Goal: Contribute content: Contribute content

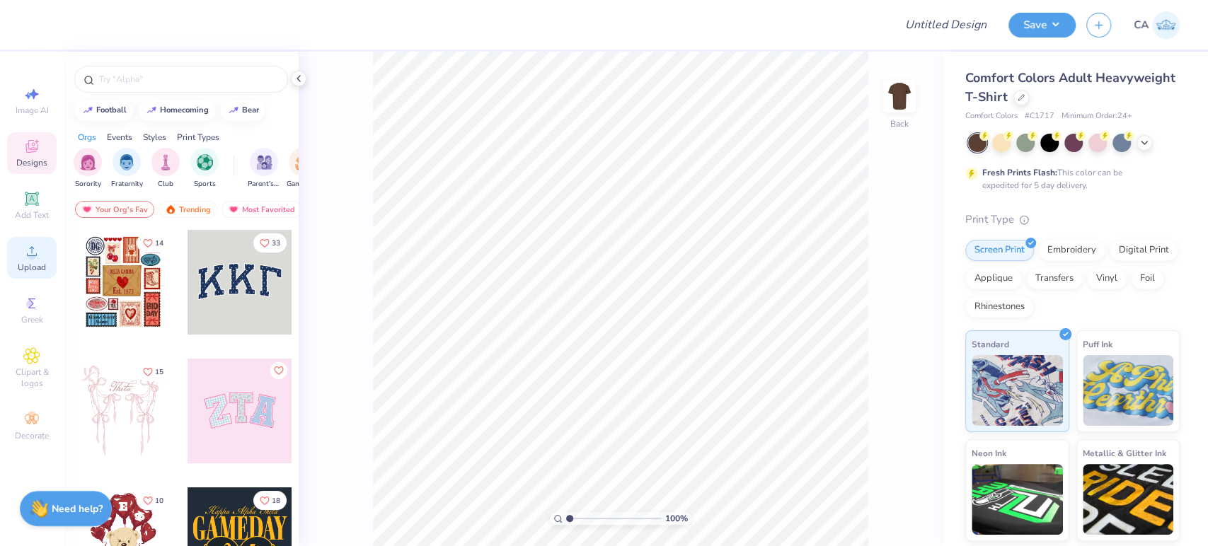
click at [40, 259] on div "Upload" at bounding box center [32, 258] width 50 height 42
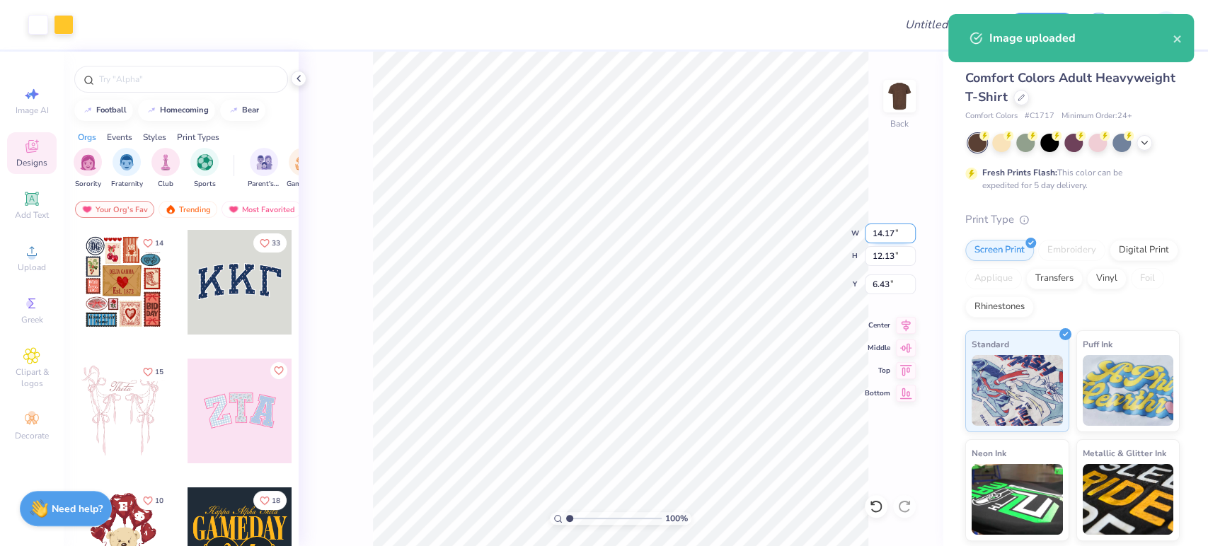
click at [877, 238] on input "14.17" at bounding box center [889, 234] width 51 height 20
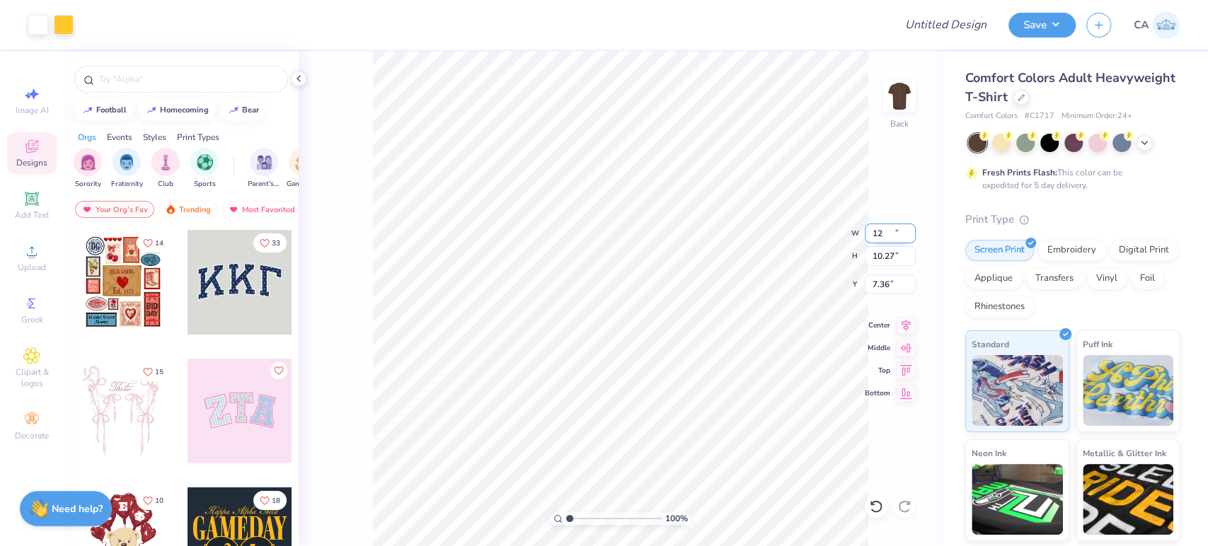
type input "12.00"
type input "10.27"
click at [881, 284] on input "7.36" at bounding box center [889, 284] width 51 height 20
type input "3.00"
click at [880, 243] on div "100 % Back W 12.00 12.00 " H 10.27 10.27 " Y 3.00 3.00 " Center Middle Top Bott…" at bounding box center [621, 299] width 644 height 494
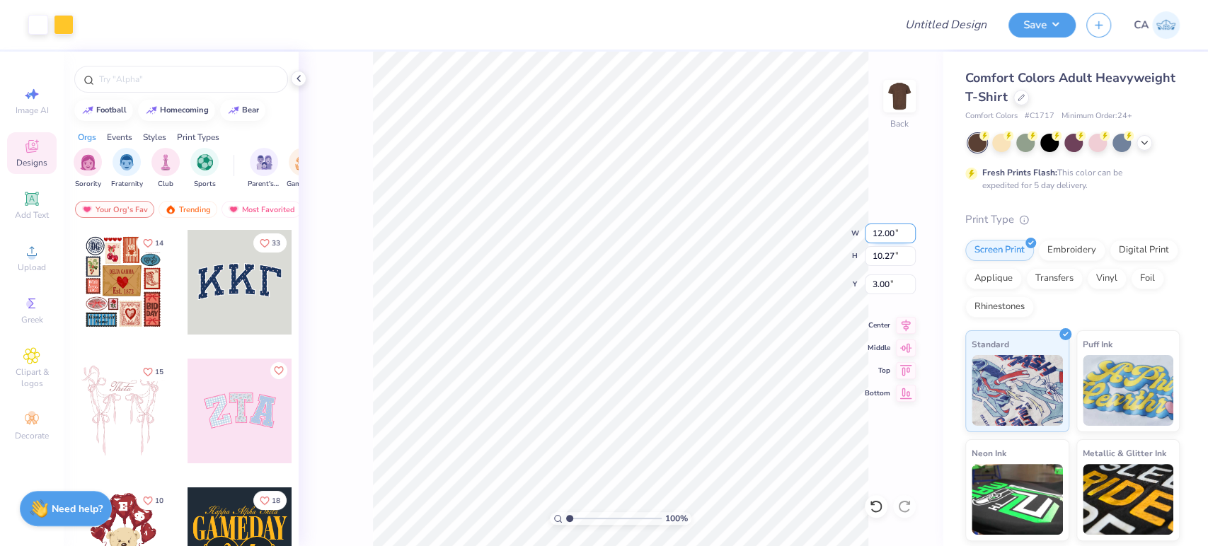
click at [872, 235] on input "12.00" at bounding box center [889, 234] width 51 height 20
type input "11.00"
type input "9.42"
click at [888, 282] on input "3.43" at bounding box center [889, 284] width 51 height 20
type input "3.00"
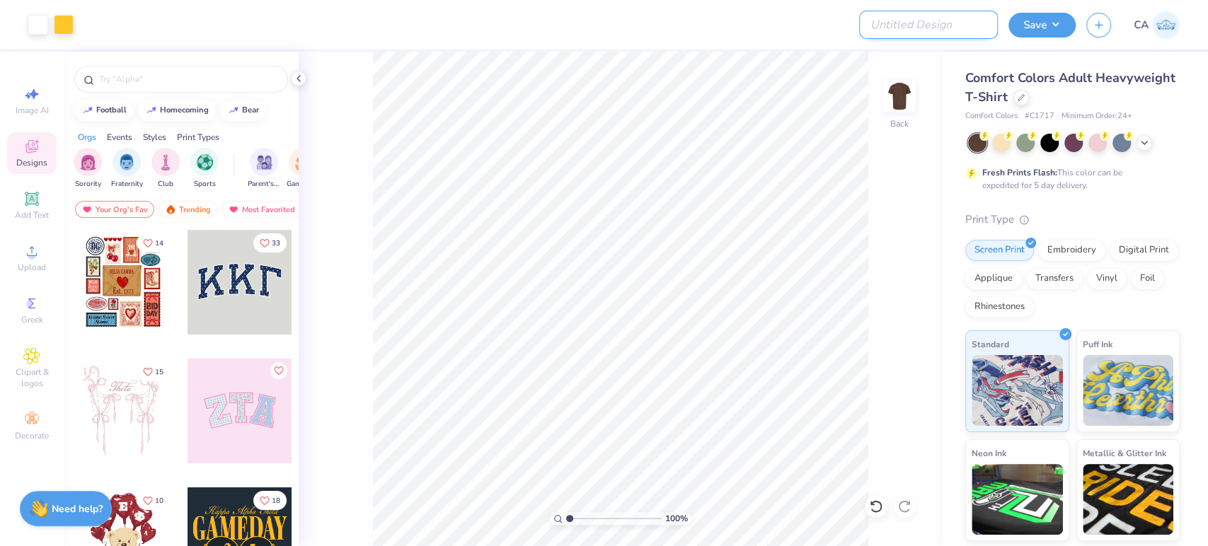
click at [910, 25] on input "Design Title" at bounding box center [928, 25] width 139 height 28
paste input "FPS239966"
type input "FPS239966"
click at [1061, 27] on button "Save" at bounding box center [1041, 23] width 67 height 25
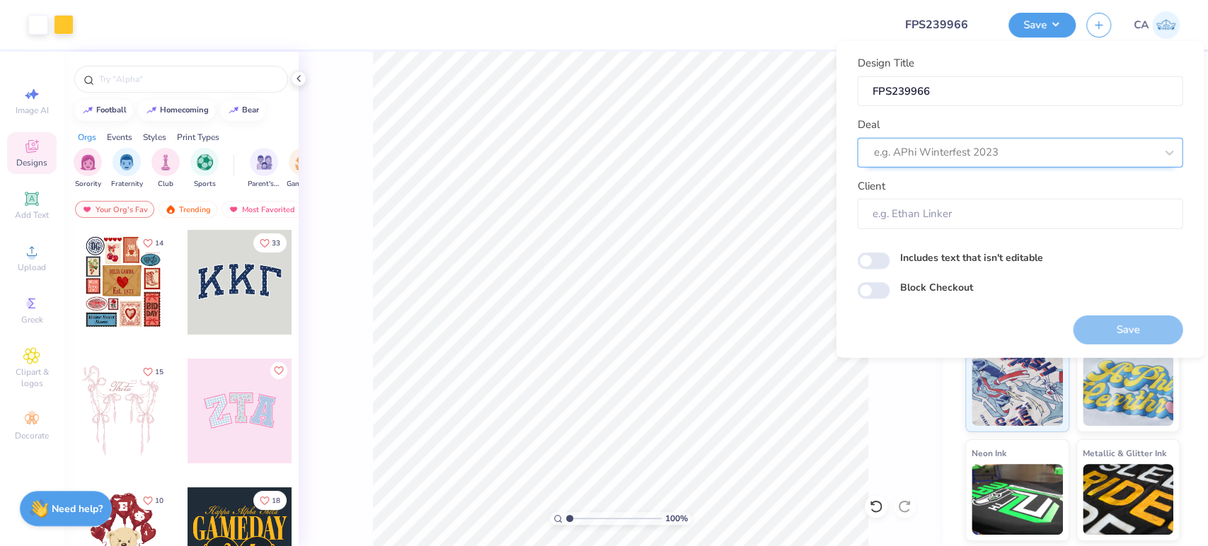
click at [1009, 137] on div "e.g. APhi Winterfest 2023" at bounding box center [1019, 152] width 325 height 30
click at [974, 195] on div "Design Tool Gallery" at bounding box center [1019, 189] width 314 height 23
type input "design tool gall"
type input "Design Tool Gallery User"
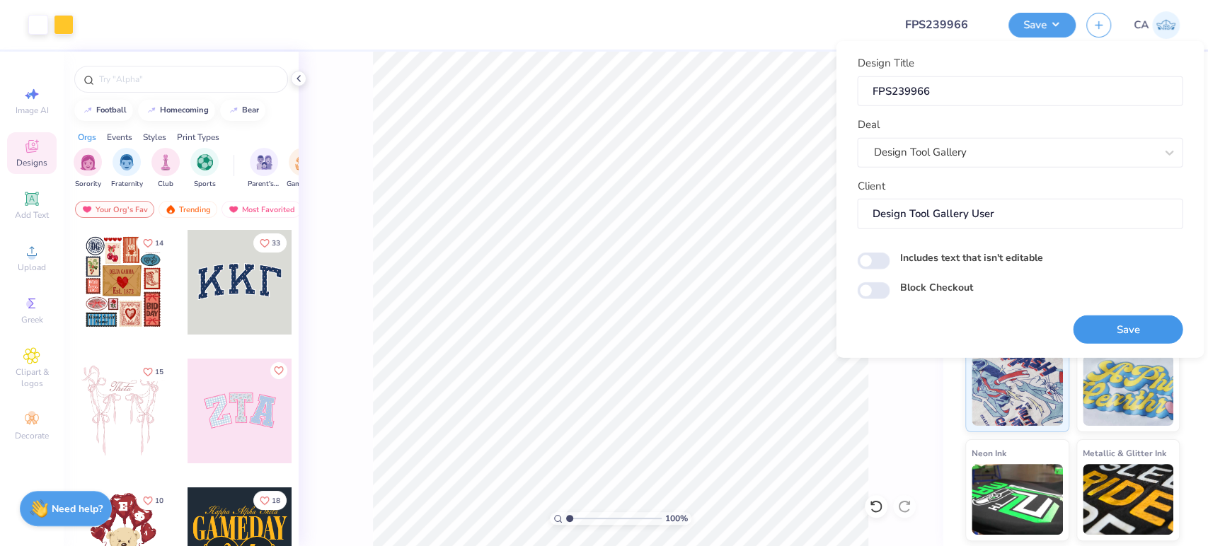
click at [1099, 321] on button "Save" at bounding box center [1127, 329] width 110 height 29
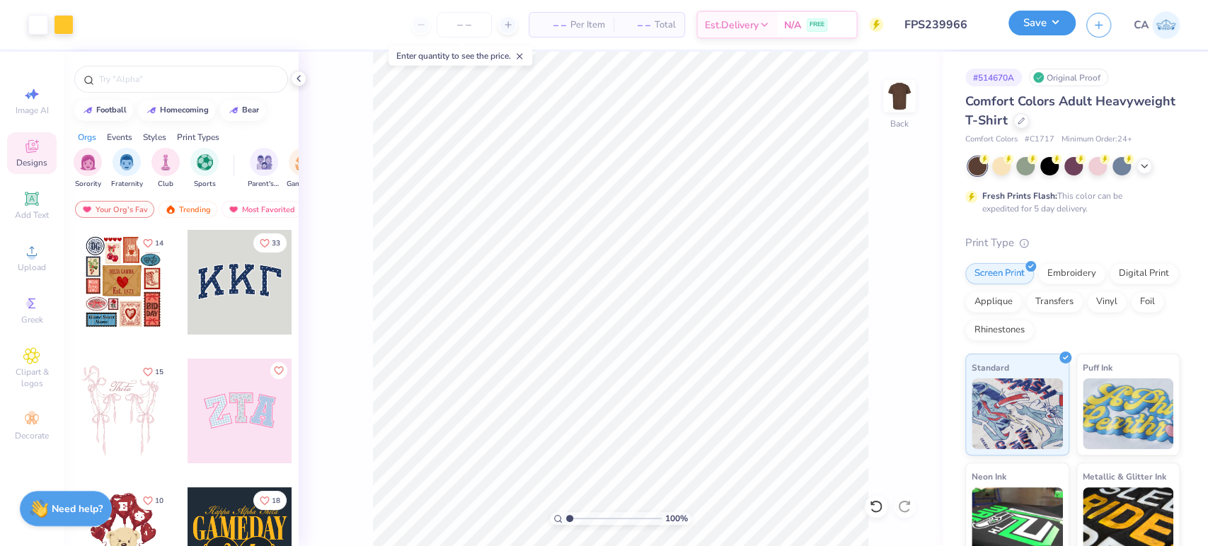
click at [1069, 27] on button "Save" at bounding box center [1041, 23] width 67 height 25
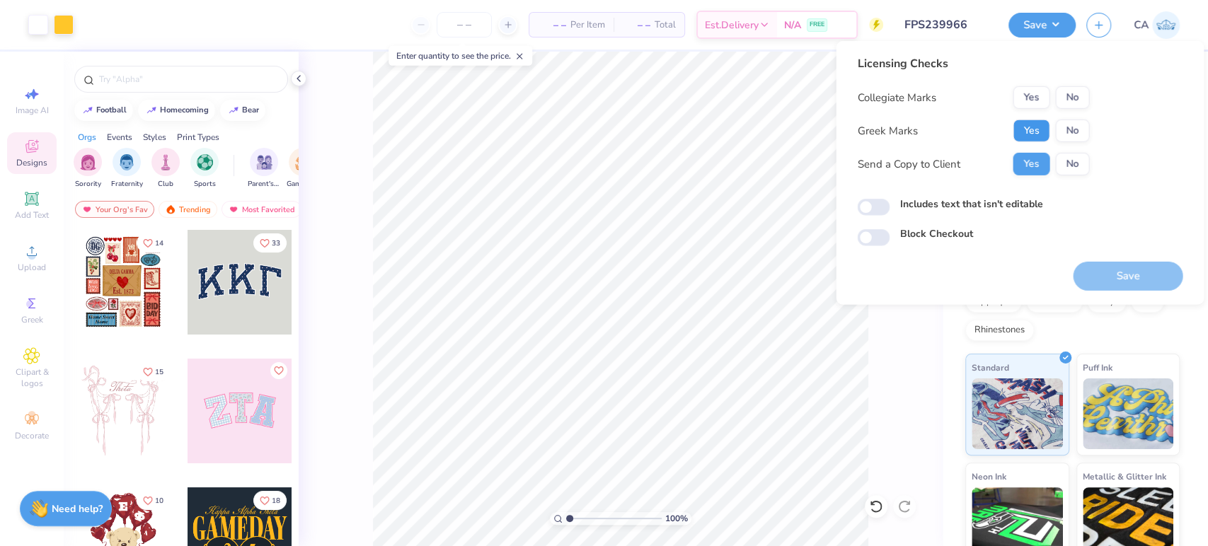
click at [1043, 127] on button "Yes" at bounding box center [1030, 131] width 37 height 23
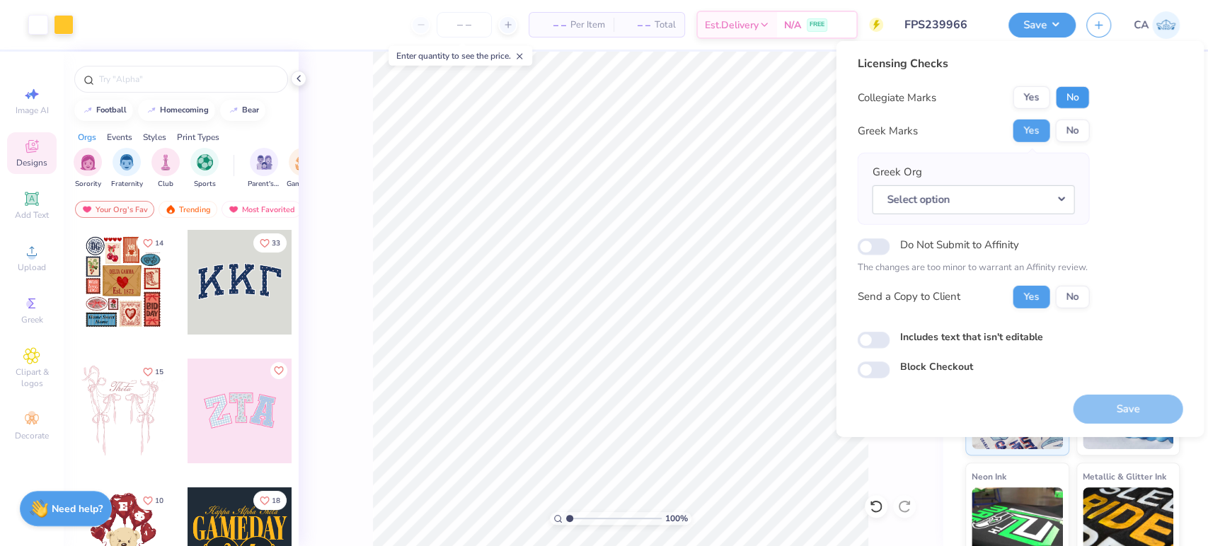
click at [1073, 97] on button "No" at bounding box center [1072, 97] width 34 height 23
click at [1026, 192] on button "Select option" at bounding box center [973, 199] width 202 height 29
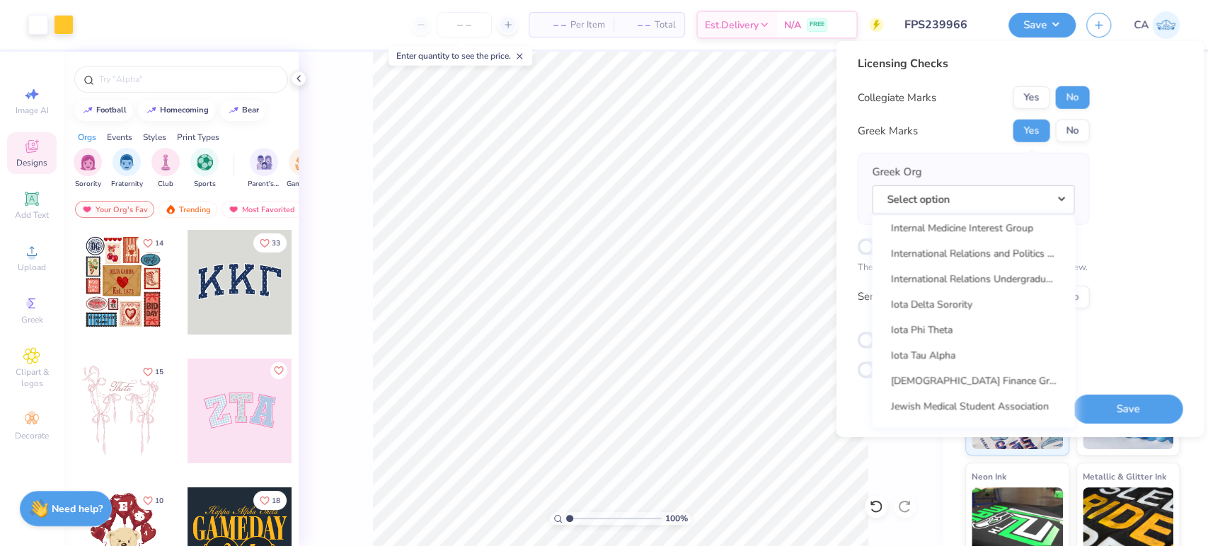
scroll to position [4810, 0]
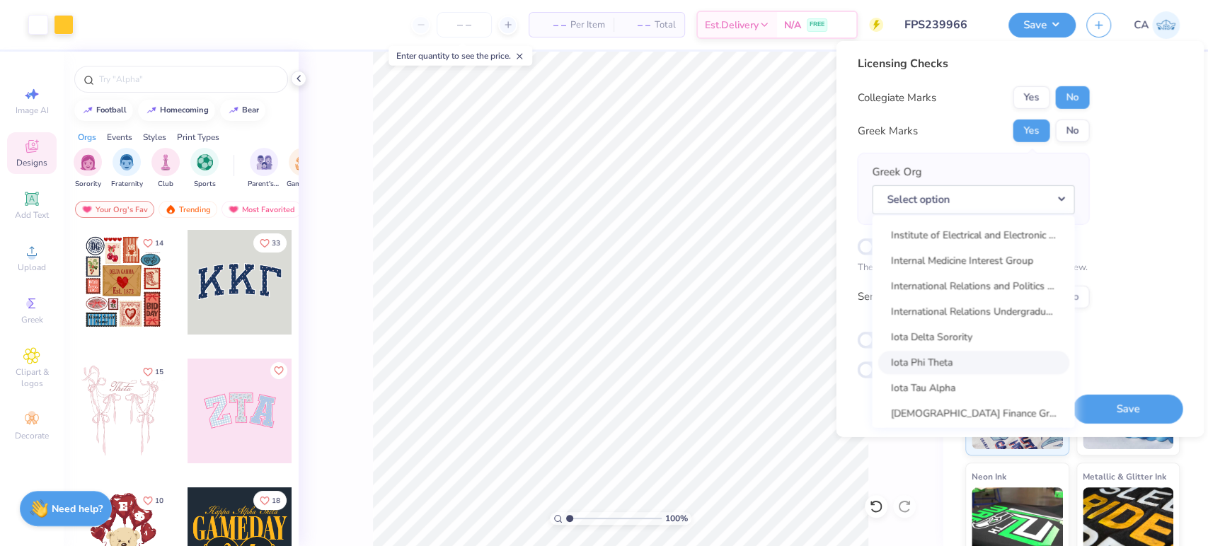
click at [949, 361] on link "Iota Phi Theta" at bounding box center [972, 362] width 191 height 23
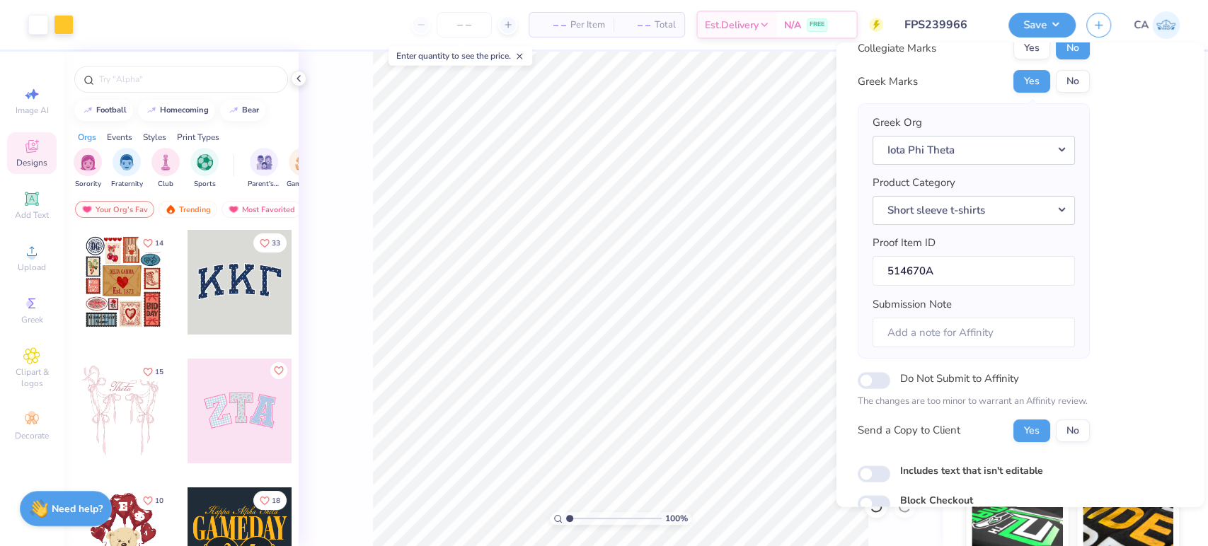
scroll to position [113, 0]
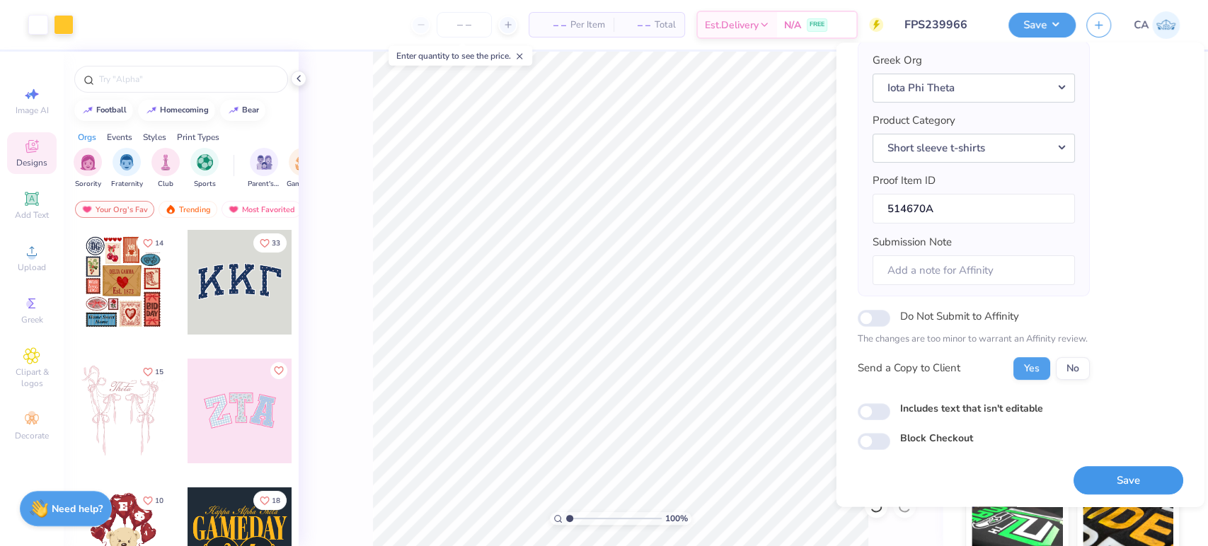
click at [1092, 482] on button "Save" at bounding box center [1127, 480] width 110 height 29
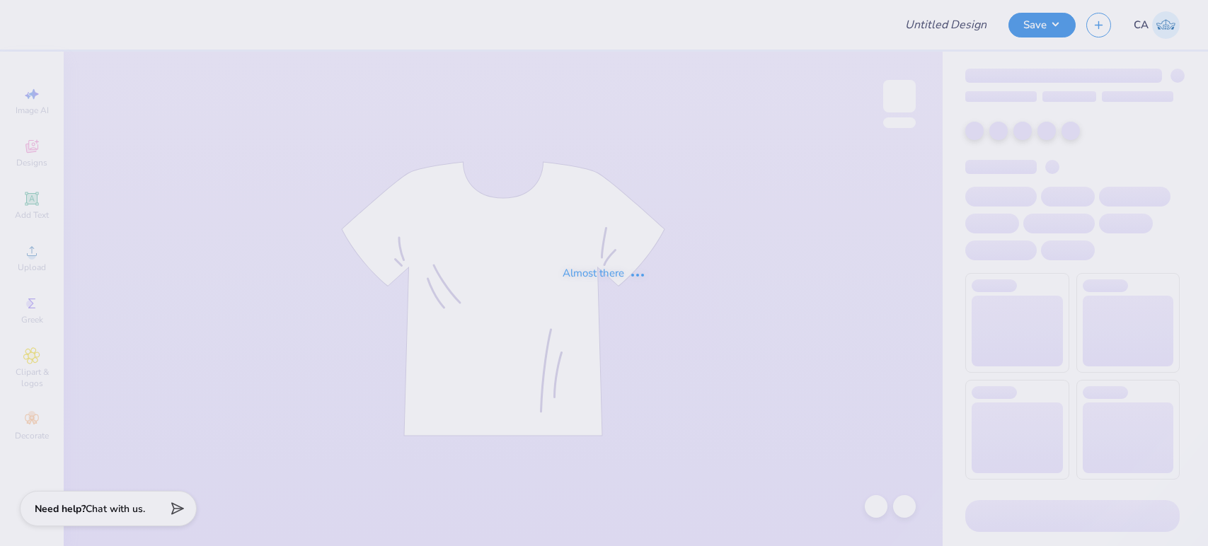
type input "FPS238784"
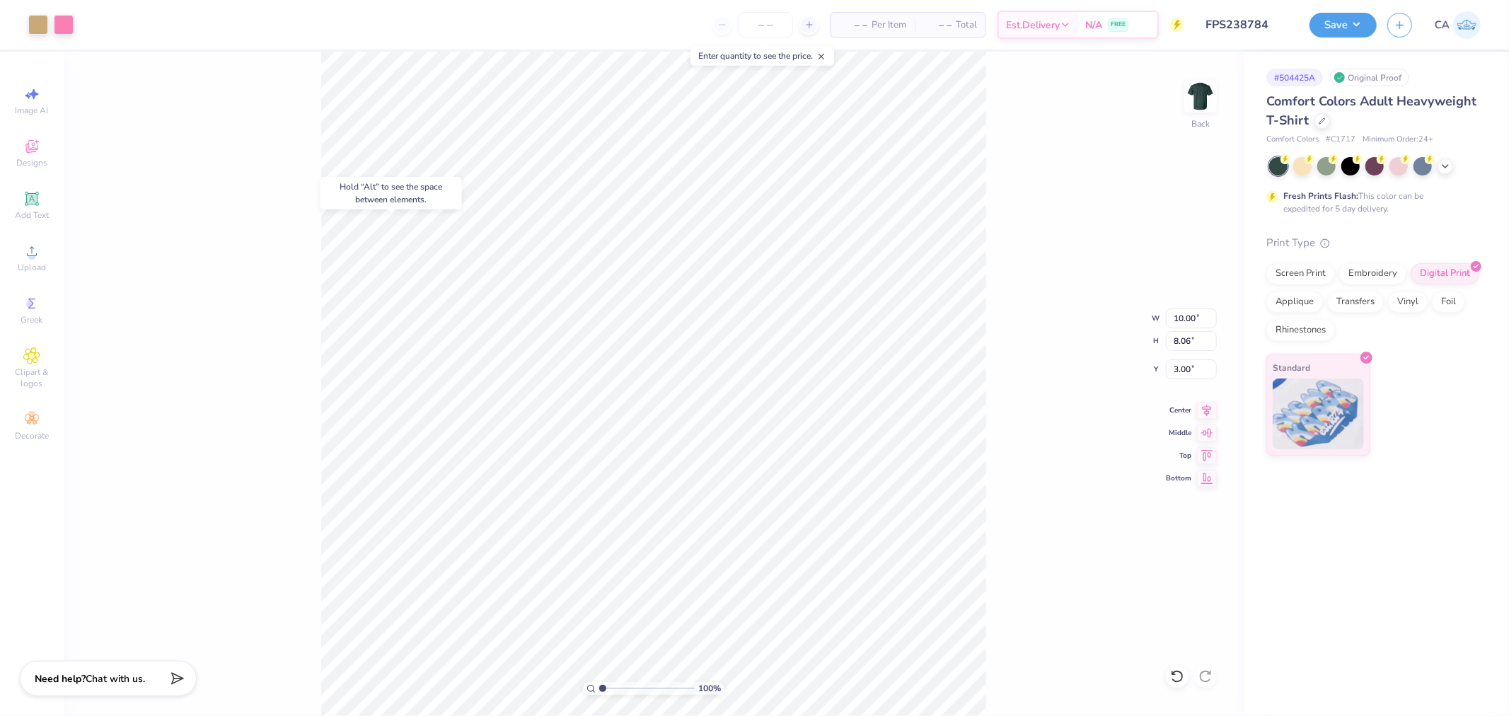
type input "4.13"
drag, startPoint x: 628, startPoint y: 684, endPoint x: 620, endPoint y: 681, distance: 8.3
type input "2.91"
click at [620, 545] on input "range" at bounding box center [646, 688] width 95 height 13
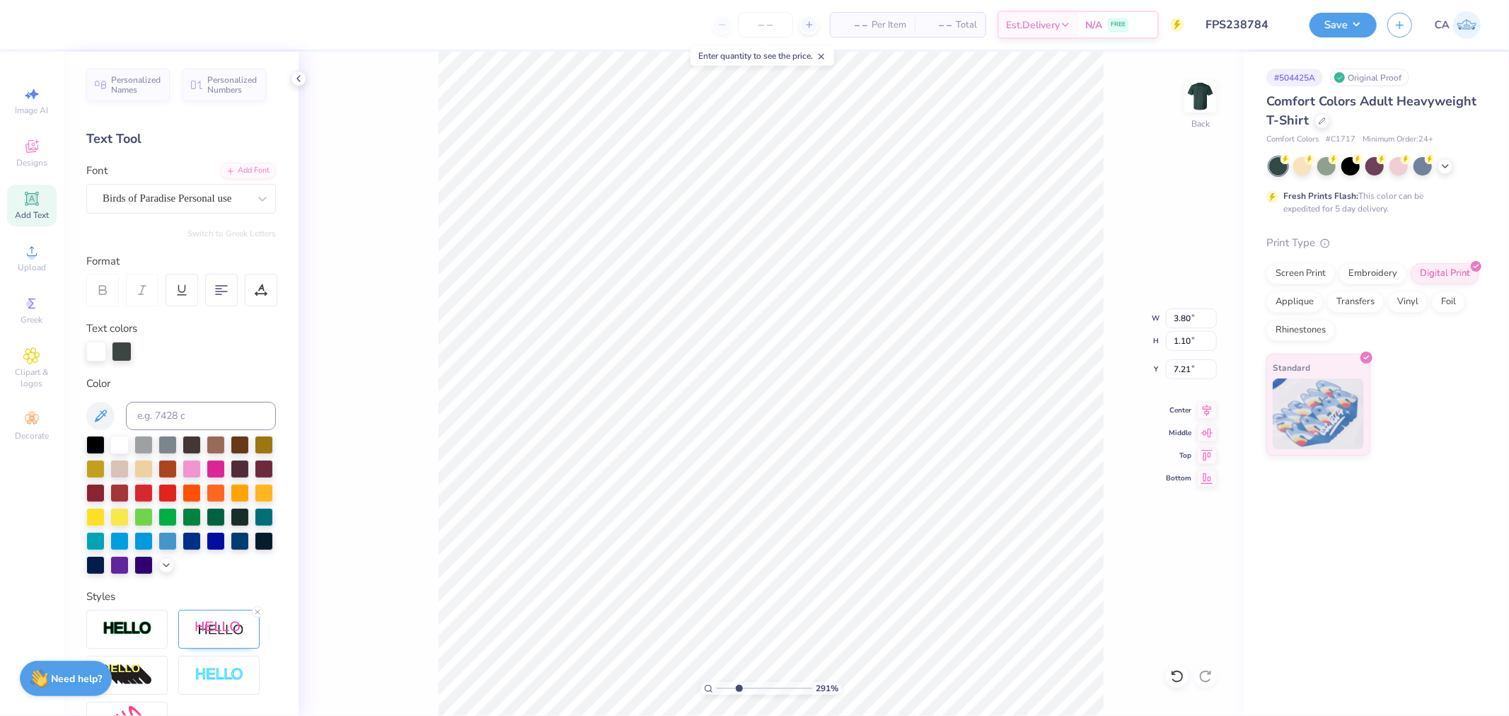
type input "2.68"
type input "0.84"
type input "8.16"
type textarea "Dad's"
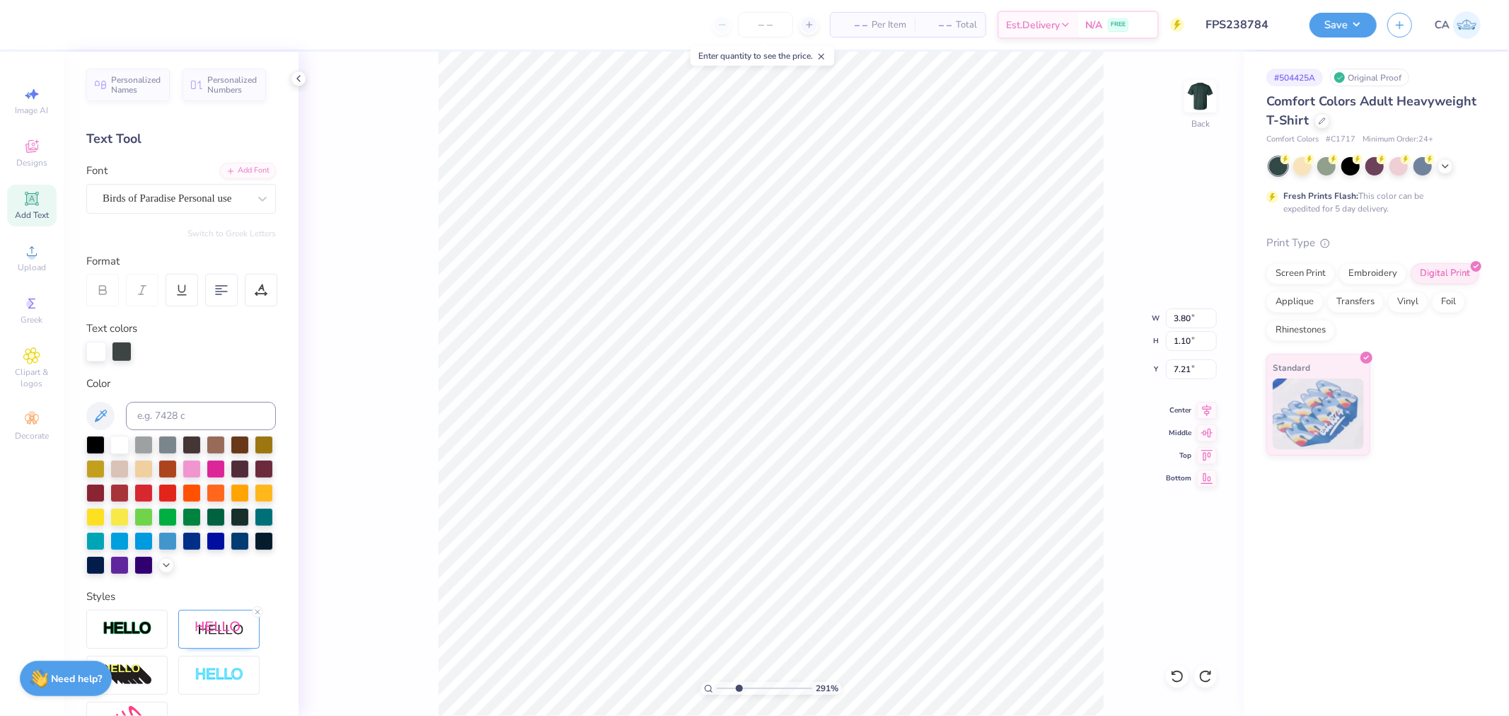
scroll to position [12, 2]
type input "2.68"
type input "0.84"
type input "8.16"
type input "2.19"
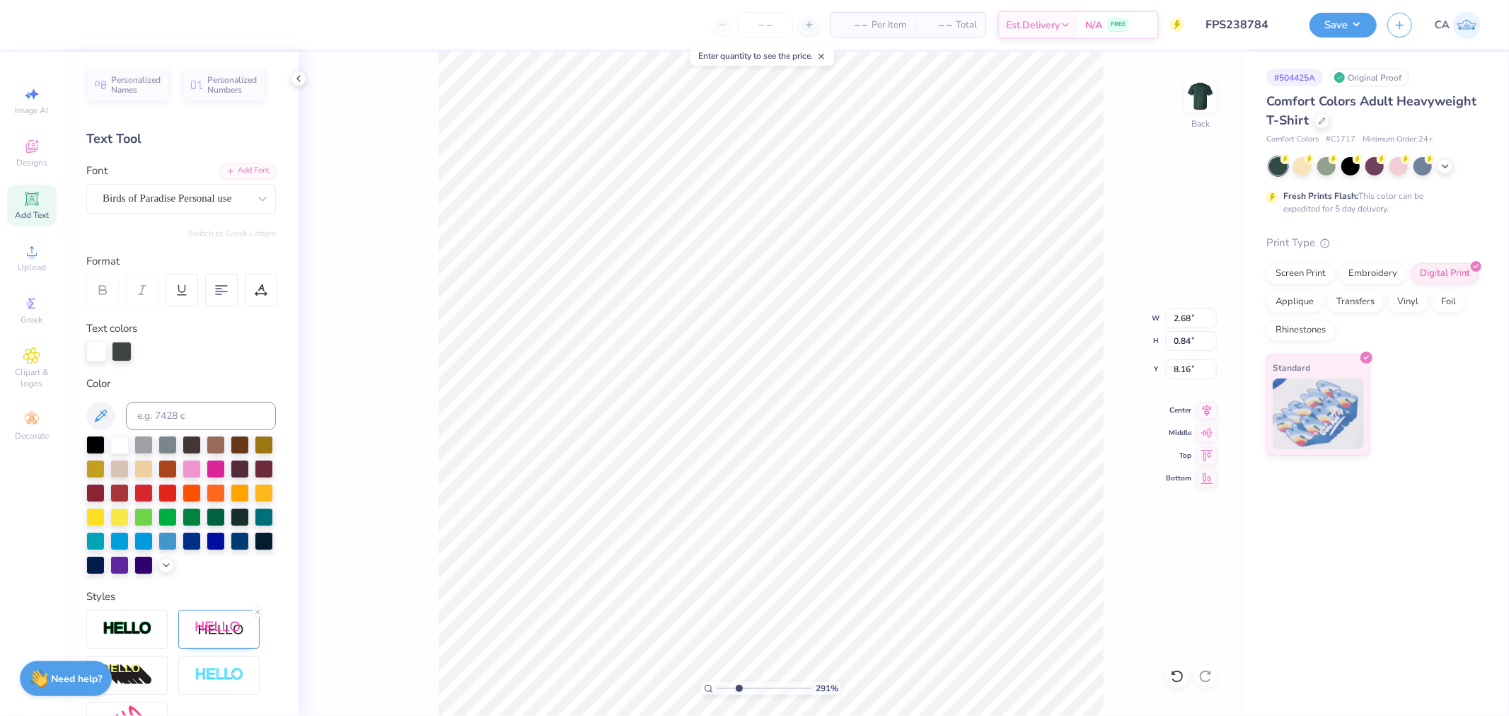
type input "0.83"
type input "7.34"
type textarea "Dad's Day"
type input "2.68"
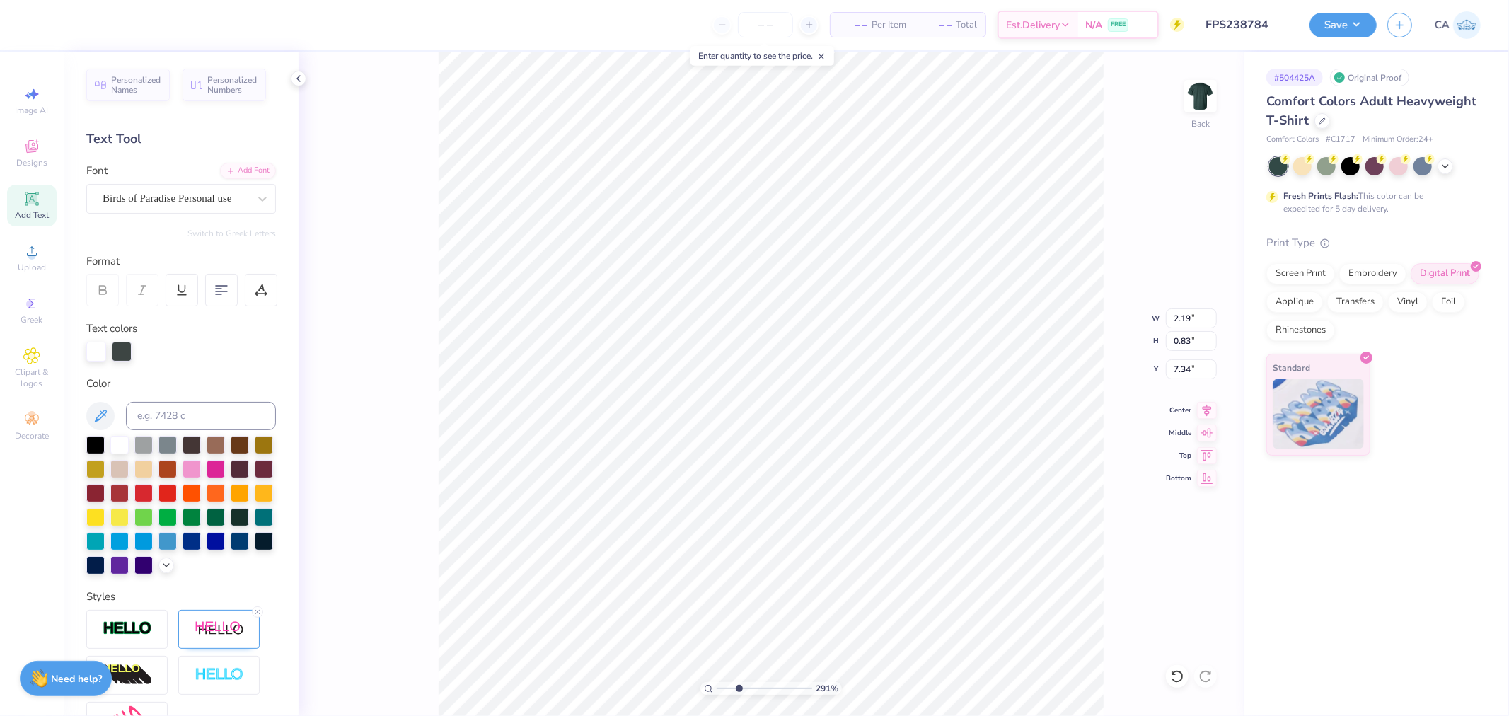
type input "0.84"
type input "8.16"
type input "7.84"
type input "4.91"
type input "1.27"
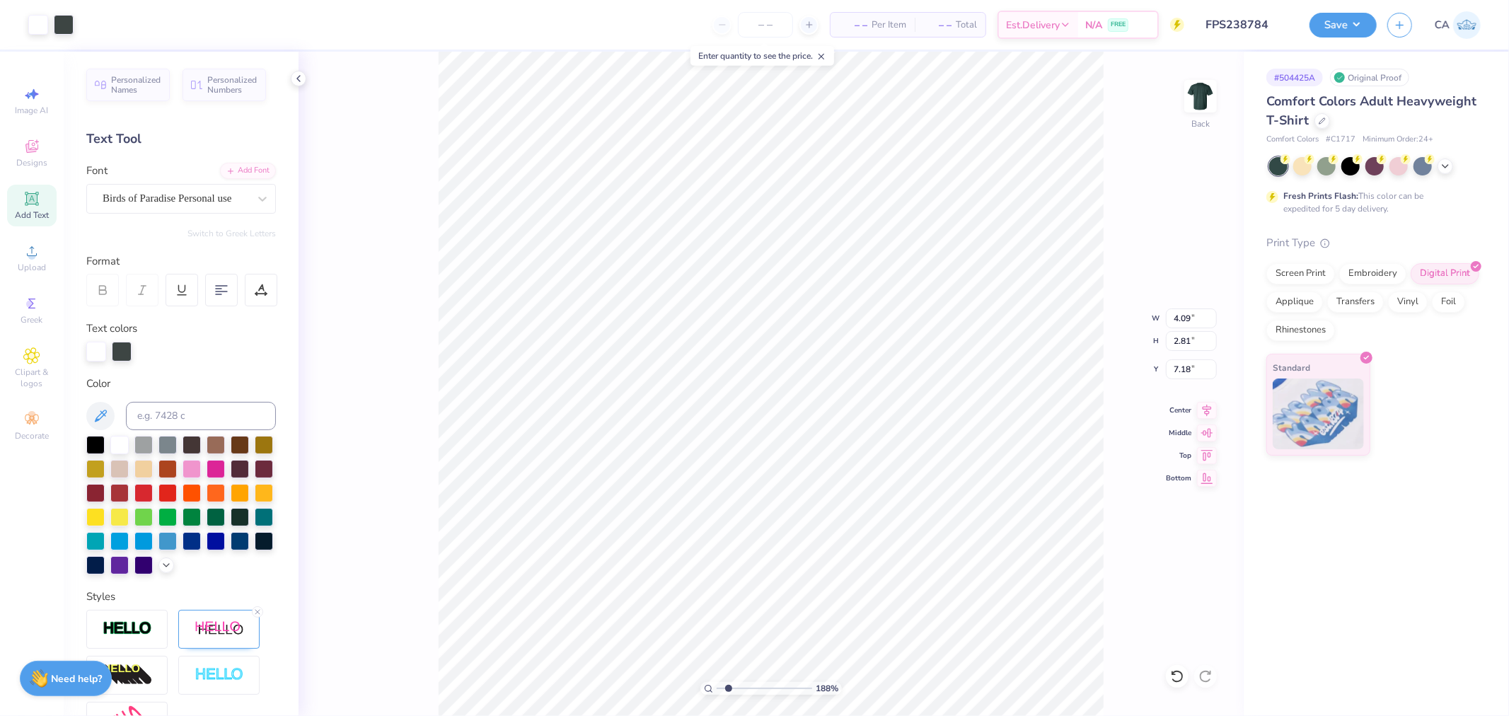
type input "10.80"
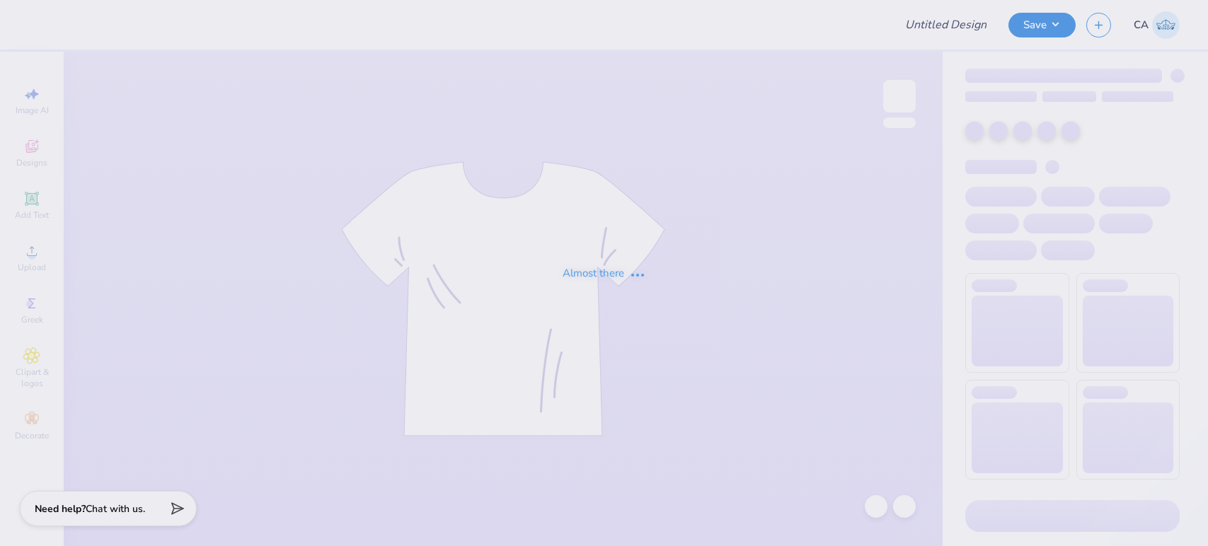
type input "FPS239590"
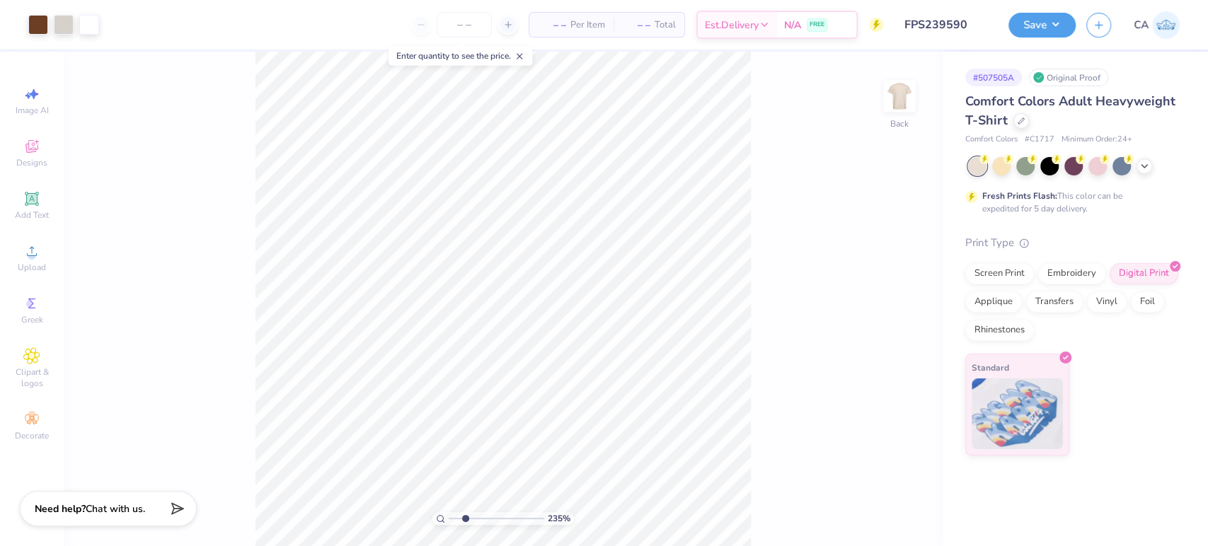
click at [464, 519] on input "range" at bounding box center [495, 518] width 95 height 13
click at [922, 33] on input "FPS239590" at bounding box center [928, 25] width 139 height 28
click at [922, 30] on input "FPS239590" at bounding box center [928, 25] width 139 height 28
click at [920, 18] on input "FPS239590" at bounding box center [928, 25] width 139 height 28
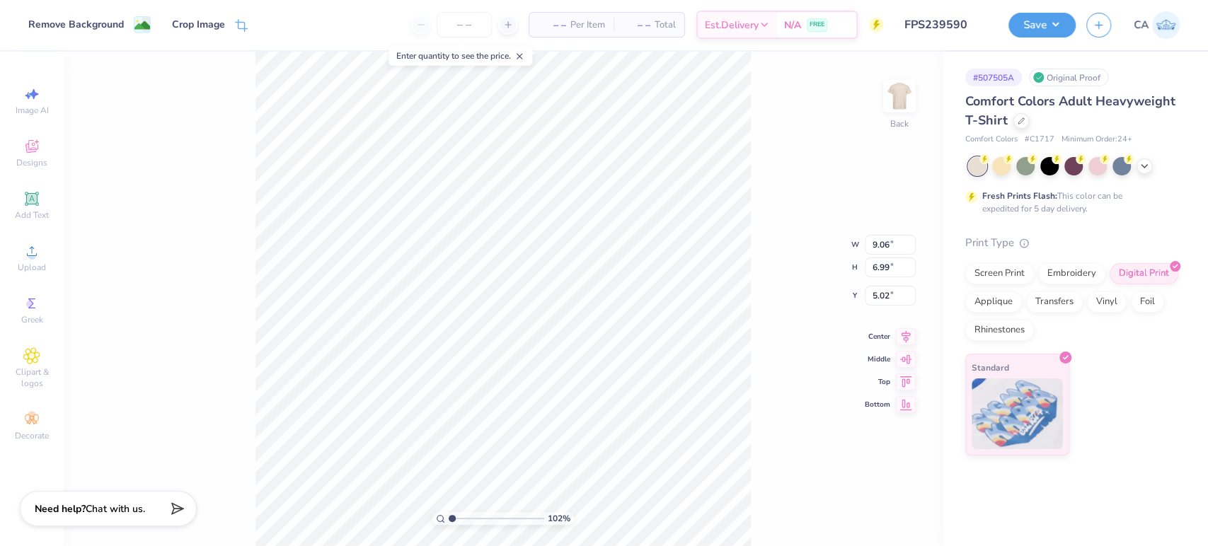
type input "1.02"
click at [452, 518] on input "range" at bounding box center [495, 518] width 95 height 13
click at [26, 256] on icon at bounding box center [31, 251] width 17 height 17
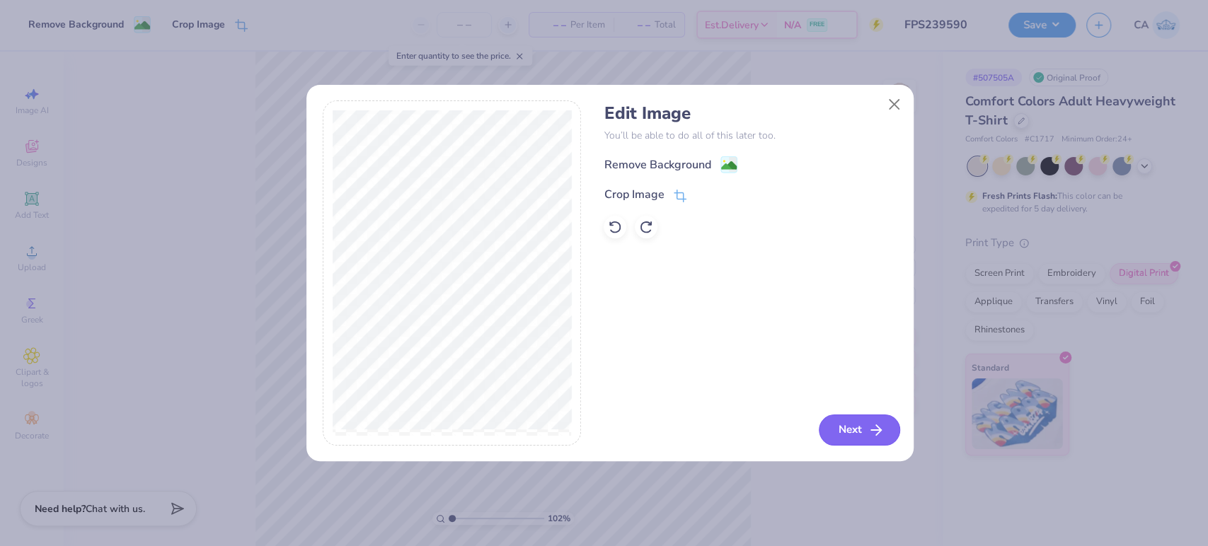
click at [871, 436] on icon "button" at bounding box center [875, 430] width 17 height 17
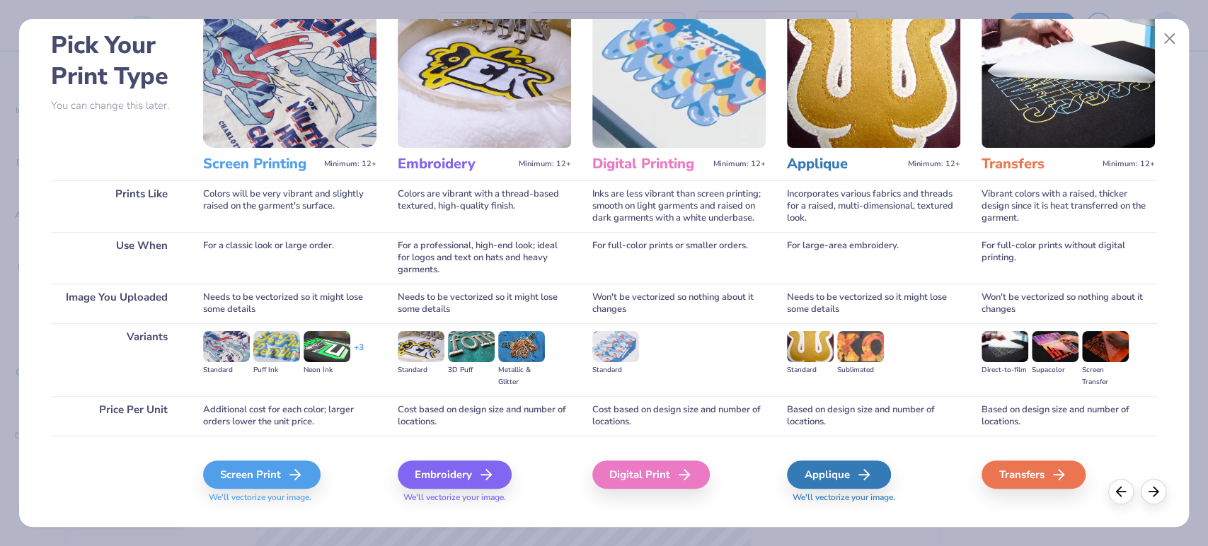
scroll to position [88, 0]
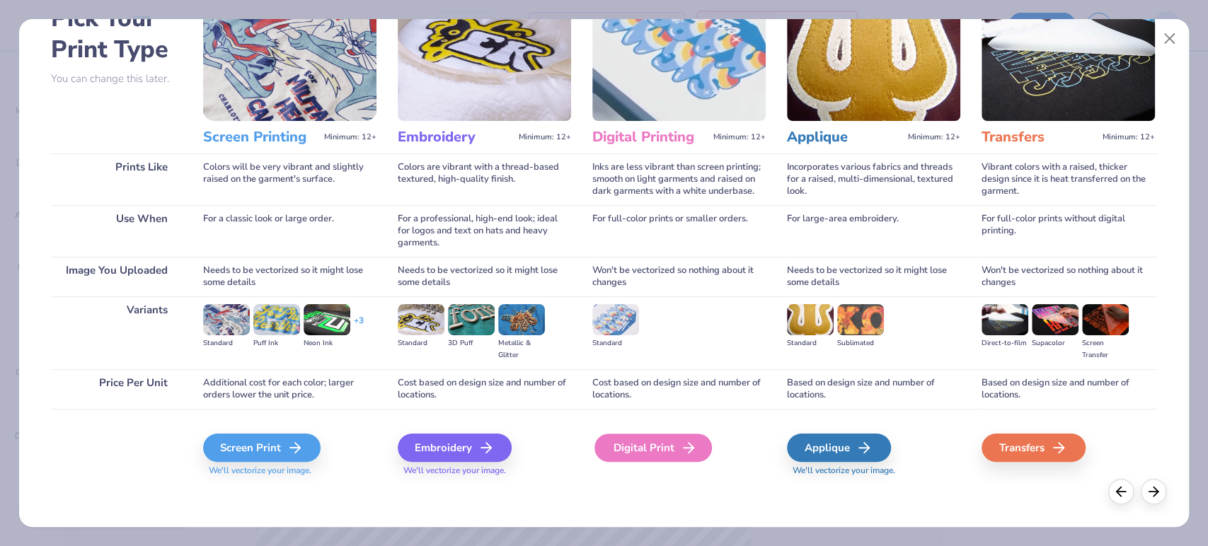
click at [658, 439] on div "Digital Print" at bounding box center [652, 448] width 117 height 28
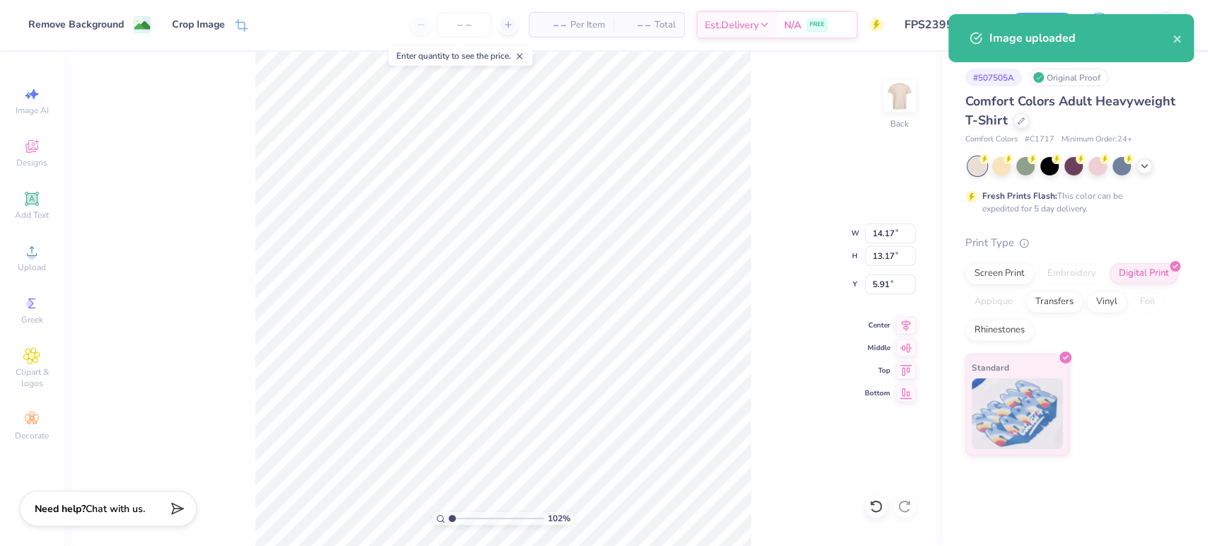
type input "14.17"
type input "13.17"
type input "5.91"
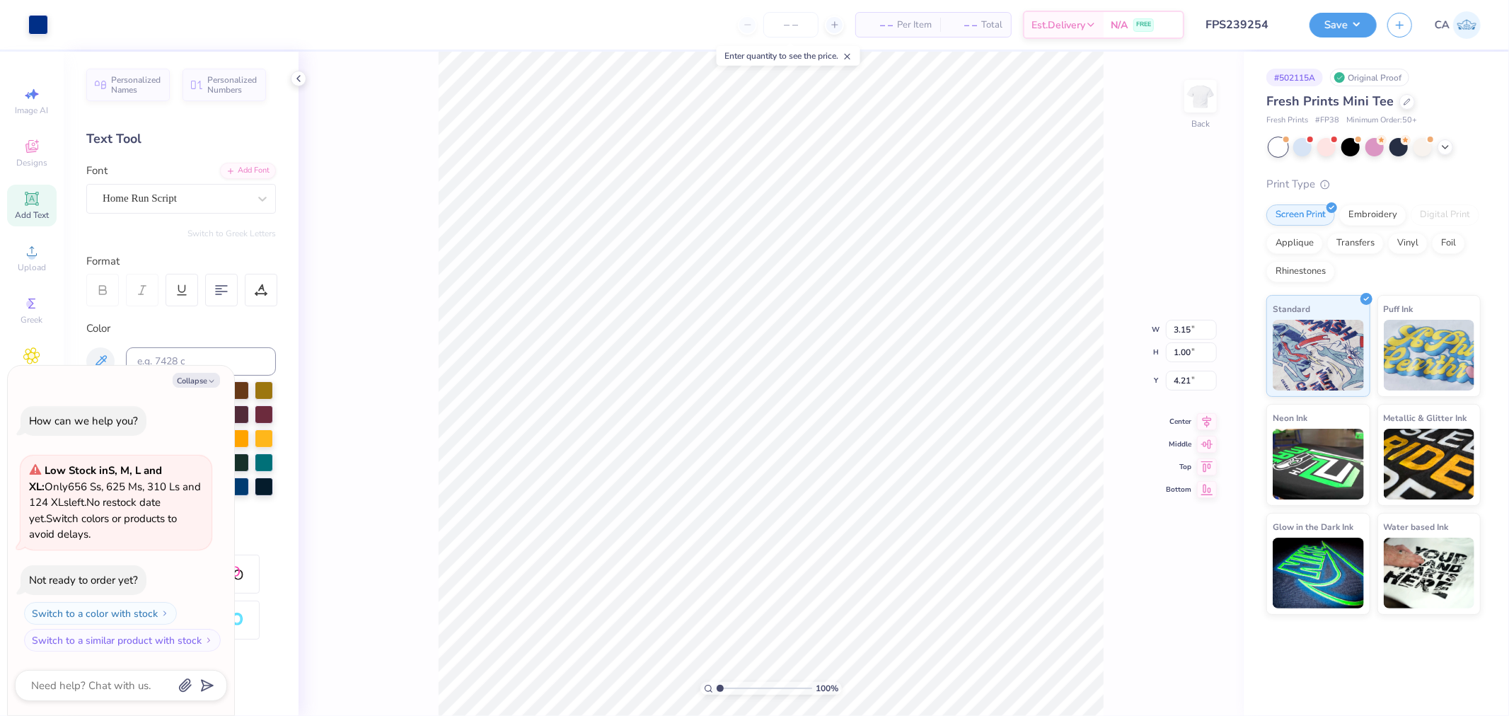
type textarea "x"
click at [1207, 30] on input "FPS239254" at bounding box center [1229, 25] width 139 height 28
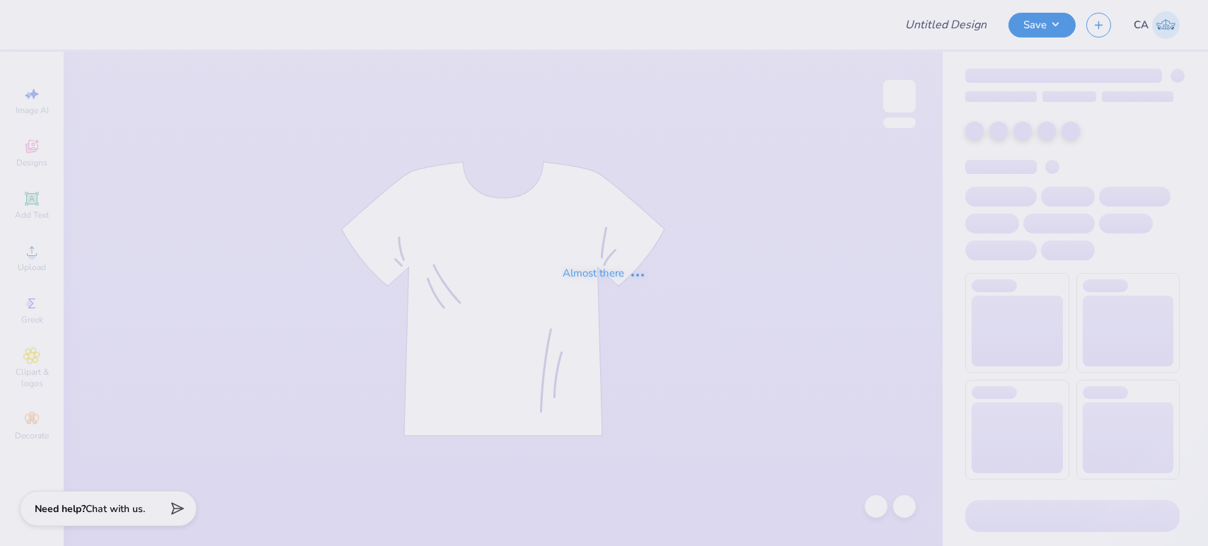
type input "FPS239254"
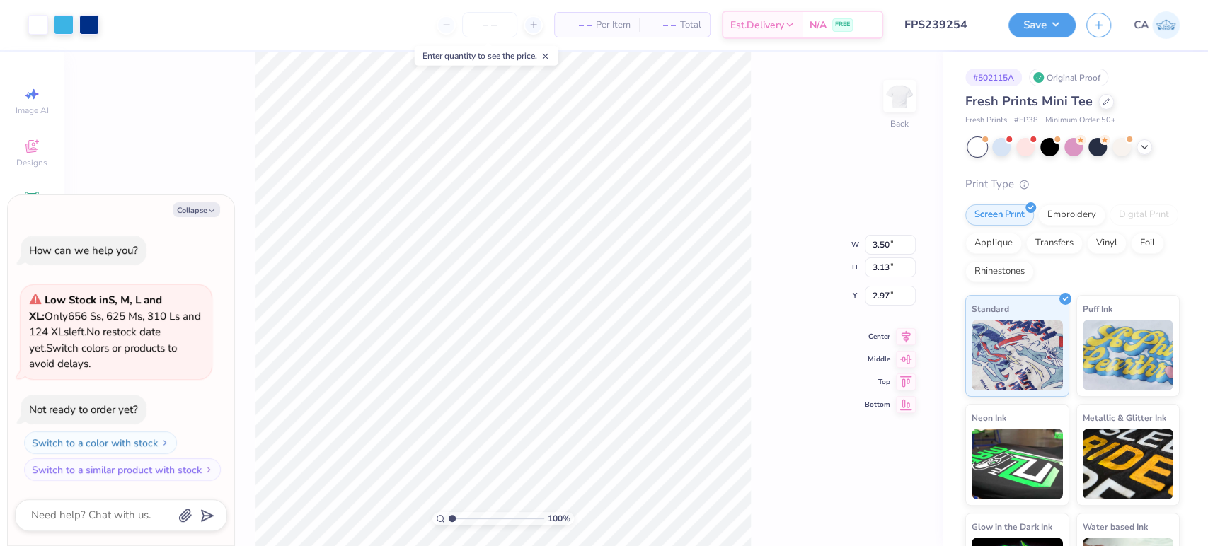
type textarea "x"
type input "4.28"
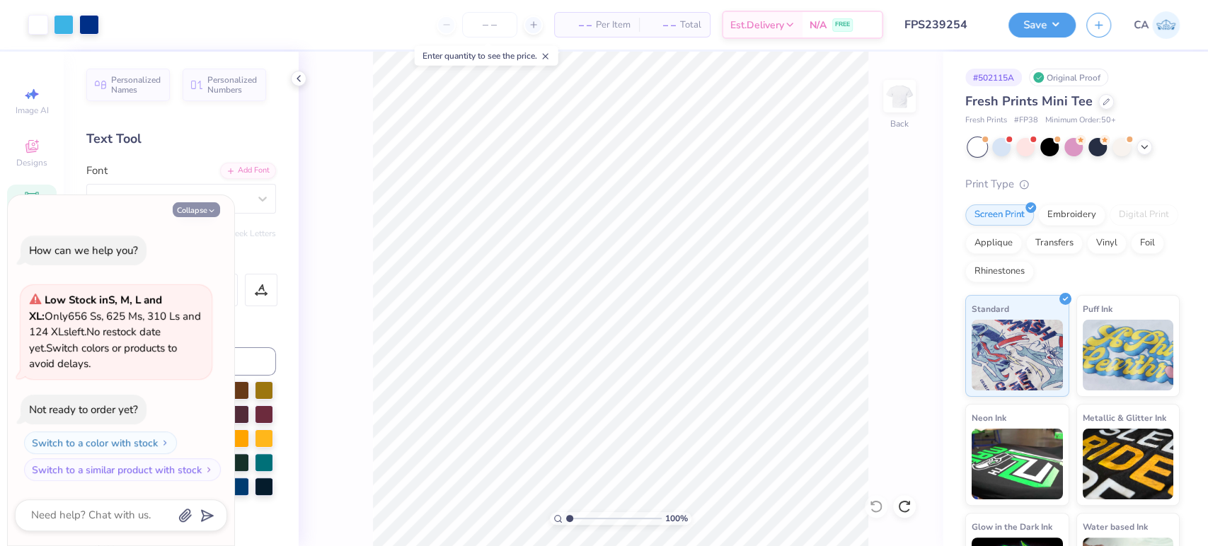
click at [200, 206] on button "Collapse" at bounding box center [196, 209] width 47 height 15
type textarea "x"
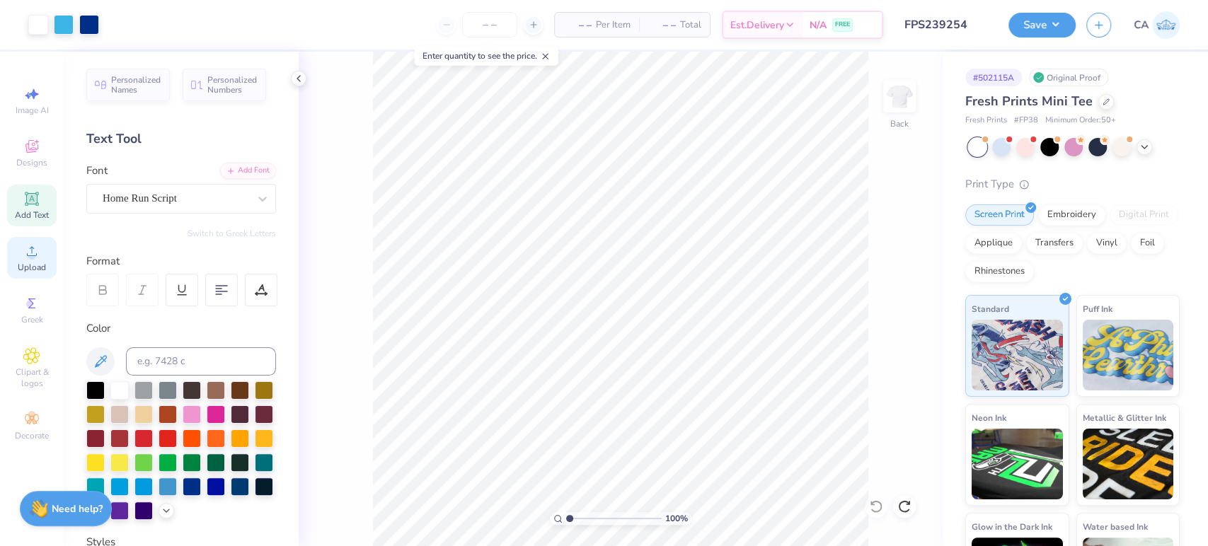
click at [28, 254] on icon at bounding box center [31, 251] width 17 height 17
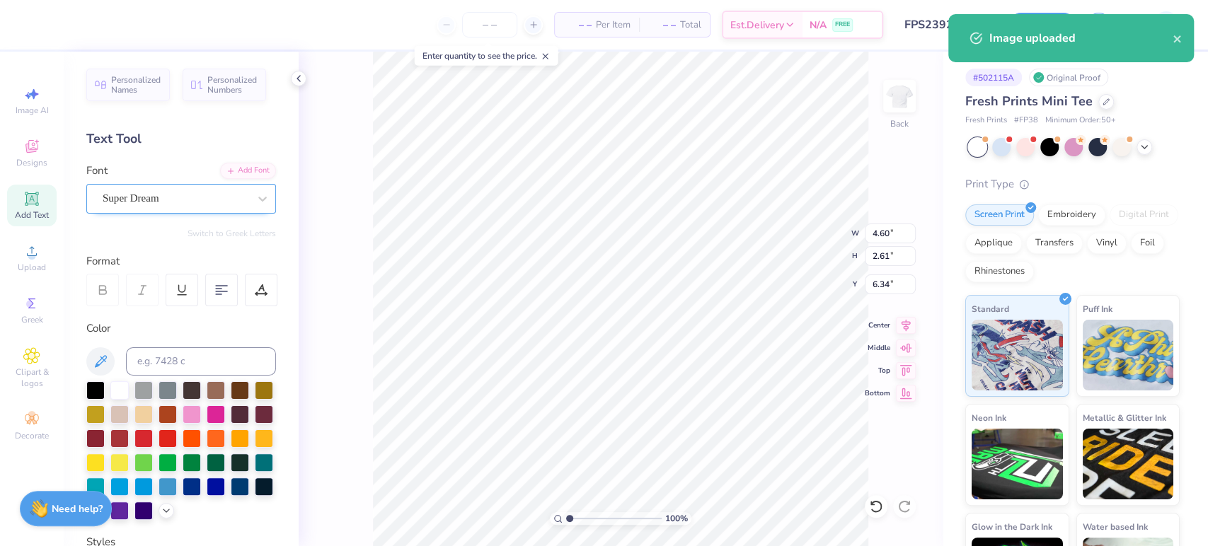
click at [195, 207] on div at bounding box center [176, 198] width 146 height 19
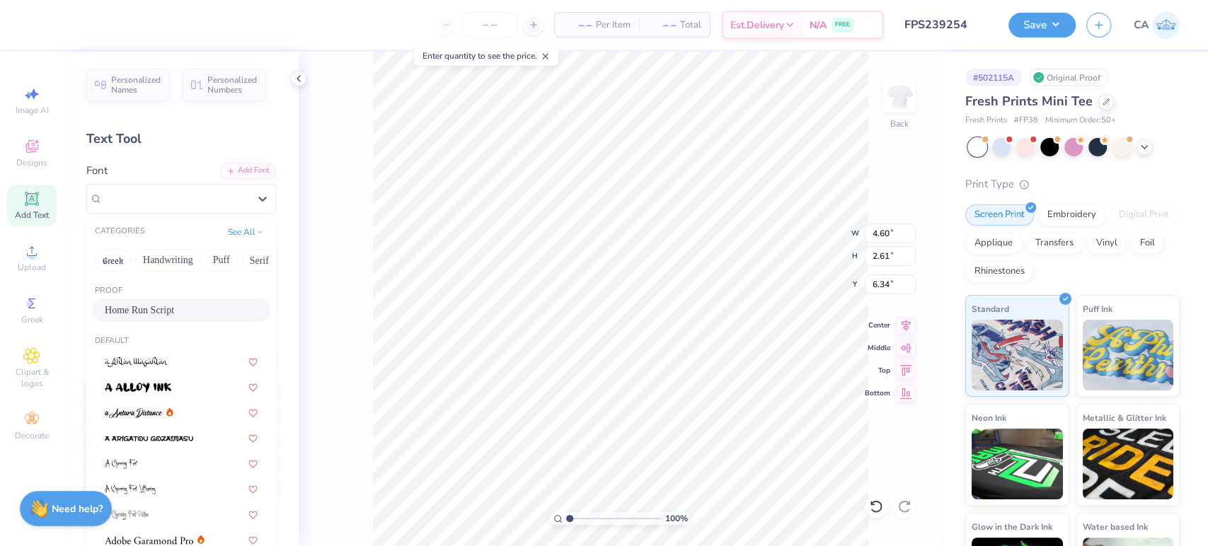
click at [177, 305] on div "Home Run Script" at bounding box center [181, 310] width 153 height 15
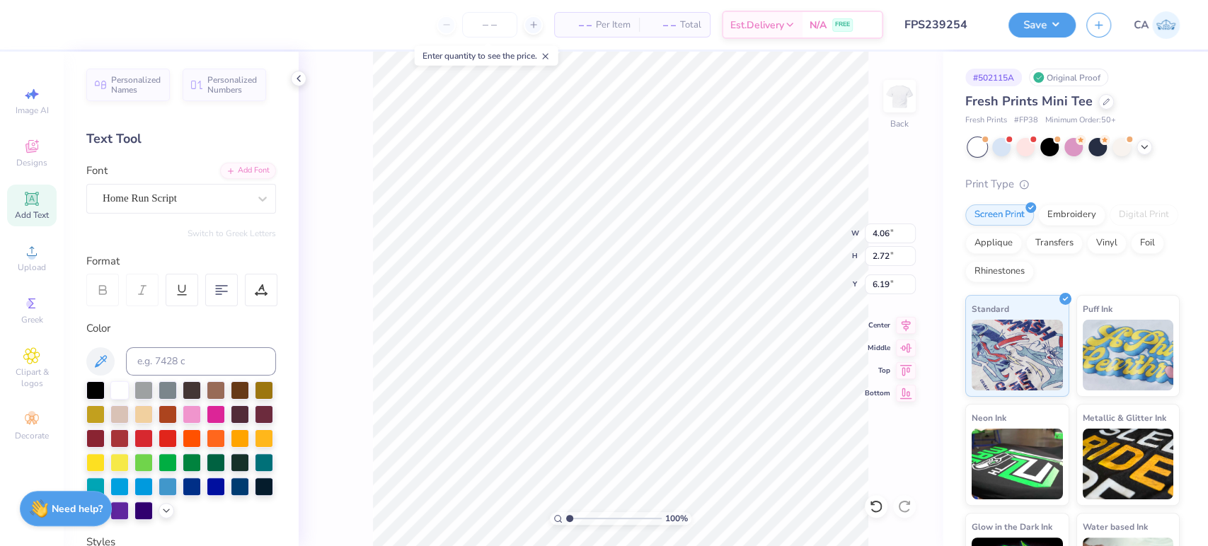
type input "4.06"
type input "2.72"
type input "6.19"
type input "5.82"
type input "2.30"
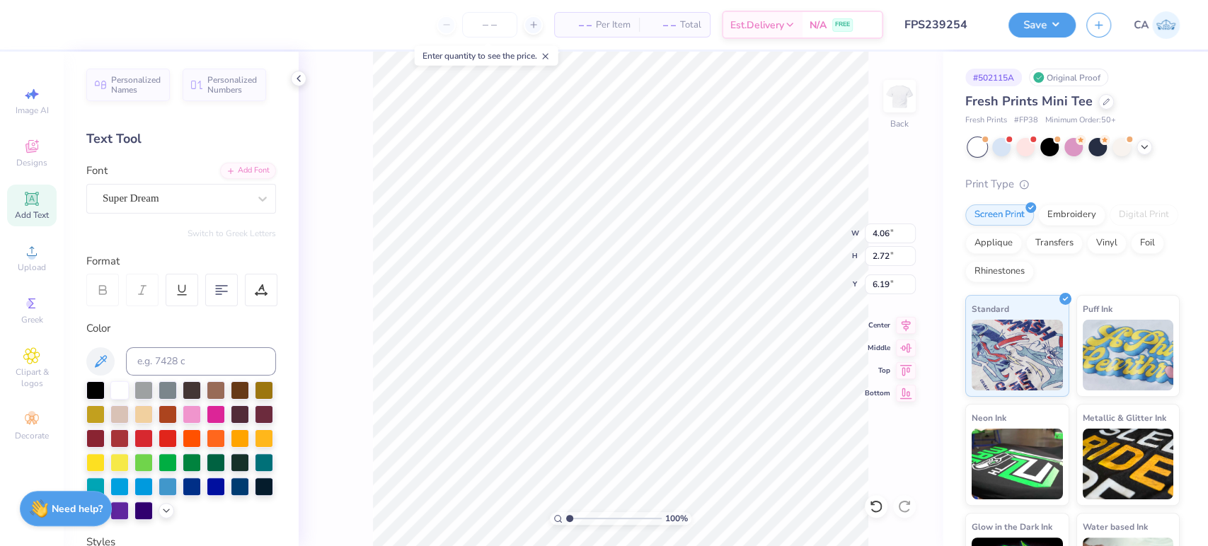
type input "8.11"
click at [170, 184] on div "Super Dream" at bounding box center [181, 199] width 190 height 30
click at [165, 191] on div "Super Dream" at bounding box center [175, 198] width 149 height 22
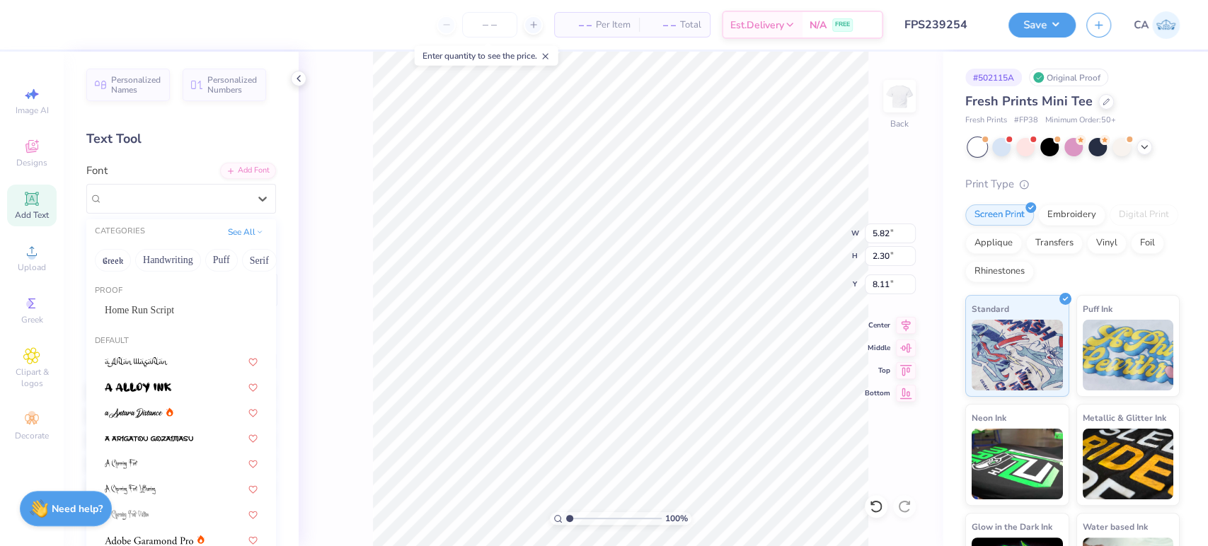
click at [140, 296] on div "Proof Home Run Script" at bounding box center [181, 304] width 190 height 51
click at [141, 299] on div "Home Run Script" at bounding box center [181, 310] width 178 height 23
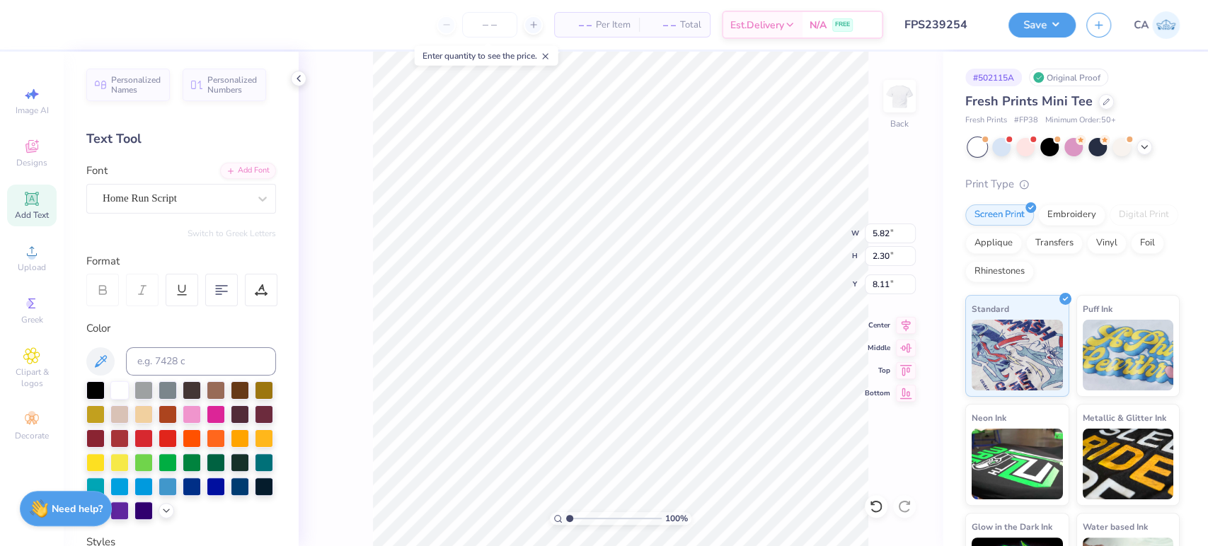
type input "4.48"
type input "1.93"
type input "8.46"
click at [146, 304] on div at bounding box center [142, 290] width 33 height 33
drag, startPoint x: 574, startPoint y: 519, endPoint x: 607, endPoint y: 514, distance: 33.5
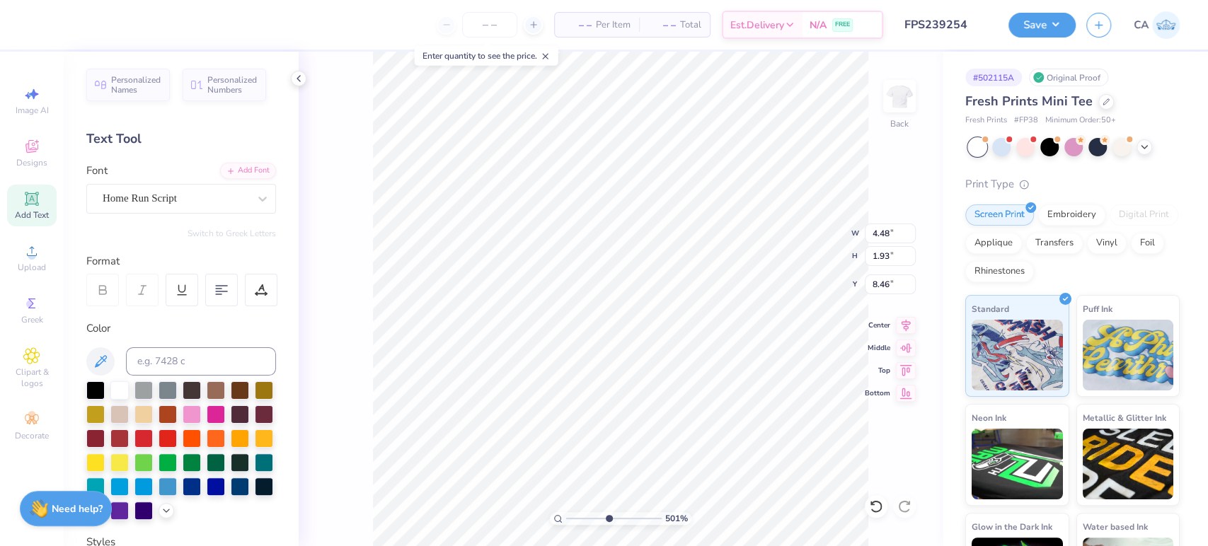
click at [607, 514] on input "range" at bounding box center [613, 518] width 95 height 13
type input "5.01"
type input "4.06"
type input "2.72"
type input "6.19"
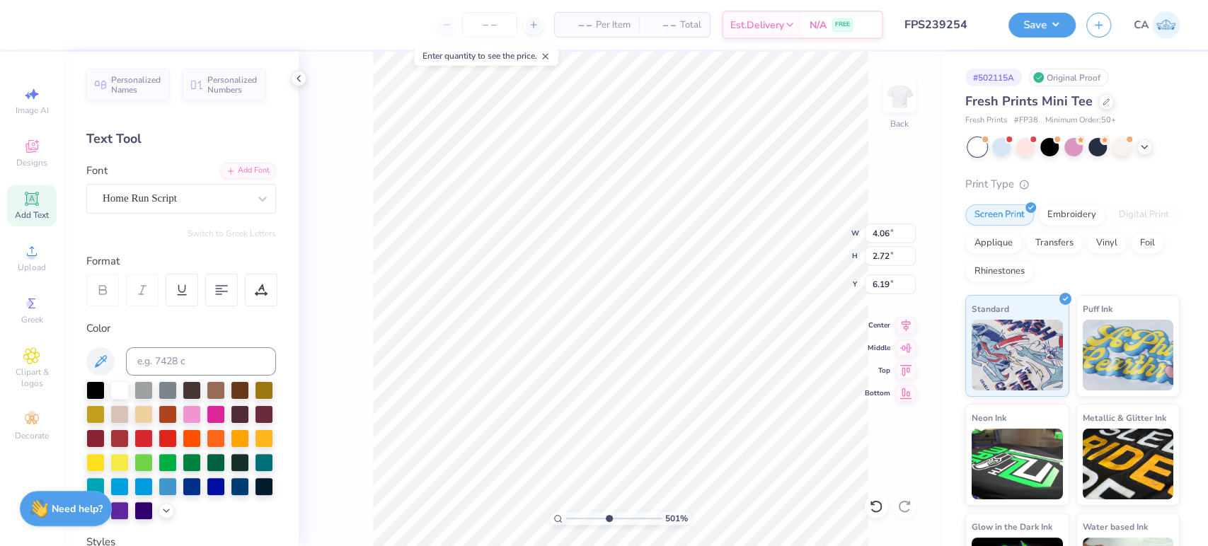
type input "4.21"
type input "2.88"
type input "6.43"
type input "4.06"
type input "2.72"
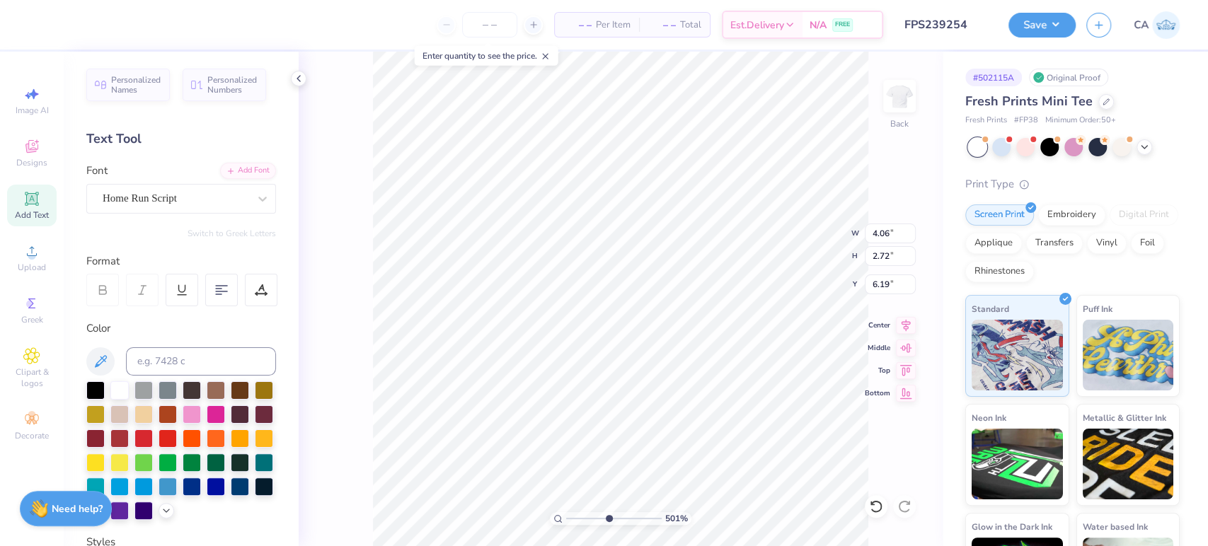
type input "6.51"
type input "4.48"
type input "1.93"
type input "8.27"
click at [561, 519] on icon at bounding box center [557, 518] width 9 height 9
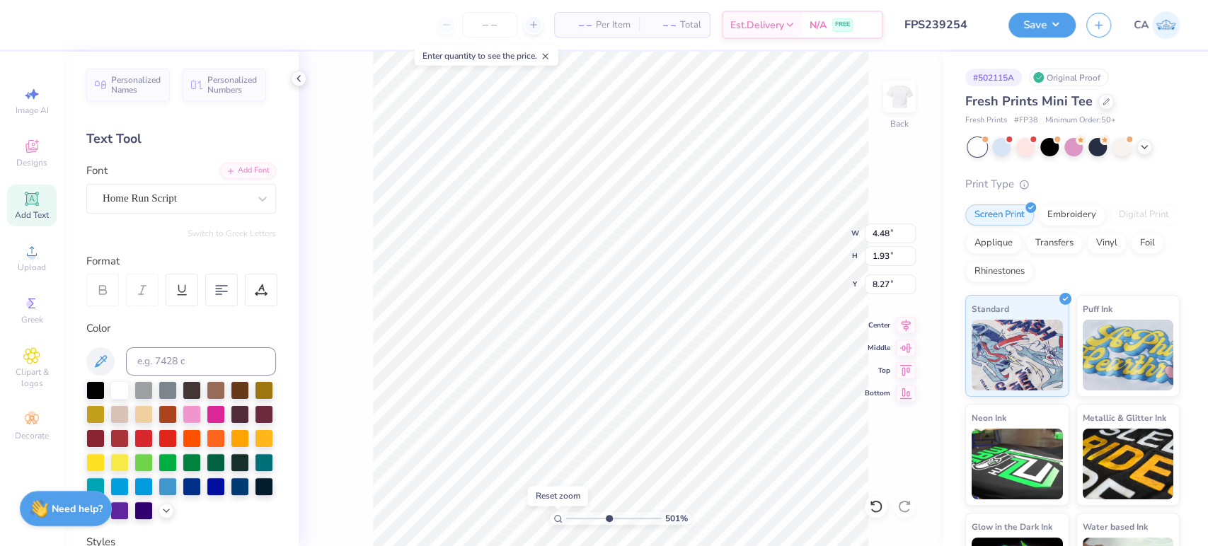
type input "1"
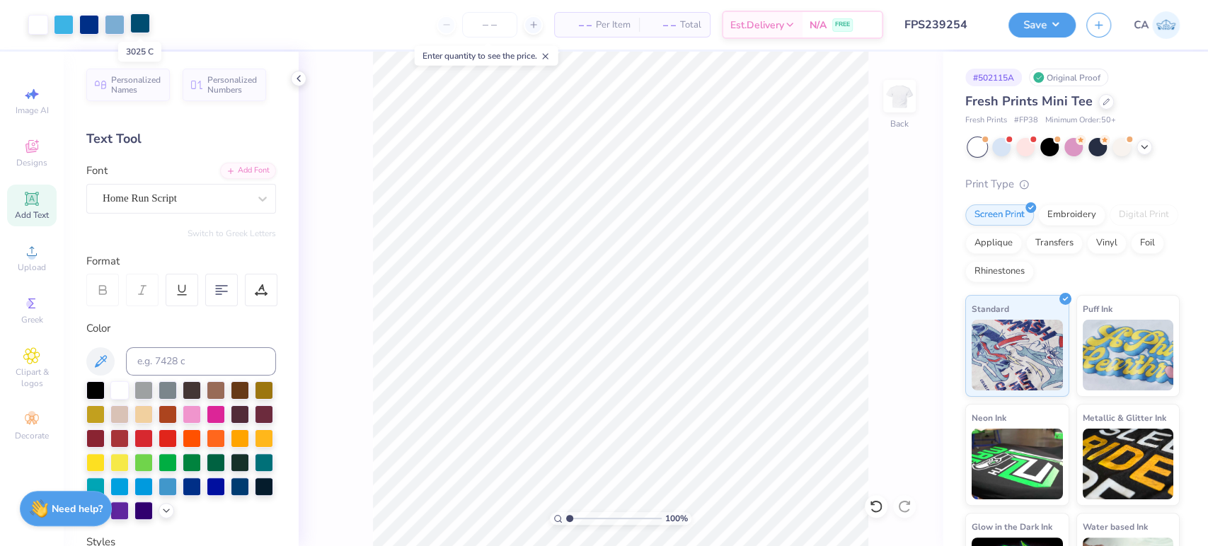
click at [132, 26] on div at bounding box center [140, 23] width 20 height 20
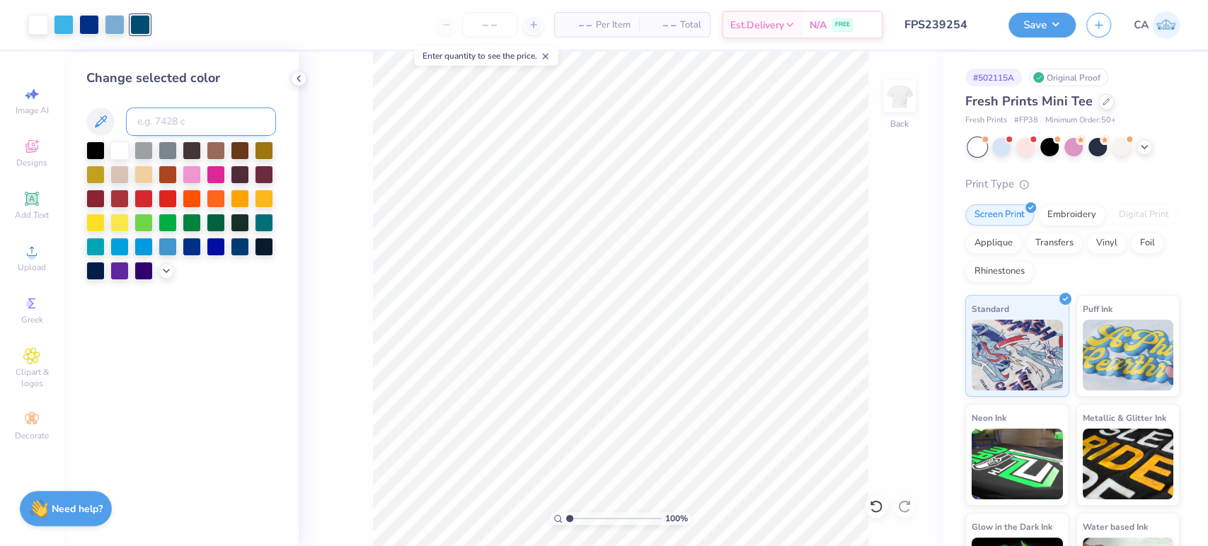
click at [157, 117] on input at bounding box center [201, 122] width 150 height 28
type input "7694"
click at [141, 22] on div at bounding box center [140, 25] width 20 height 20
click at [161, 124] on input at bounding box center [201, 122] width 150 height 28
type input "302"
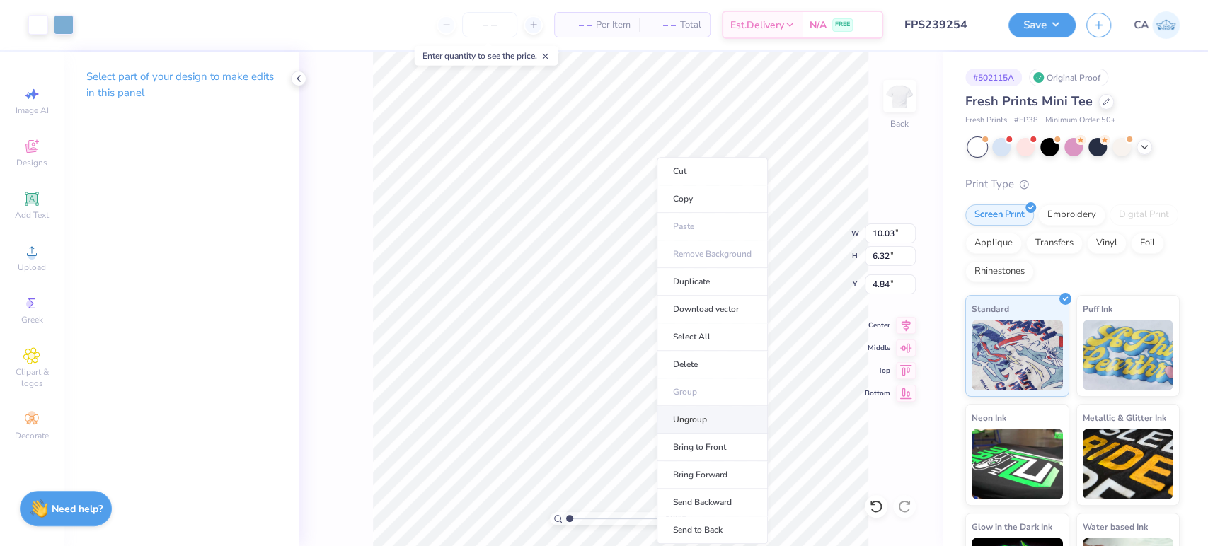
click at [684, 424] on li "Ungroup" at bounding box center [711, 420] width 111 height 28
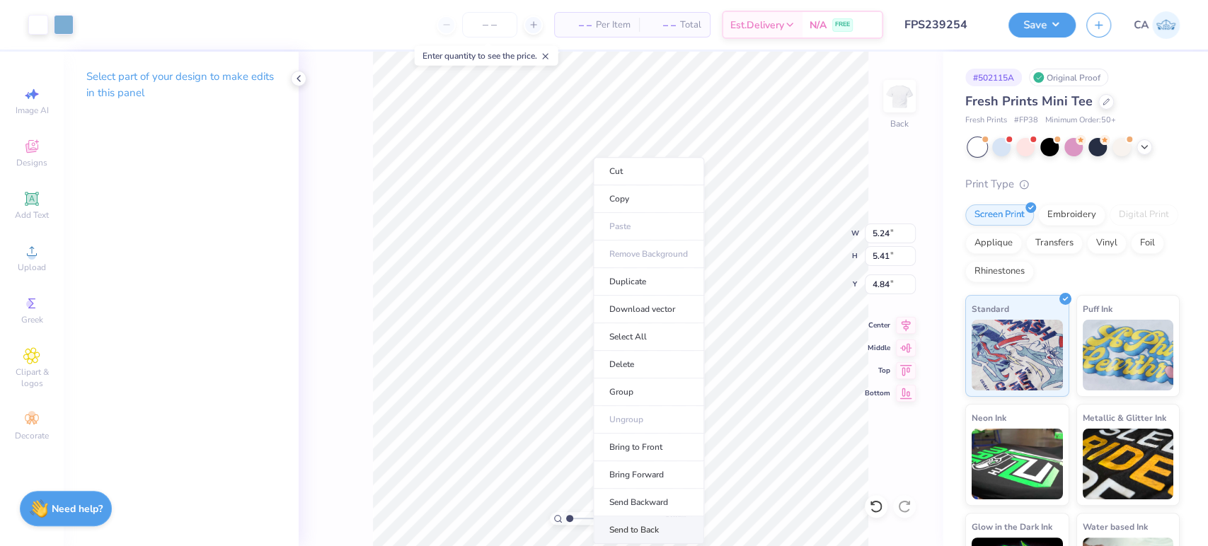
click at [617, 523] on li "Send to Back" at bounding box center [648, 530] width 111 height 28
type input "4.92"
type input "4.40"
type input "6.76"
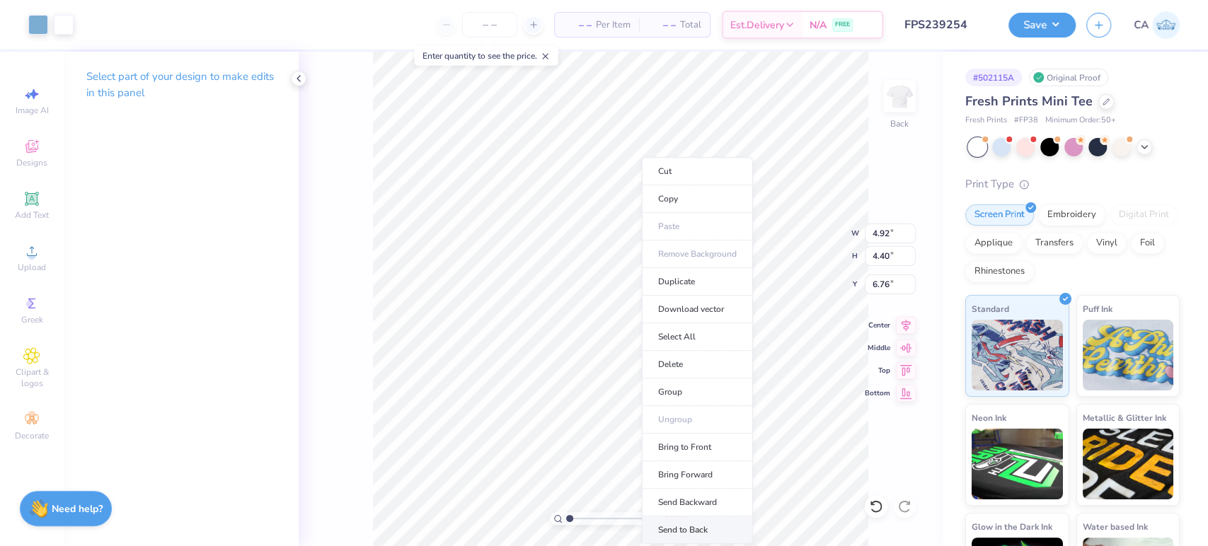
click at [681, 526] on li "Send to Back" at bounding box center [697, 530] width 111 height 28
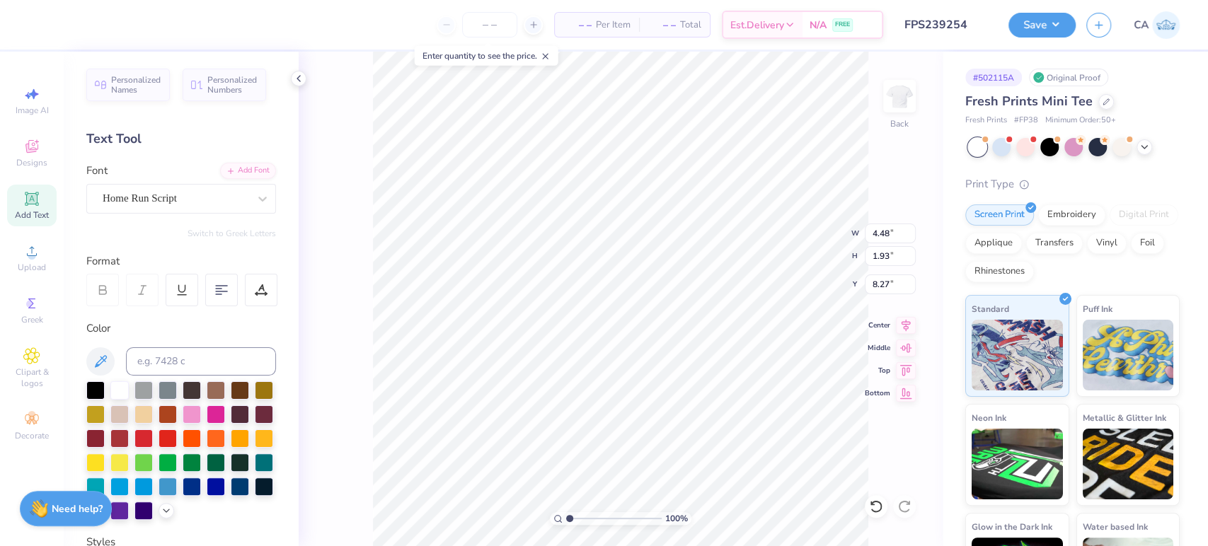
type input "4.92"
type input "4.40"
type input "6.76"
type input "4.17"
type input "4.10"
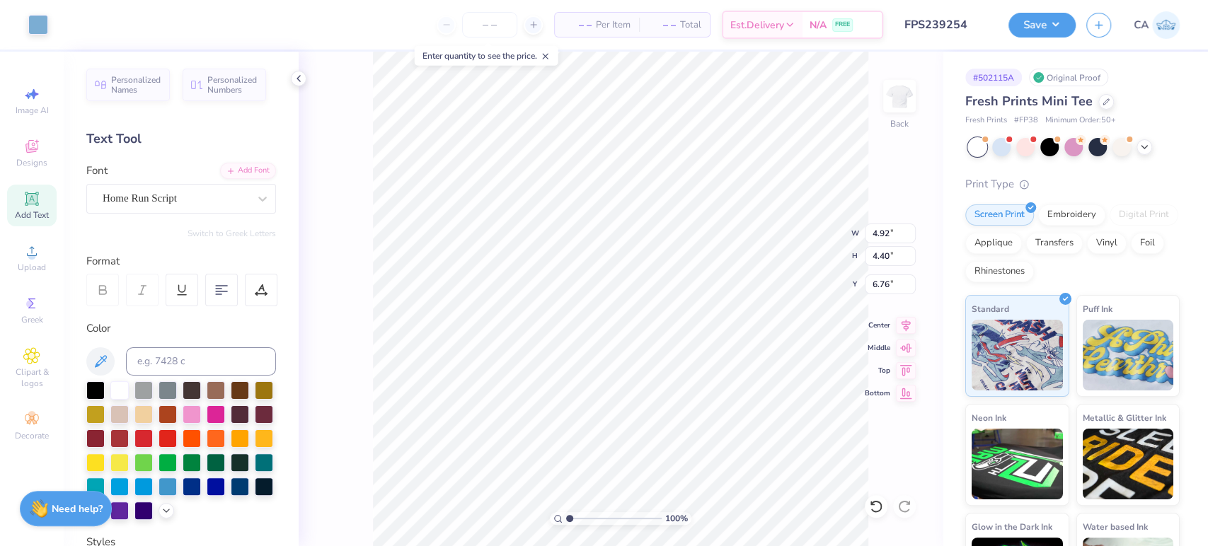
type input "6.92"
click at [693, 525] on li "Send to Back" at bounding box center [728, 530] width 111 height 28
type input "6.51"
click at [675, 446] on li "Bring to Front" at bounding box center [697, 448] width 111 height 28
click at [676, 394] on li "Group" at bounding box center [704, 392] width 111 height 28
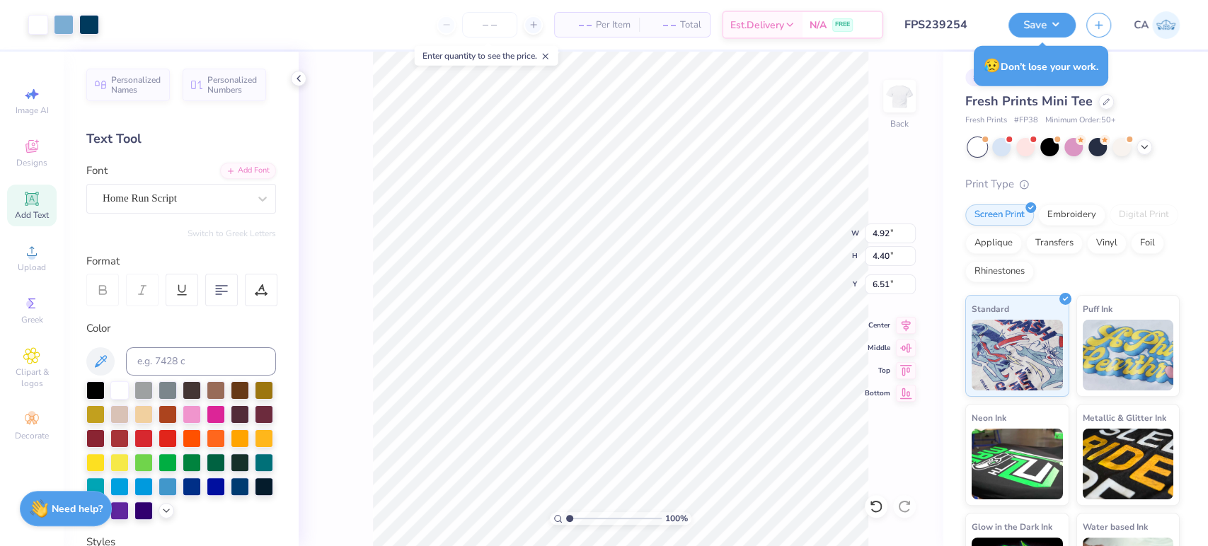
type input "5.24"
type input "5.41"
type input "4.84"
click at [583, 395] on li "Group" at bounding box center [594, 392] width 111 height 28
type input "7.00"
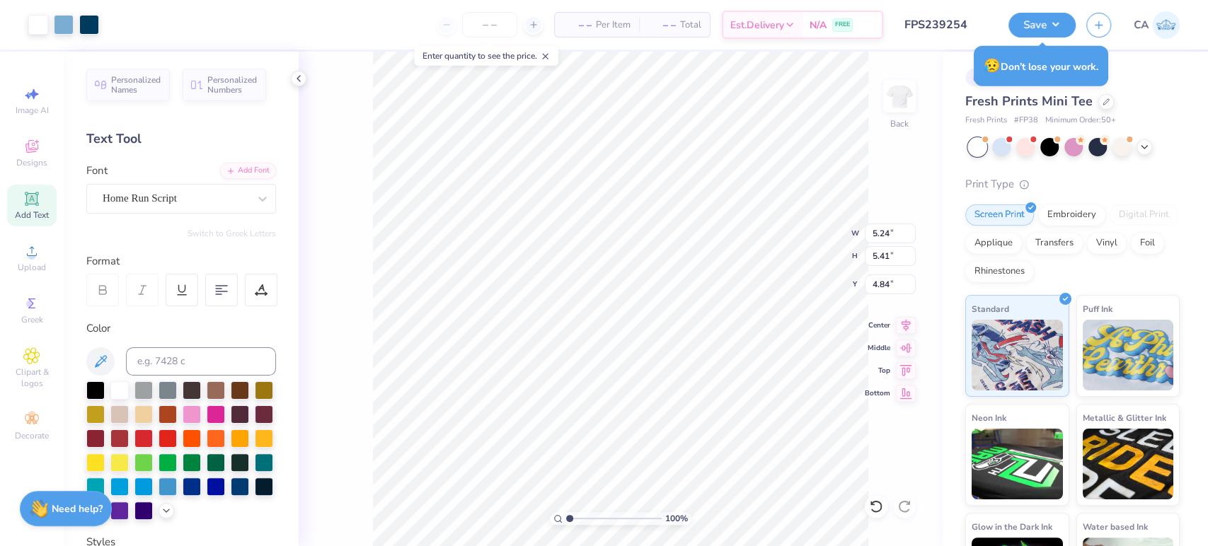
type input "4.10"
type input "2.00"
click at [666, 446] on li "Bring to Front" at bounding box center [688, 448] width 111 height 28
type input "5.80"
click at [874, 235] on input "9.53" at bounding box center [889, 234] width 51 height 20
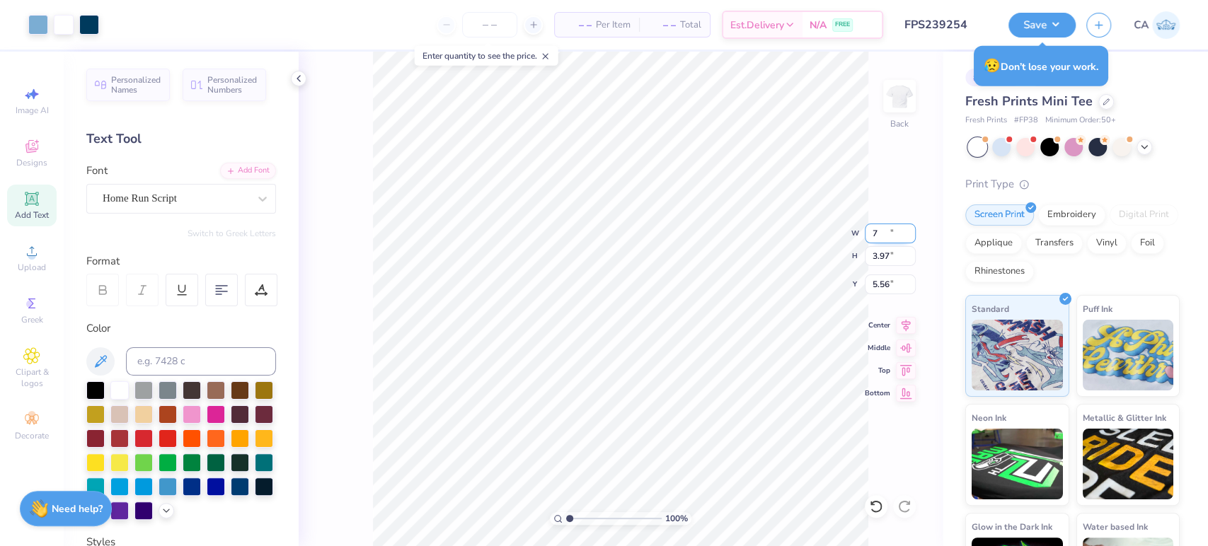
type input "7.00"
type input "3.97"
click at [883, 291] on input "5.56" at bounding box center [889, 284] width 51 height 20
type input "2.00"
click at [903, 328] on icon at bounding box center [906, 323] width 20 height 17
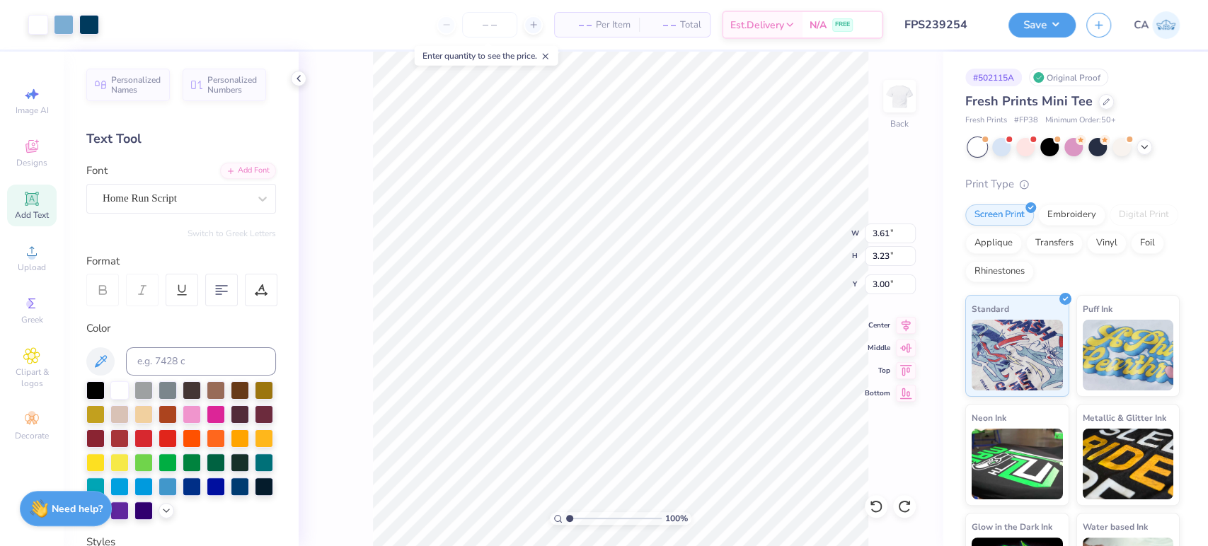
type input "2.70"
click at [1068, 26] on button "Save" at bounding box center [1041, 23] width 67 height 25
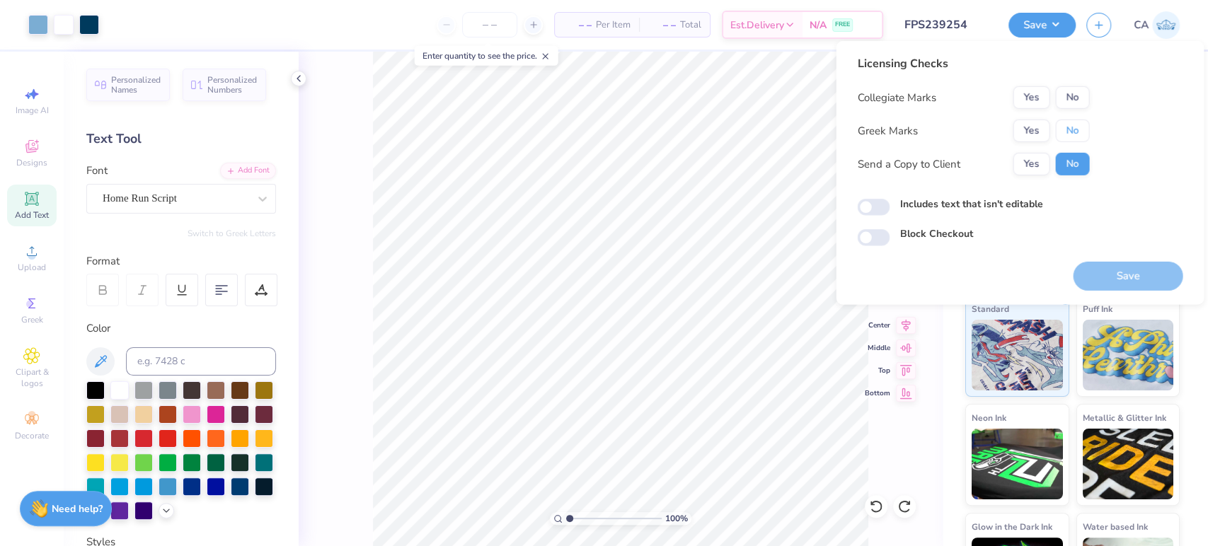
click at [1058, 124] on button "No" at bounding box center [1072, 131] width 34 height 23
click at [1059, 100] on button "No" at bounding box center [1072, 97] width 34 height 23
click at [1108, 278] on button "Save" at bounding box center [1127, 276] width 110 height 29
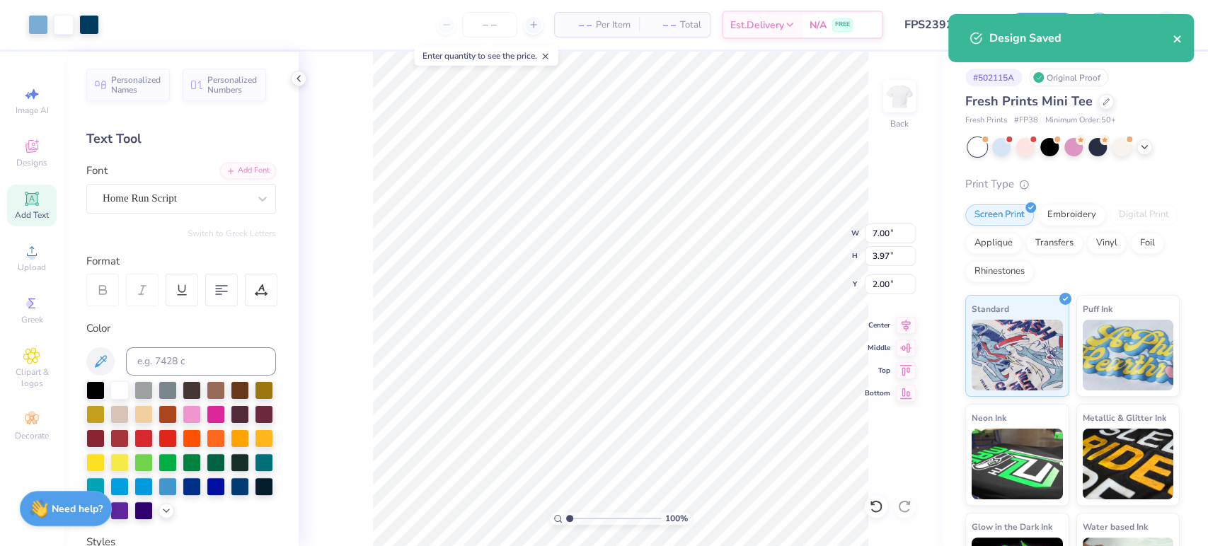
click at [1179, 43] on icon "close" at bounding box center [1177, 38] width 10 height 11
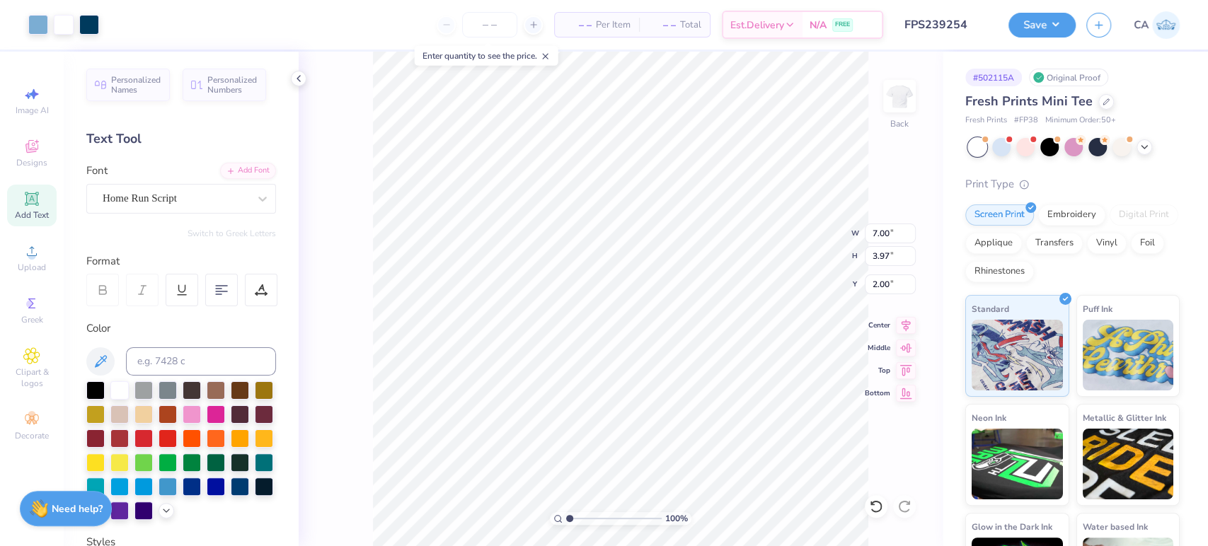
click at [1057, 17] on div "Design Saved" at bounding box center [1070, 14] width 251 height 6
click at [1047, 50] on div "Art colors – – Per Item – – Total Est. Delivery N/A FREE Design Title FPS239254…" at bounding box center [604, 273] width 1208 height 546
click at [1046, 32] on button "Save" at bounding box center [1041, 23] width 67 height 25
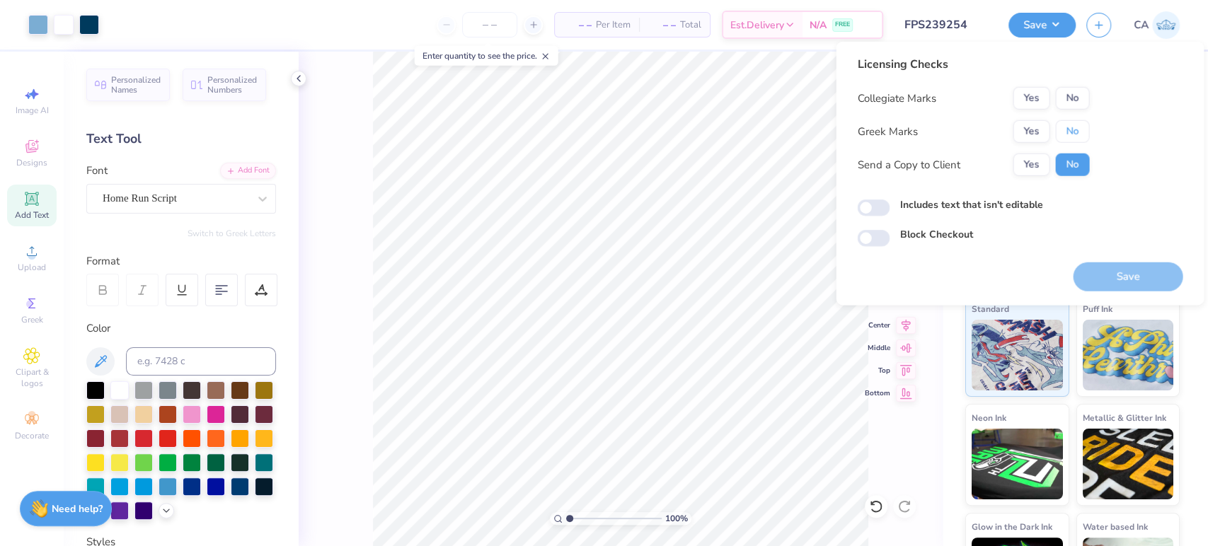
drag, startPoint x: 1084, startPoint y: 128, endPoint x: 1083, endPoint y: 116, distance: 12.1
click at [1085, 127] on button "No" at bounding box center [1072, 131] width 34 height 23
click at [1082, 106] on button "No" at bounding box center [1072, 98] width 34 height 23
click at [1099, 276] on button "Save" at bounding box center [1127, 276] width 110 height 29
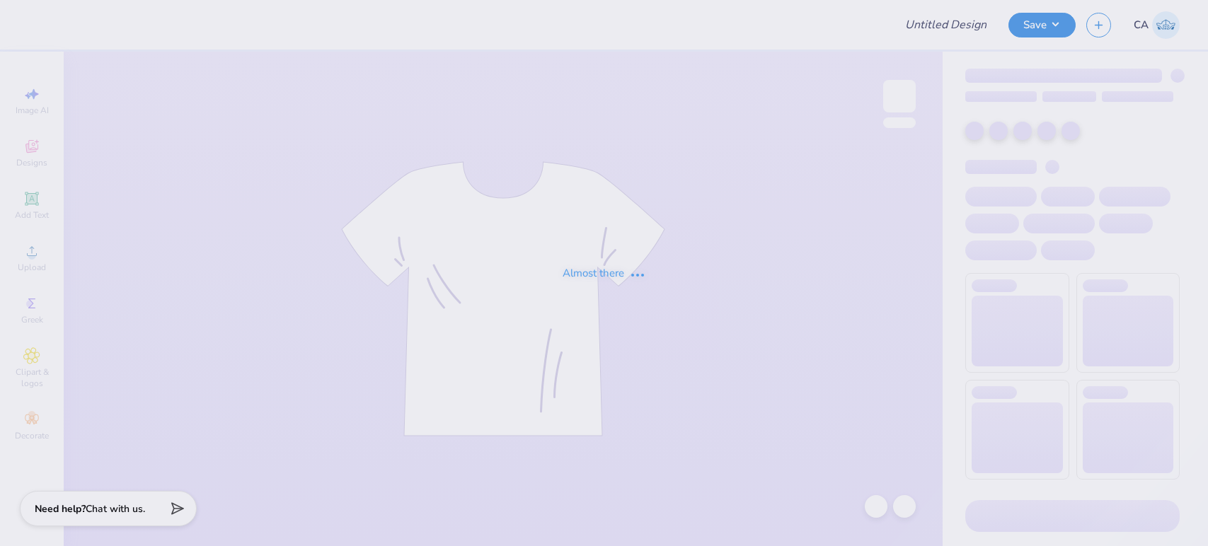
type input "FPS239475"
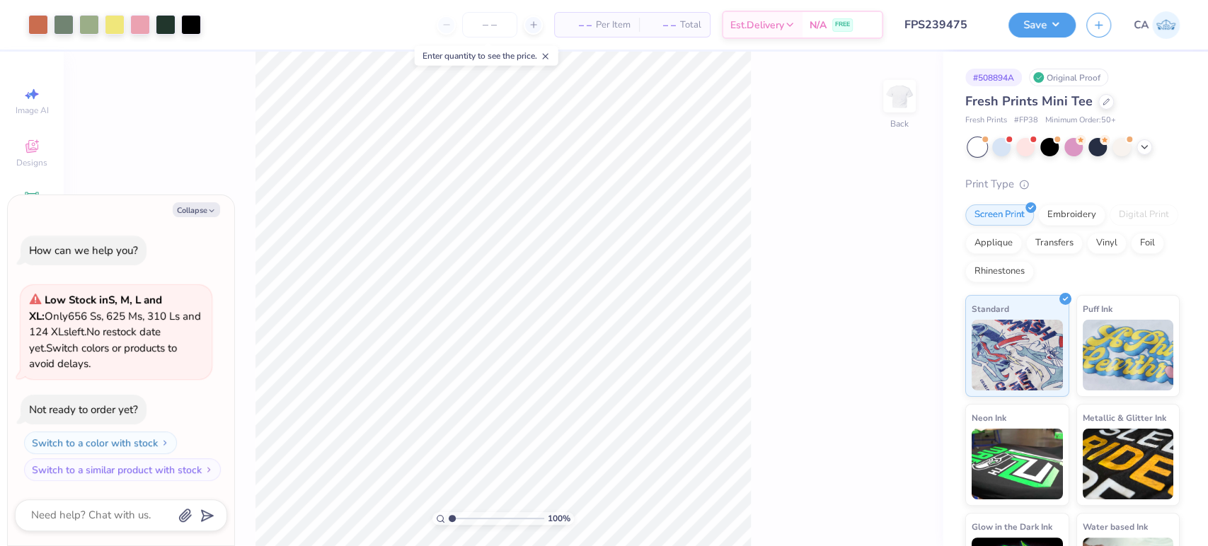
type textarea "x"
drag, startPoint x: 477, startPoint y: 519, endPoint x: 466, endPoint y: 515, distance: 12.1
type input "2.54"
click at [466, 515] on input "range" at bounding box center [495, 518] width 95 height 13
click at [176, 209] on button "Collapse" at bounding box center [196, 209] width 47 height 15
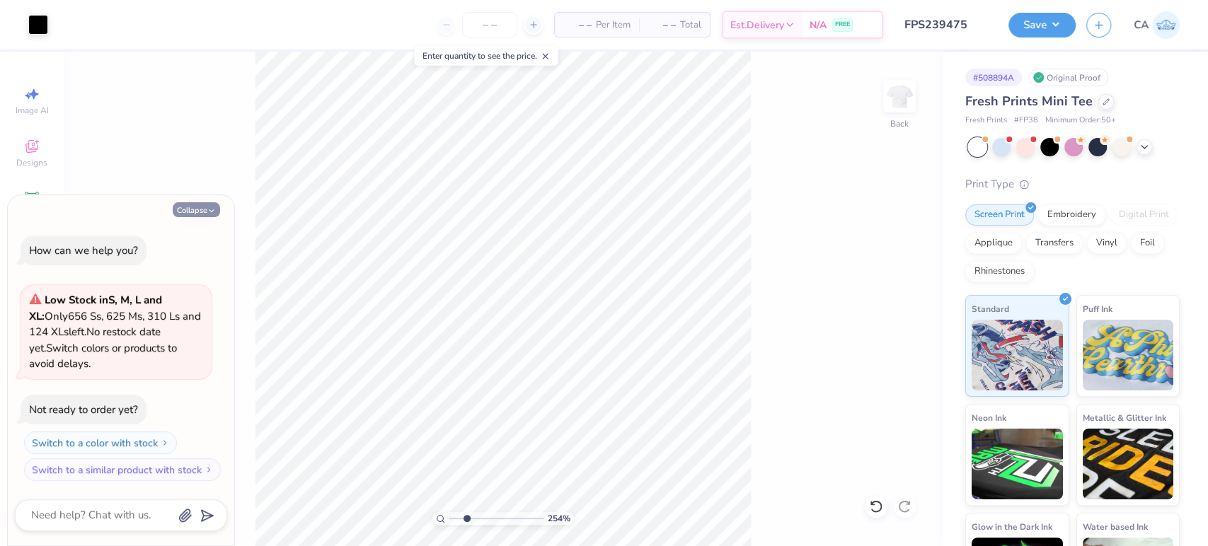
type textarea "x"
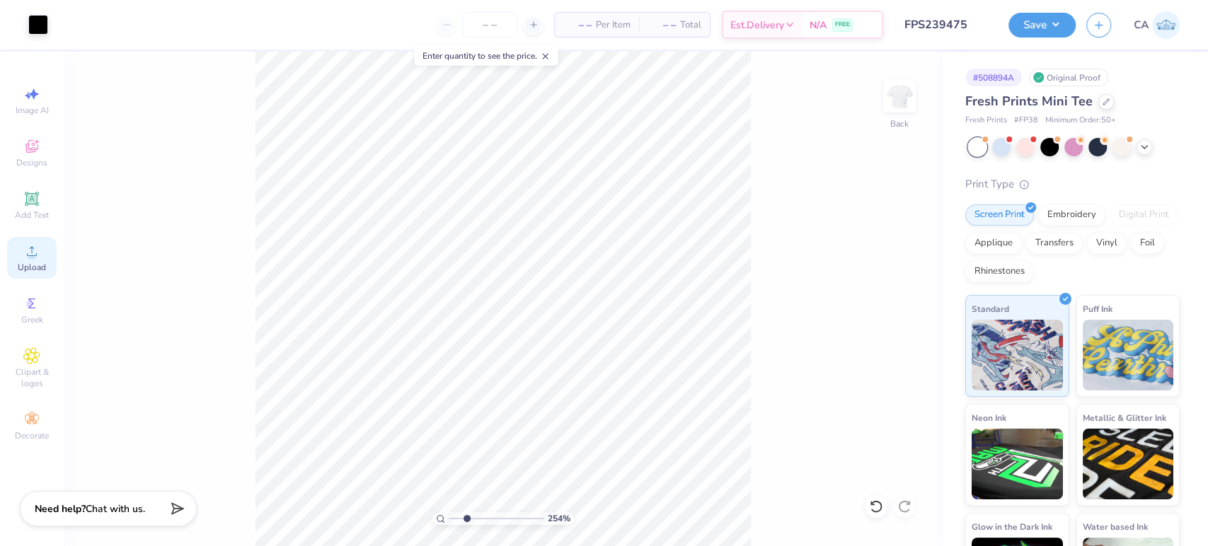
click at [32, 264] on span "Upload" at bounding box center [32, 267] width 28 height 11
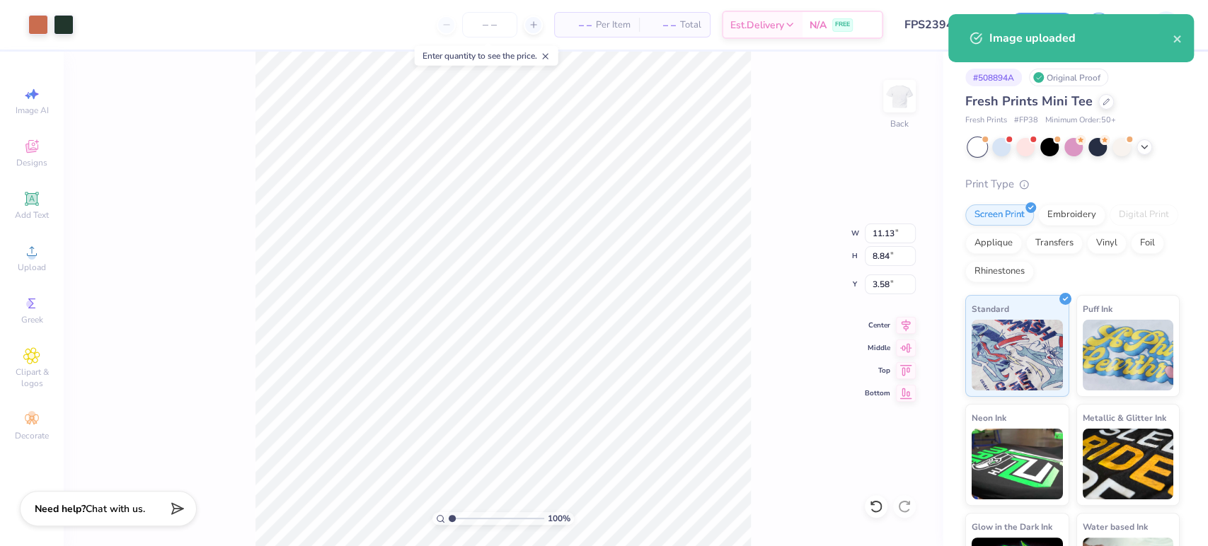
drag, startPoint x: 458, startPoint y: 519, endPoint x: 449, endPoint y: 514, distance: 10.4
type input "1"
click at [449, 514] on input "range" at bounding box center [495, 518] width 95 height 13
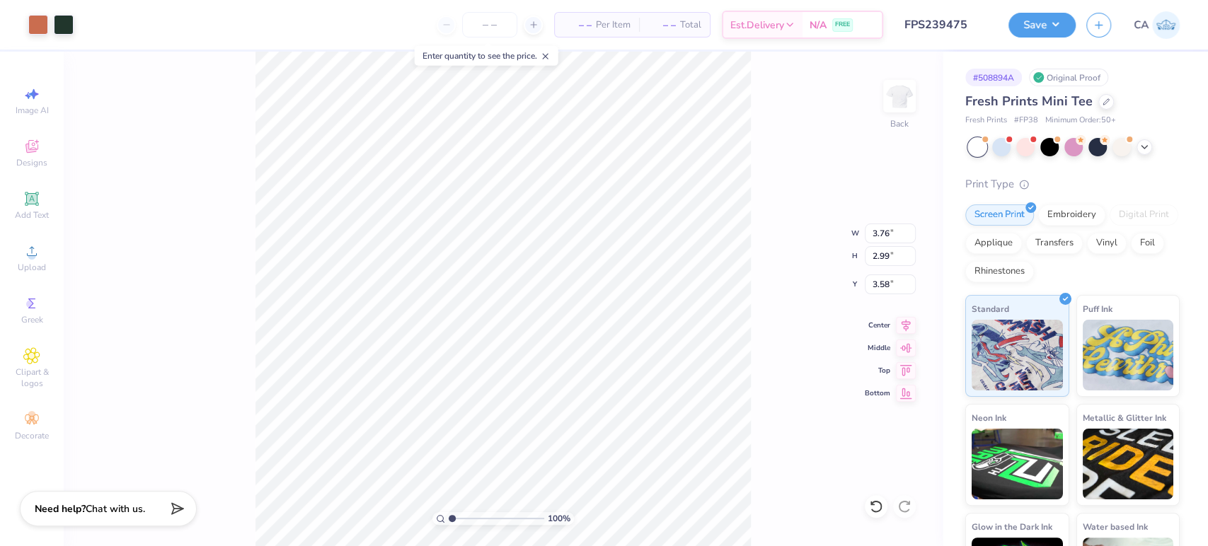
type input "3.76"
type input "2.99"
type input "3.00"
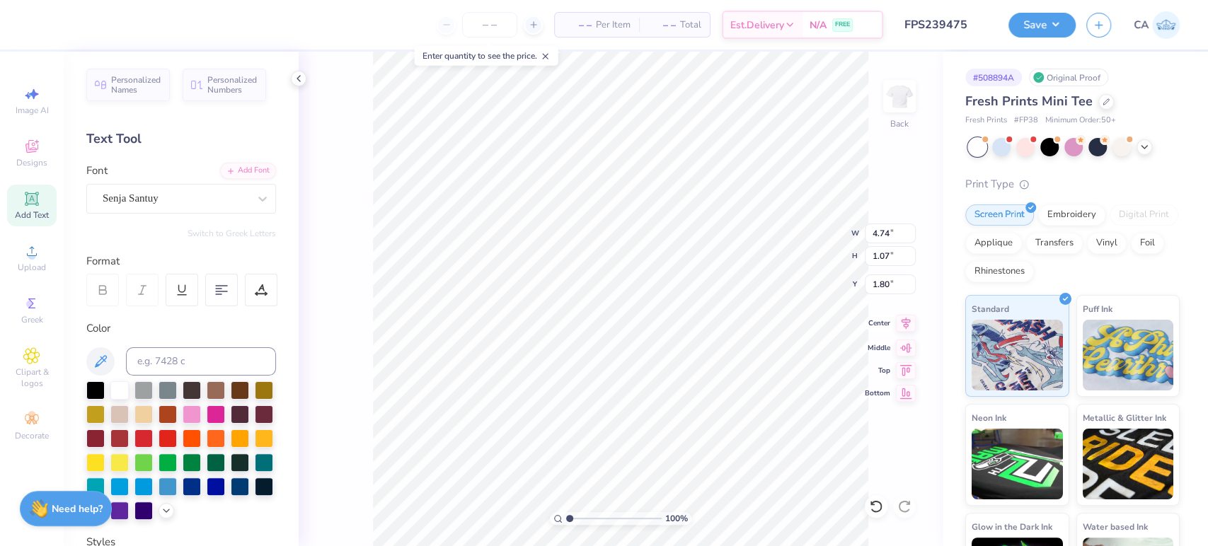
click at [897, 323] on icon at bounding box center [906, 323] width 20 height 17
drag, startPoint x: 577, startPoint y: 514, endPoint x: 594, endPoint y: 514, distance: 17.0
type input "3.29"
click at [591, 522] on input "range" at bounding box center [613, 518] width 95 height 13
type input "2.68"
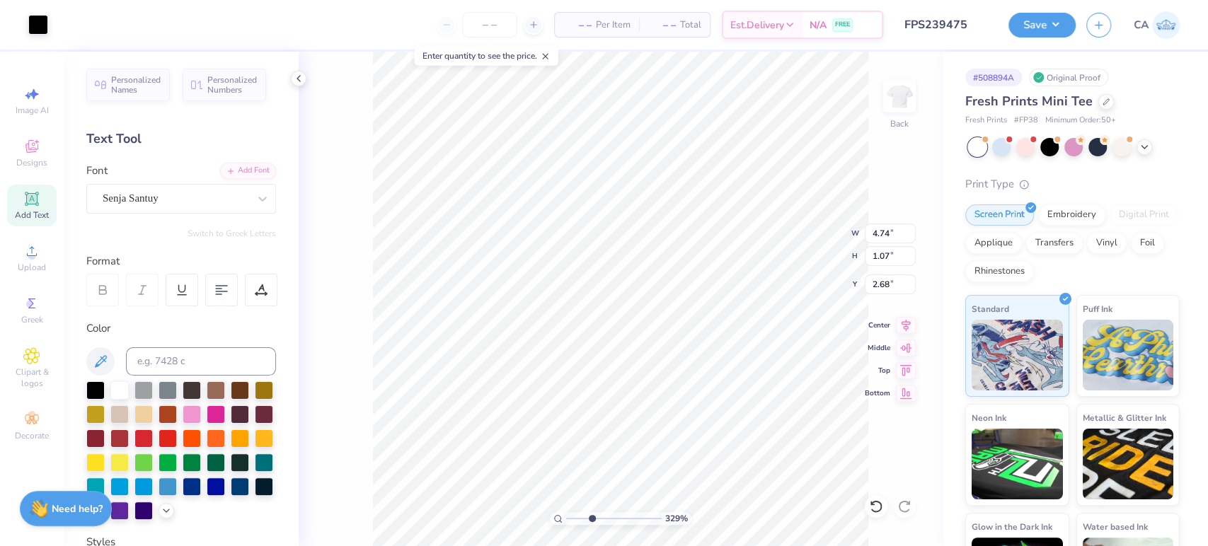
type input "4.74"
type input "1.07"
type input "1.80"
click at [45, 21] on div at bounding box center [38, 23] width 20 height 20
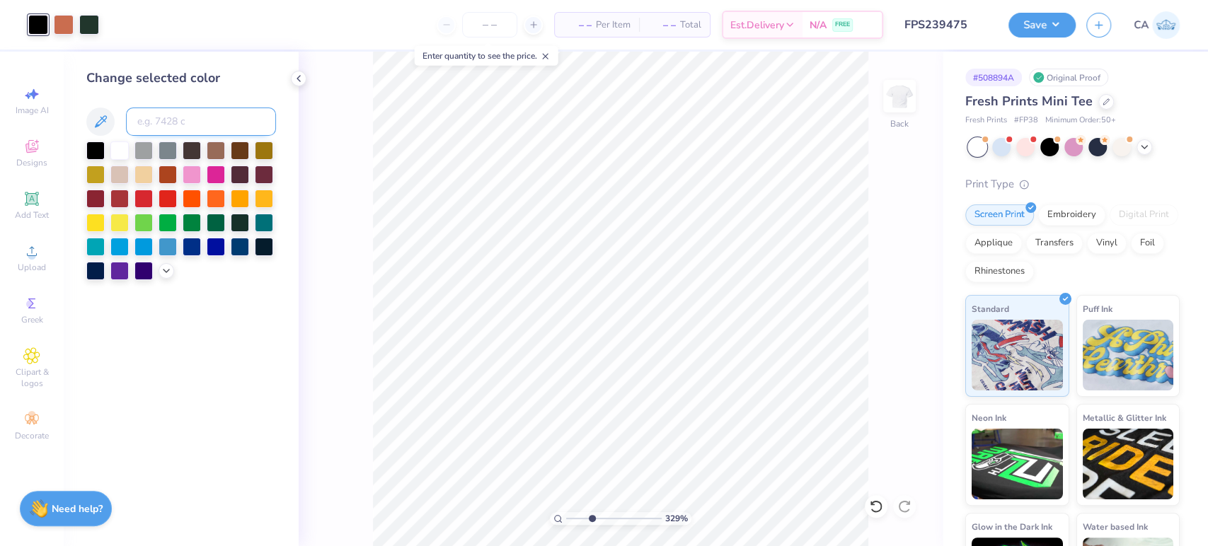
click at [163, 123] on input at bounding box center [201, 122] width 150 height 28
type input "5605"
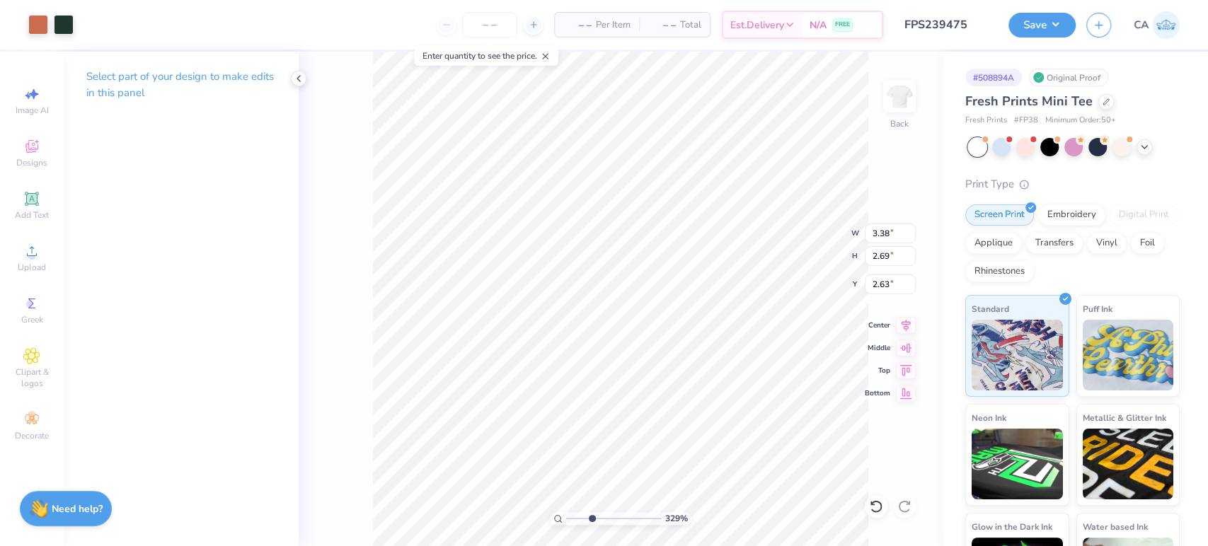
type input "3.38"
type input "2.69"
click at [905, 319] on icon at bounding box center [905, 324] width 9 height 12
type input "4.74"
type input "1.07"
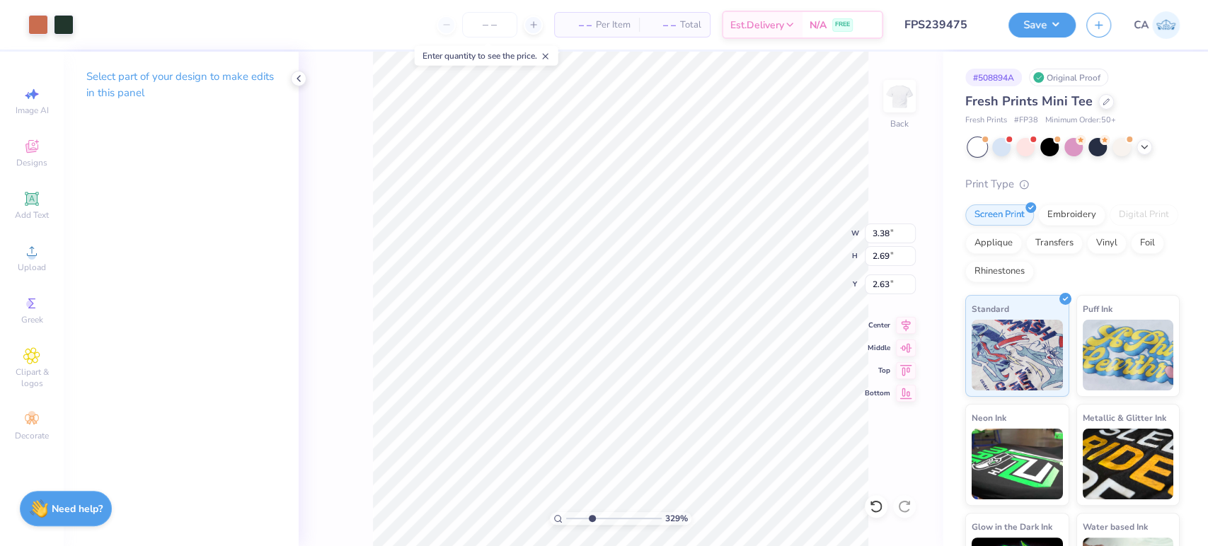
type input "1.80"
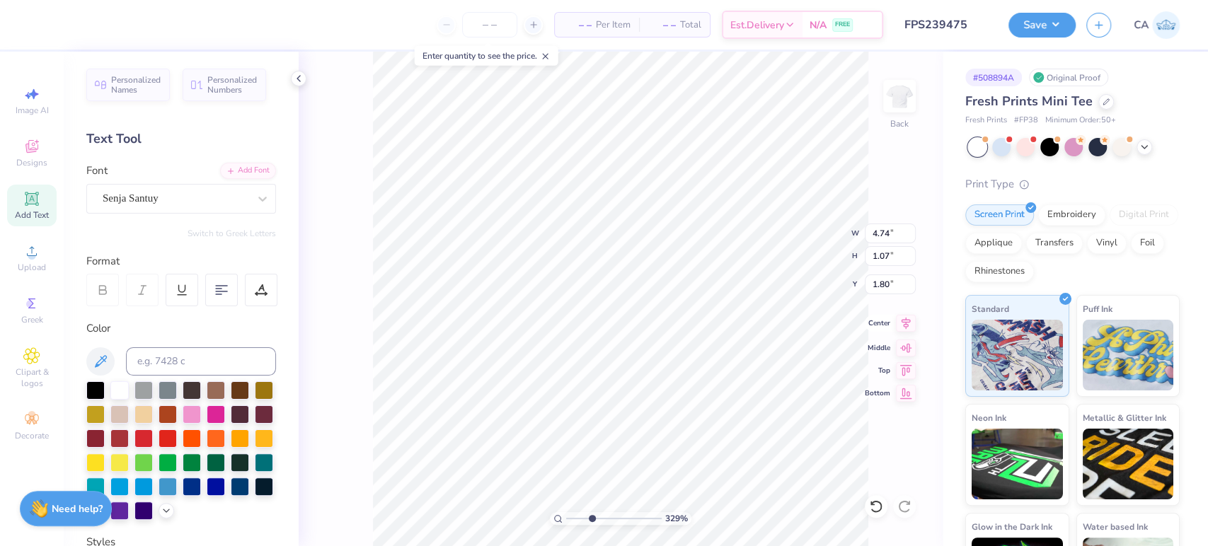
click at [898, 325] on icon at bounding box center [906, 323] width 20 height 17
click at [908, 326] on icon at bounding box center [906, 323] width 20 height 17
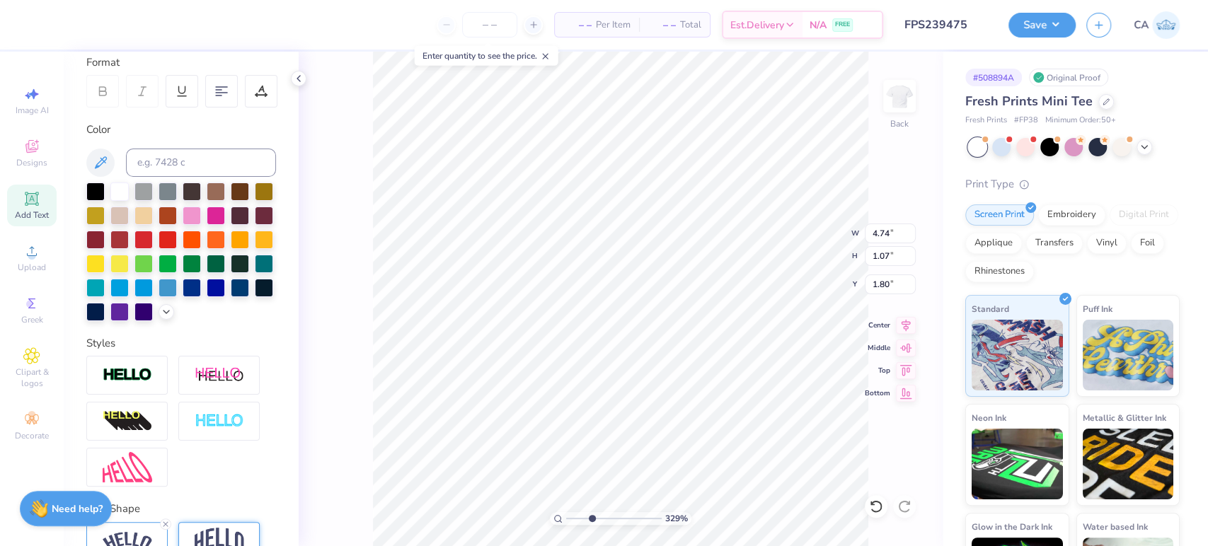
scroll to position [300, 0]
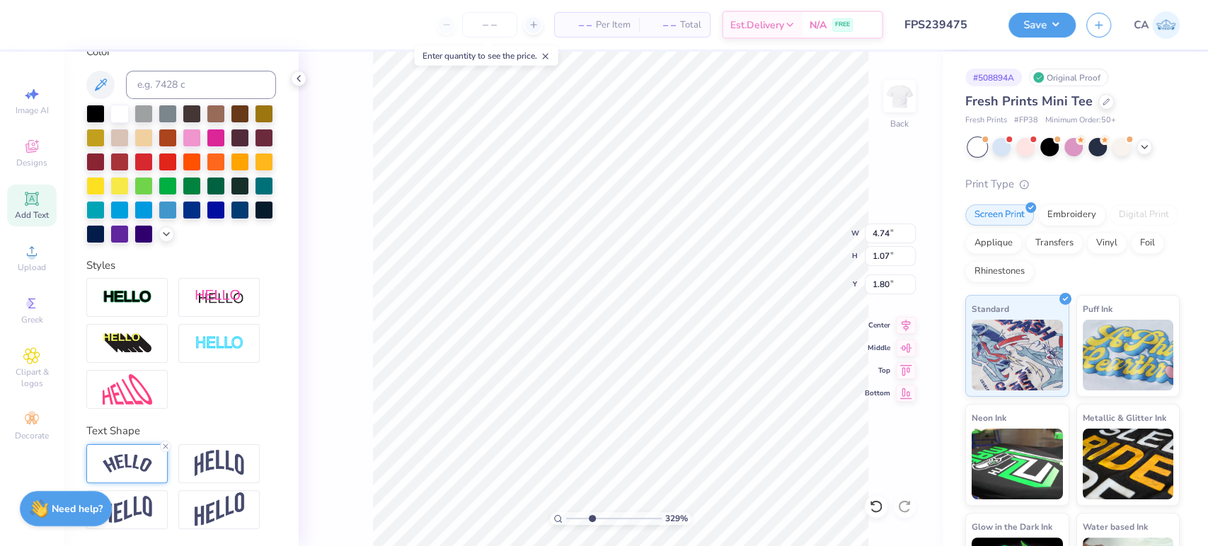
click at [123, 462] on img at bounding box center [128, 463] width 50 height 19
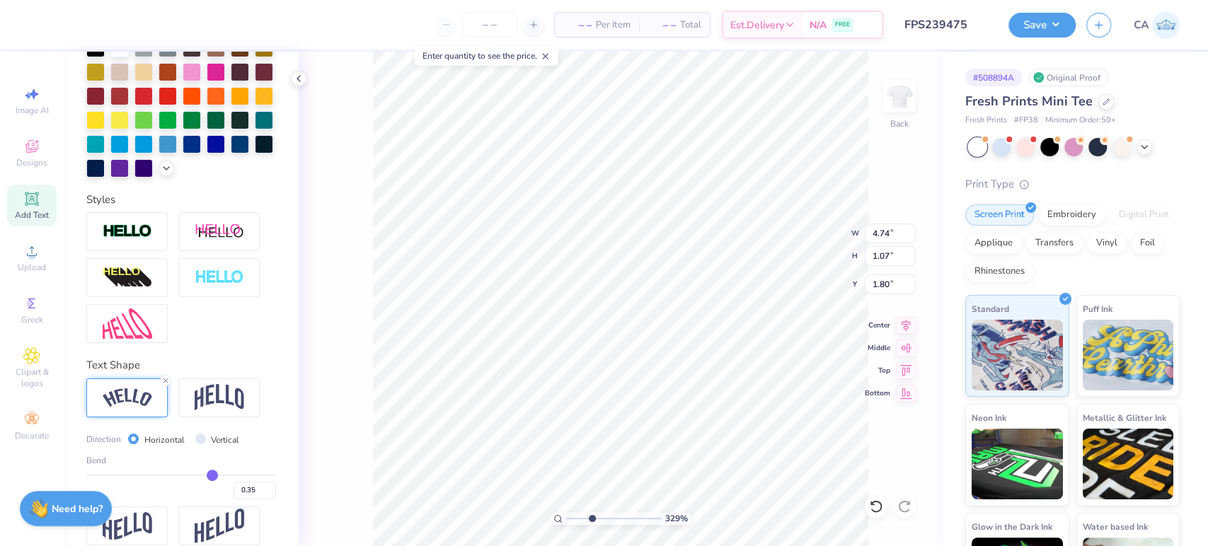
scroll to position [378, 0]
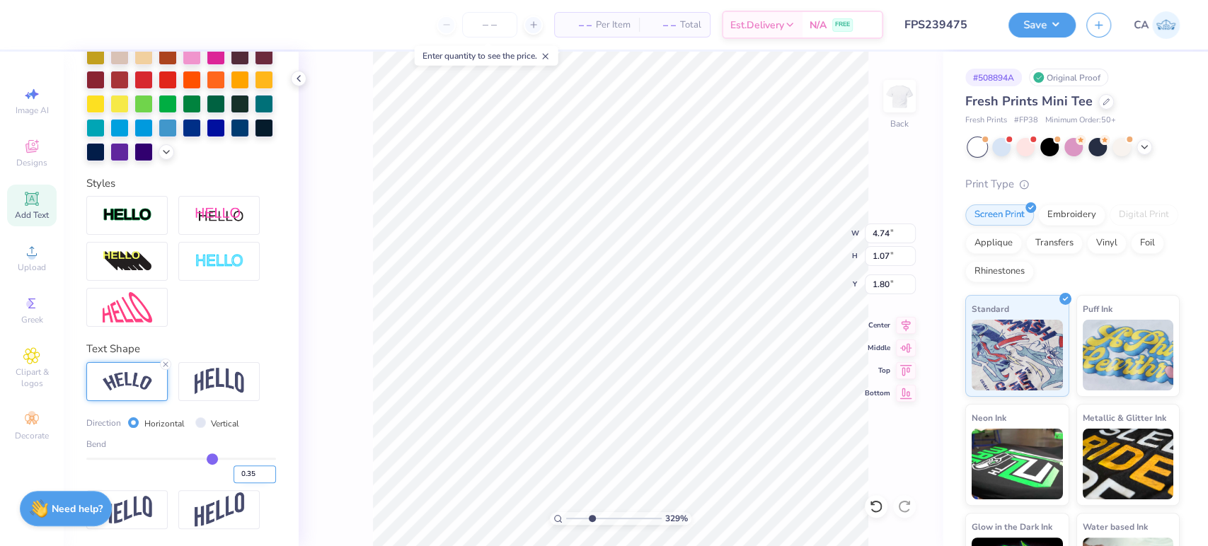
click at [243, 480] on input "0.35" at bounding box center [254, 474] width 42 height 18
type input "0.40"
type input "0.4"
type input "4.80"
type input "1.13"
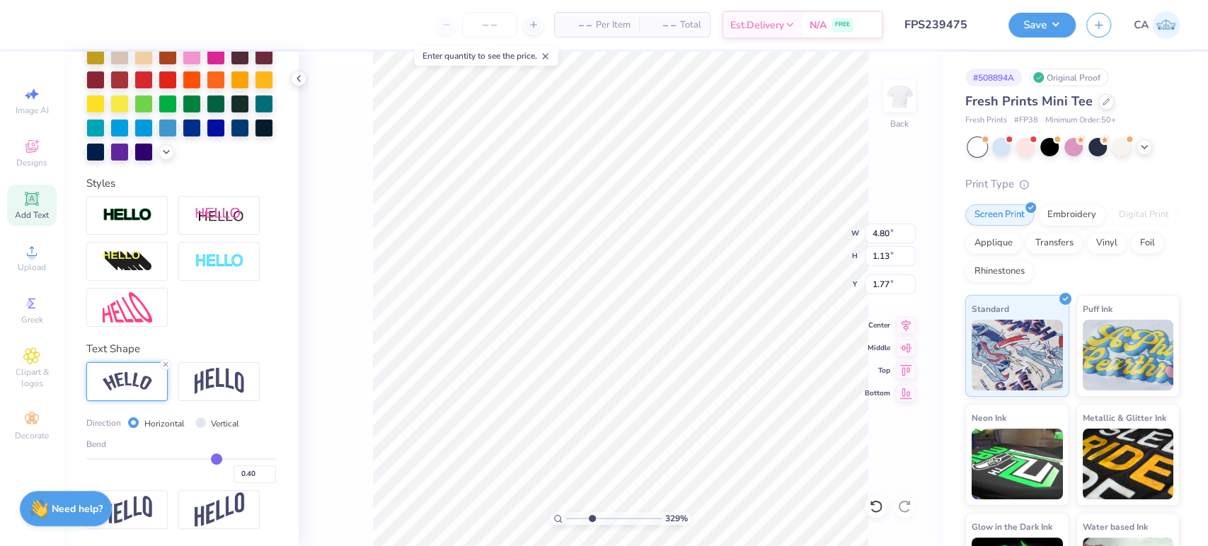
type input "1.81"
type input "3.38"
type input "2.69"
type input "2.60"
drag, startPoint x: 586, startPoint y: 519, endPoint x: 569, endPoint y: 511, distance: 19.0
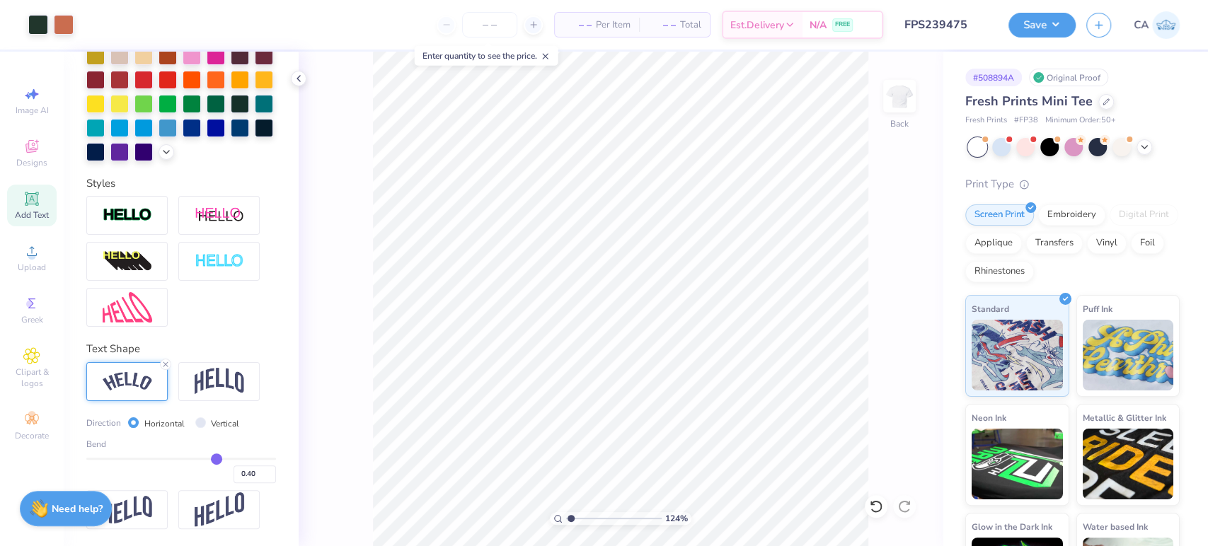
type input "1.04"
click at [569, 512] on input "range" at bounding box center [613, 518] width 95 height 13
click at [884, 233] on input "4.80" at bounding box center [889, 234] width 51 height 20
type input "4"
type input "5.00"
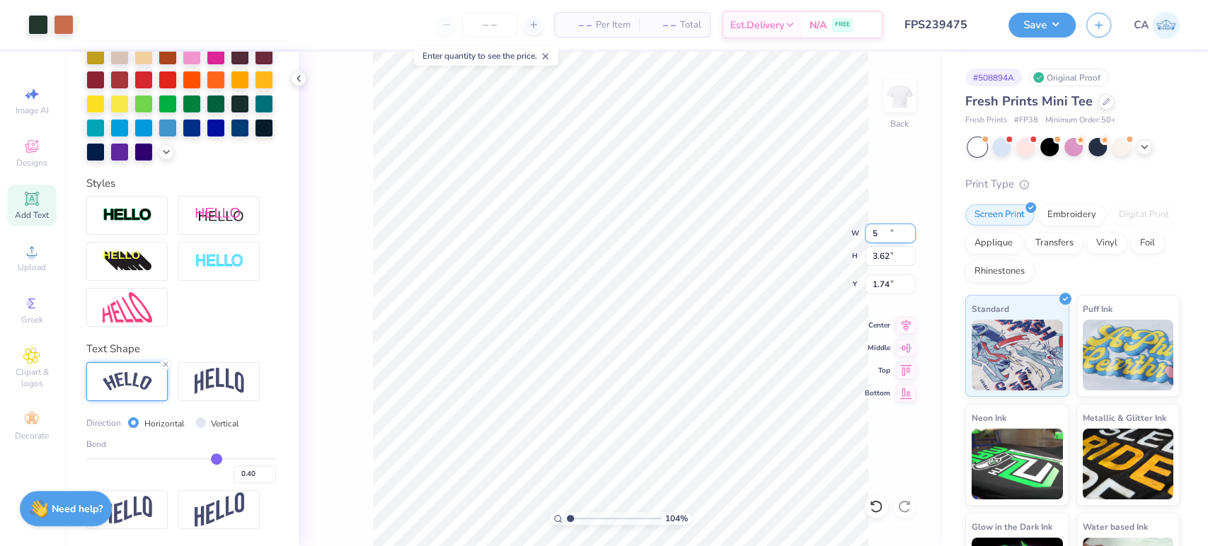
type input "3.62"
click at [877, 275] on input "1.74" at bounding box center [889, 284] width 51 height 20
type input "2.00"
click at [1042, 30] on button "Save" at bounding box center [1041, 23] width 67 height 25
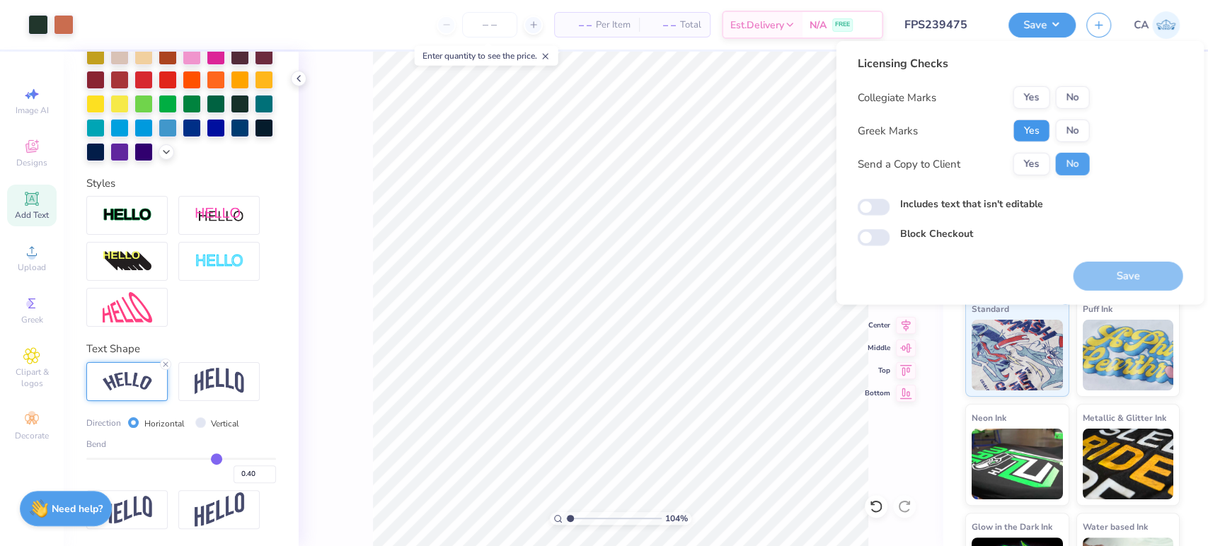
click at [1041, 120] on button "Yes" at bounding box center [1030, 131] width 37 height 23
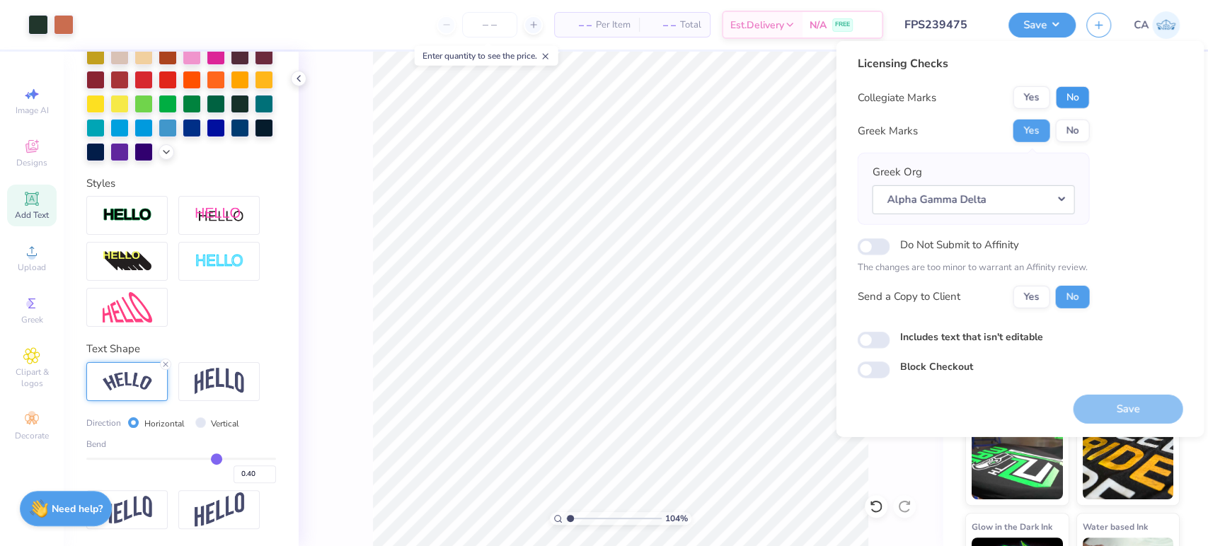
click at [1064, 96] on button "No" at bounding box center [1072, 97] width 34 height 23
click at [1097, 412] on button "Save" at bounding box center [1127, 408] width 110 height 29
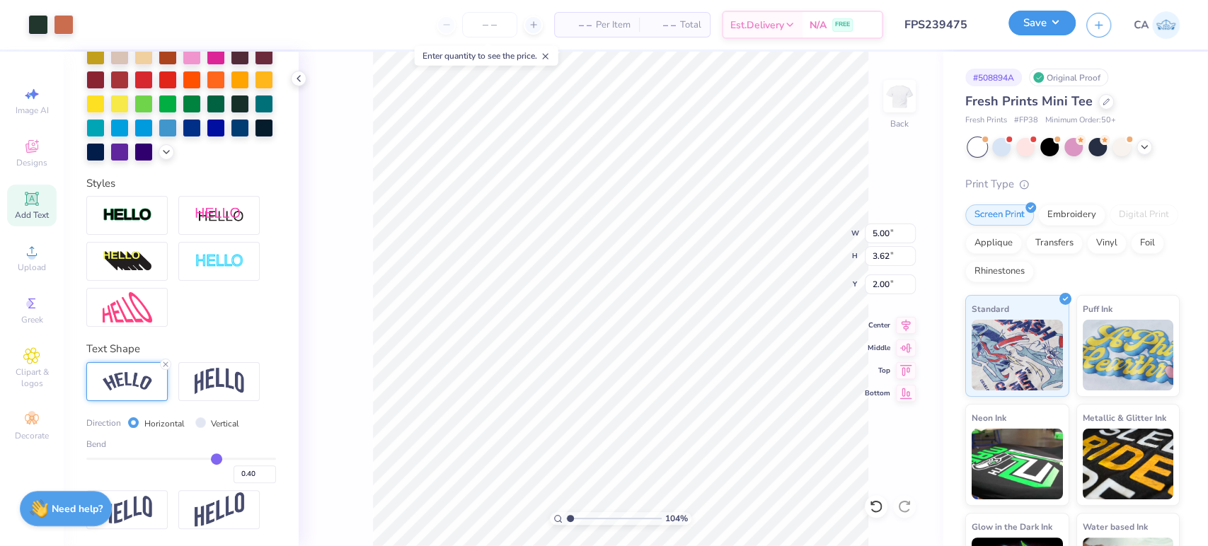
click at [1018, 29] on button "Save" at bounding box center [1041, 23] width 67 height 25
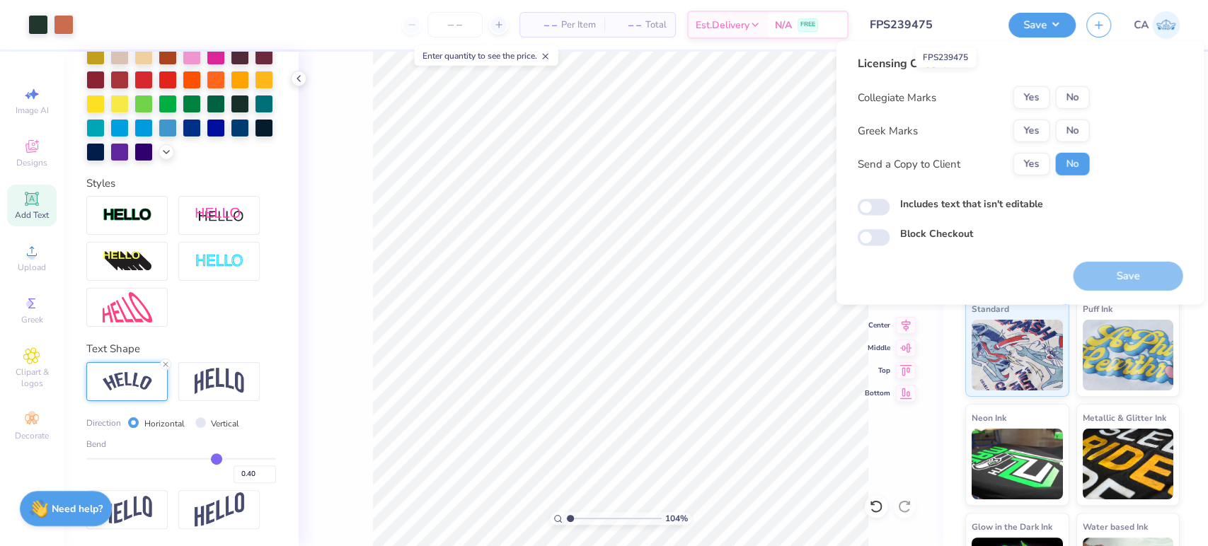
click at [919, 33] on input "FPS239475" at bounding box center [928, 25] width 139 height 28
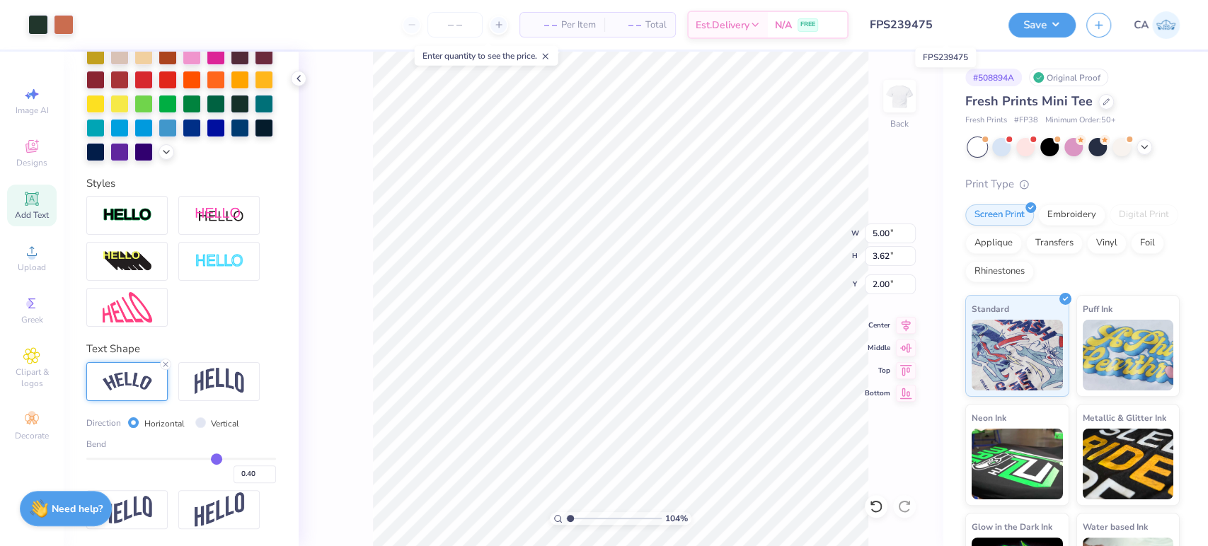
click at [919, 33] on input "FPS239475" at bounding box center [928, 25] width 139 height 28
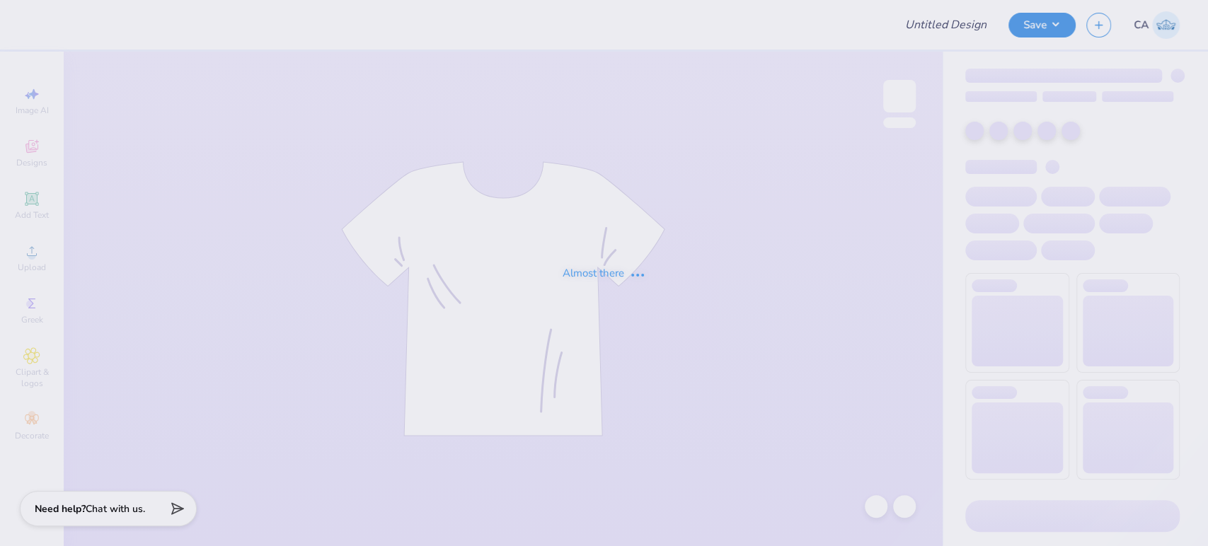
type input "FPS239484"
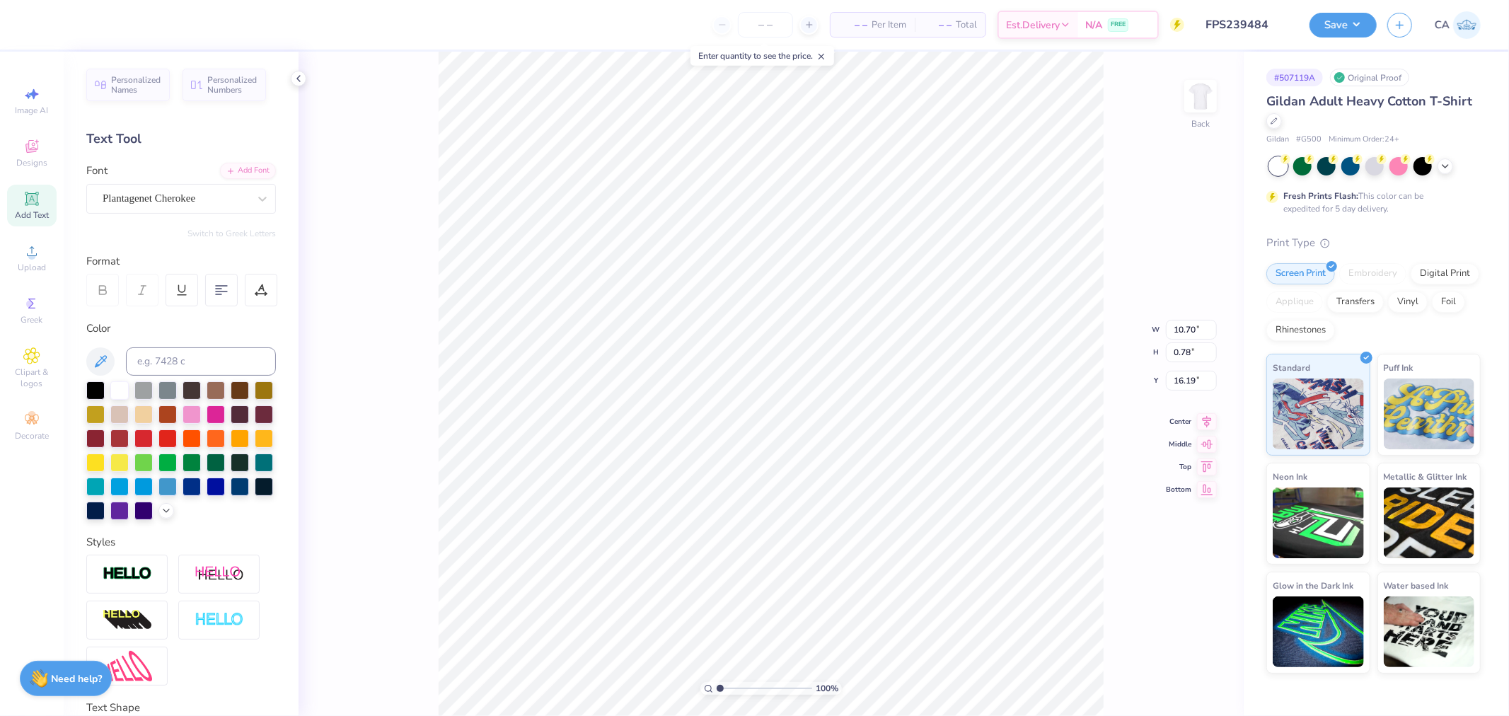
scroll to position [12, 3]
type textarea "Mom's Weekend 2025"
type input "10.41"
type input "0.80"
type input "16.27"
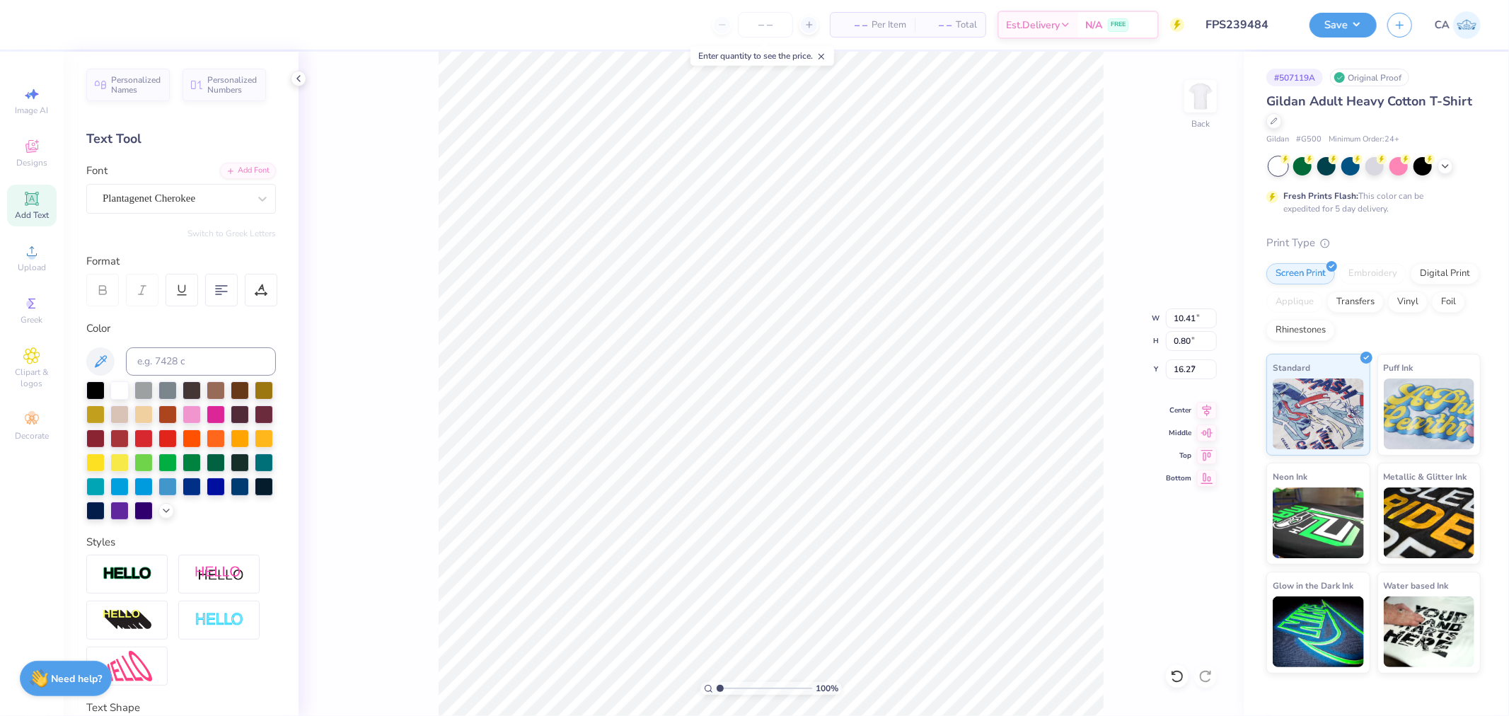
type input "10.70"
type input "1.32"
type input "2.00"
click at [1189, 323] on input "10.70" at bounding box center [1191, 318] width 51 height 20
type input "10.41"
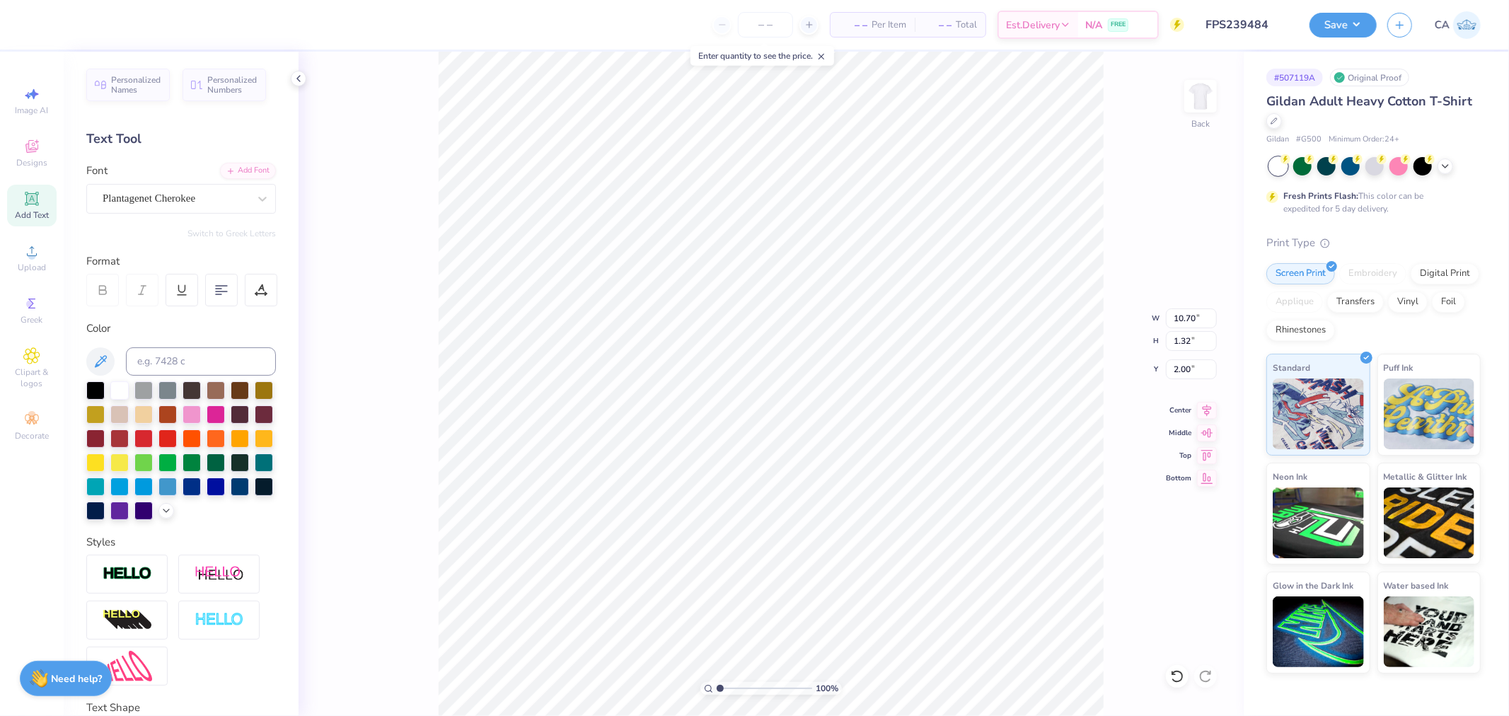
type input "0.80"
type input "16.27"
click at [1182, 315] on input "10.41" at bounding box center [1191, 318] width 51 height 20
paste input "70"
type input "10.70"
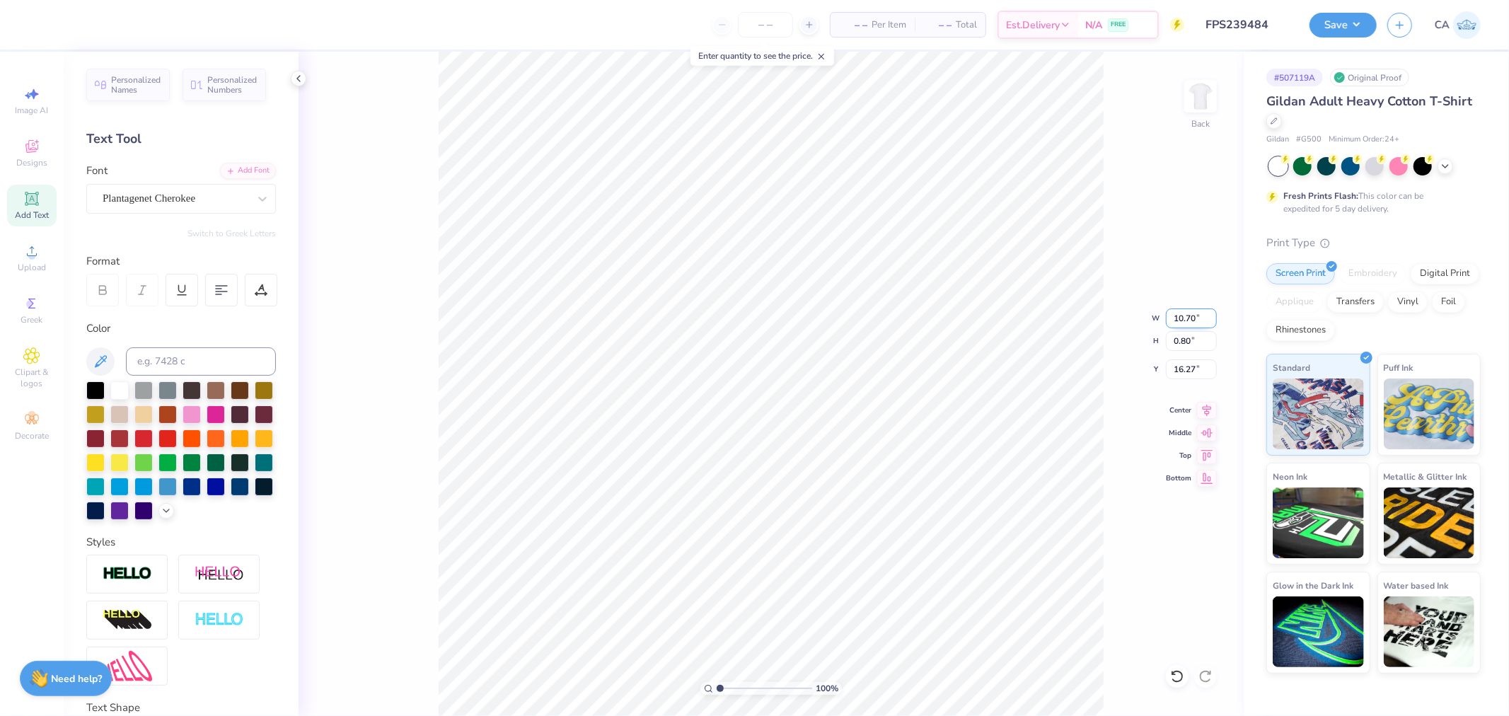
type input "0.82"
type input "16.26"
click at [1207, 405] on icon at bounding box center [1207, 408] width 20 height 17
click at [1193, 93] on img at bounding box center [1200, 96] width 57 height 57
click at [1183, 337] on input "14.94" at bounding box center [1191, 341] width 51 height 20
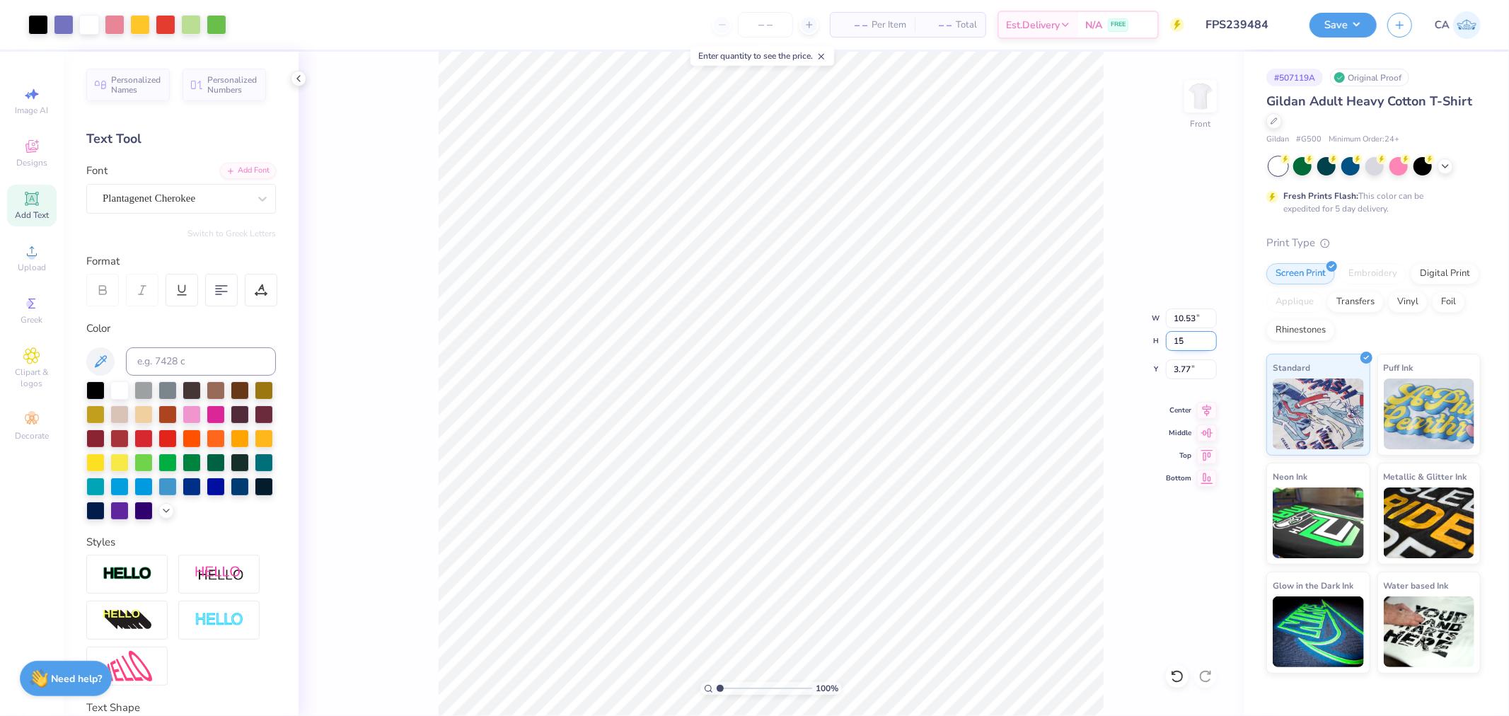
type input "15"
type input "10.57"
type input "15.00"
click at [1180, 369] on input "3.74" at bounding box center [1191, 369] width 51 height 20
type input "3.00"
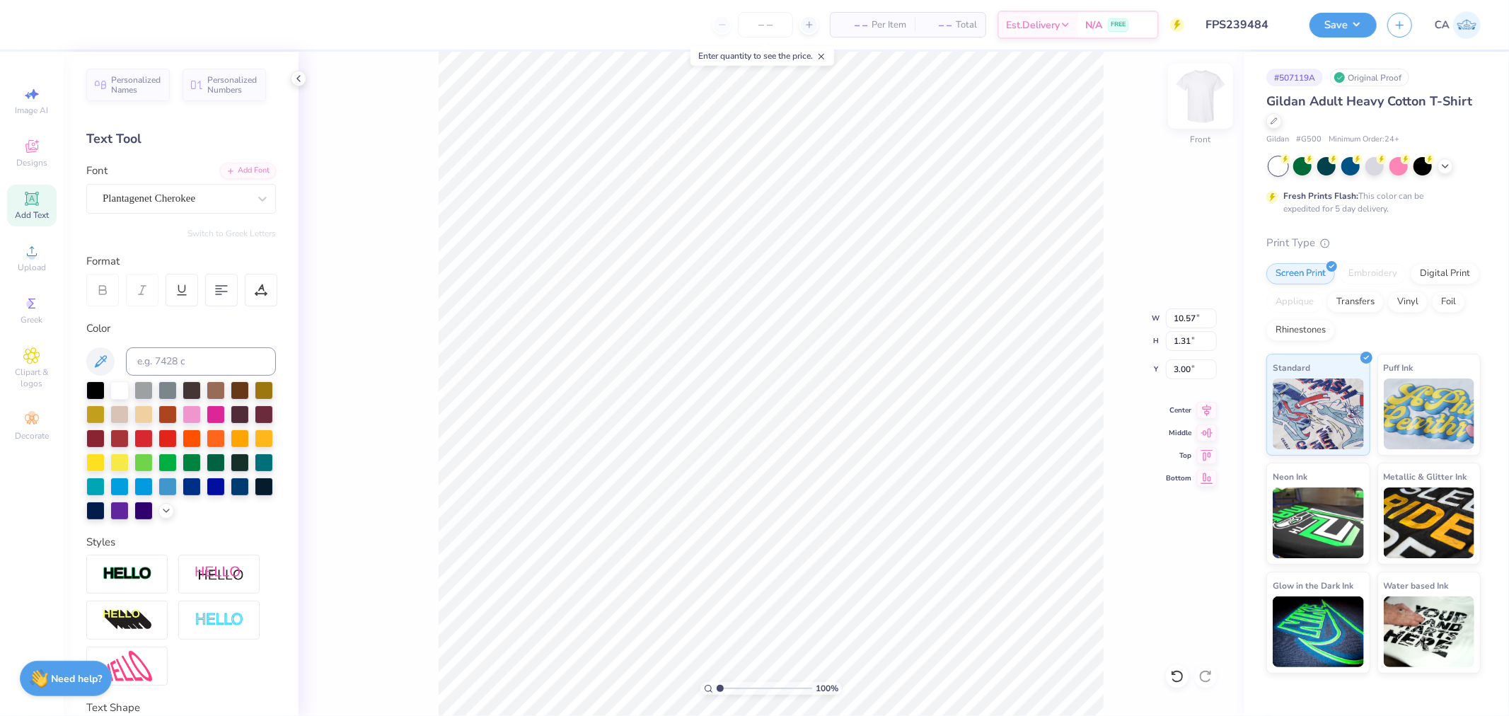
click at [1204, 102] on img at bounding box center [1200, 96] width 57 height 57
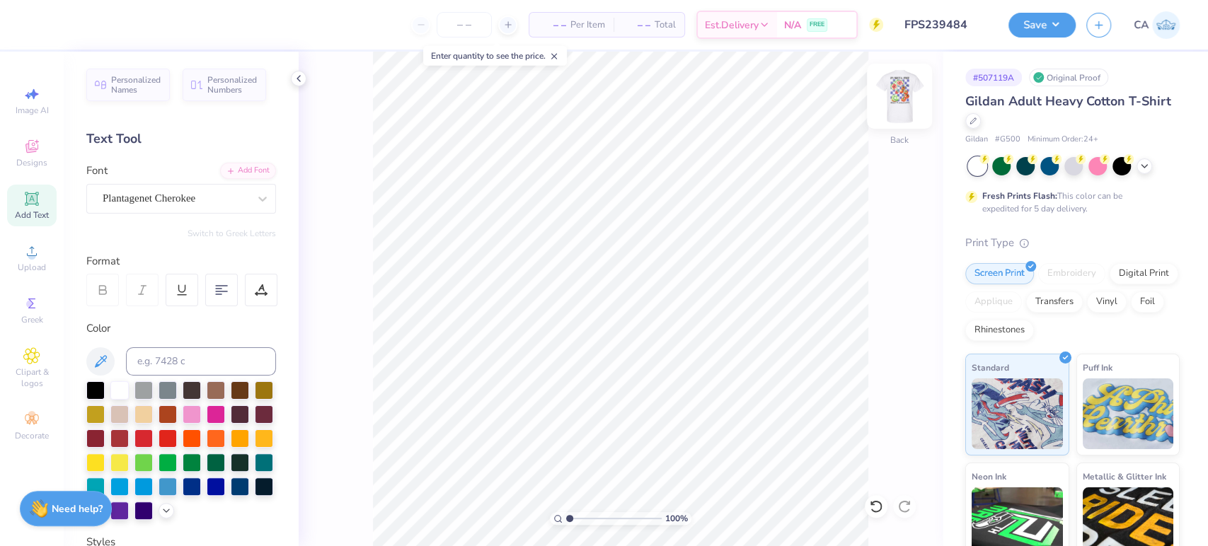
click at [896, 98] on img at bounding box center [899, 96] width 57 height 57
drag, startPoint x: 900, startPoint y: 103, endPoint x: 35, endPoint y: 185, distance: 869.1
click at [900, 103] on img at bounding box center [899, 96] width 28 height 28
click at [17, 272] on div "Upload" at bounding box center [32, 258] width 50 height 42
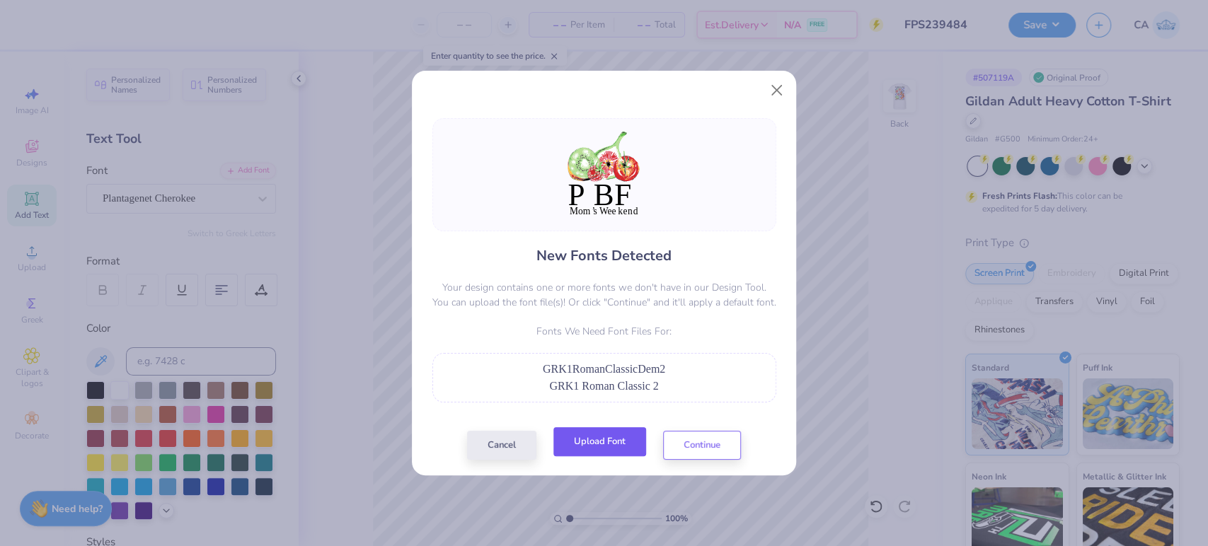
click at [615, 444] on button "Upload Font" at bounding box center [599, 441] width 93 height 29
click at [603, 440] on button "Upload Font" at bounding box center [599, 441] width 93 height 29
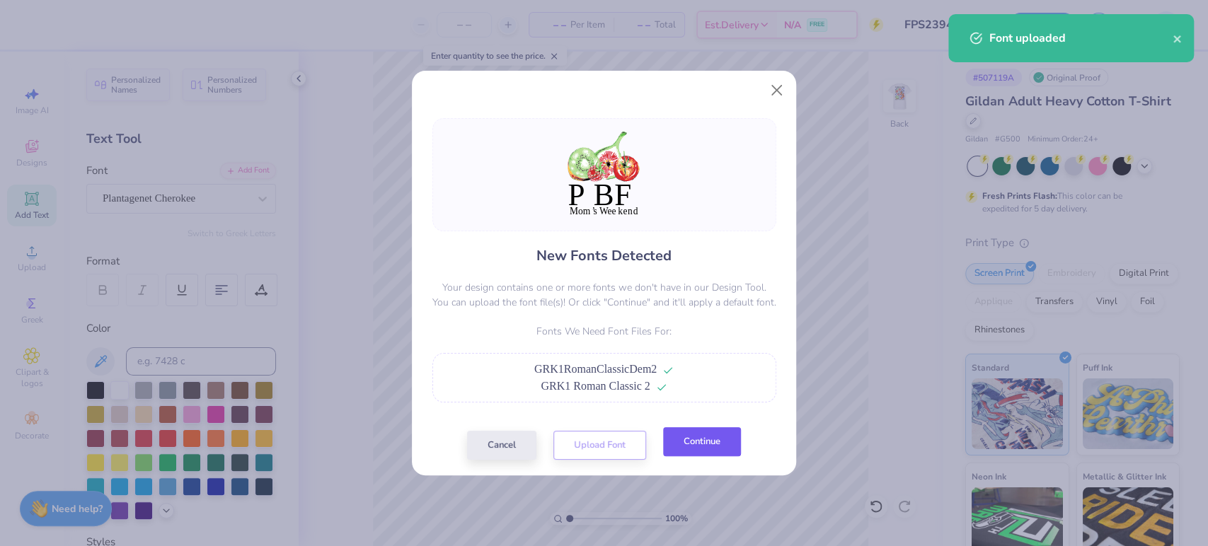
click at [664, 456] on button "Continue" at bounding box center [702, 441] width 78 height 29
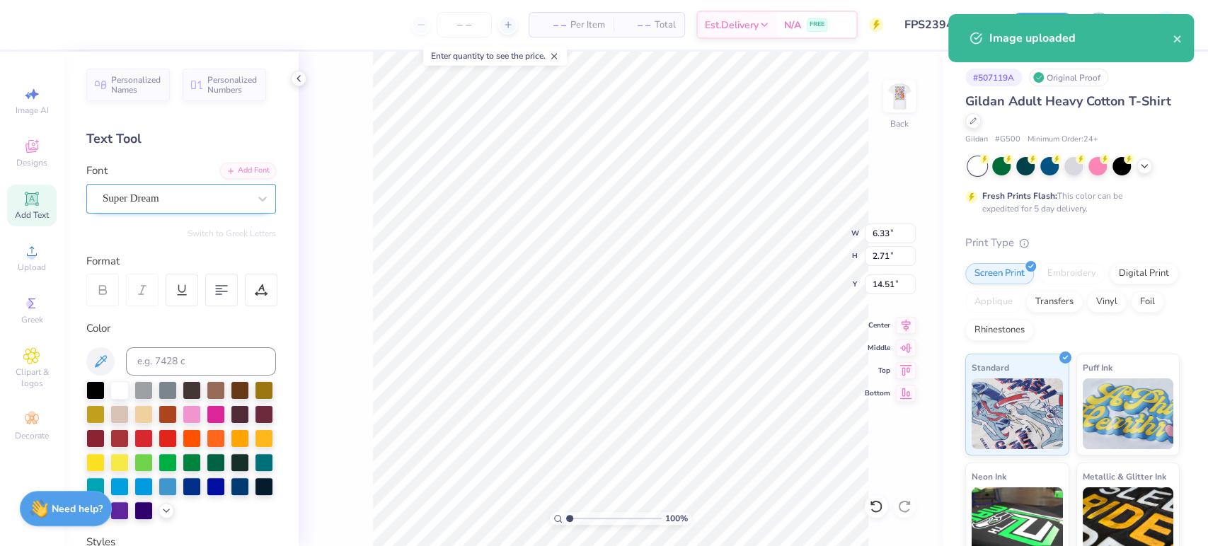
click at [131, 202] on div "Super Dream" at bounding box center [175, 198] width 149 height 22
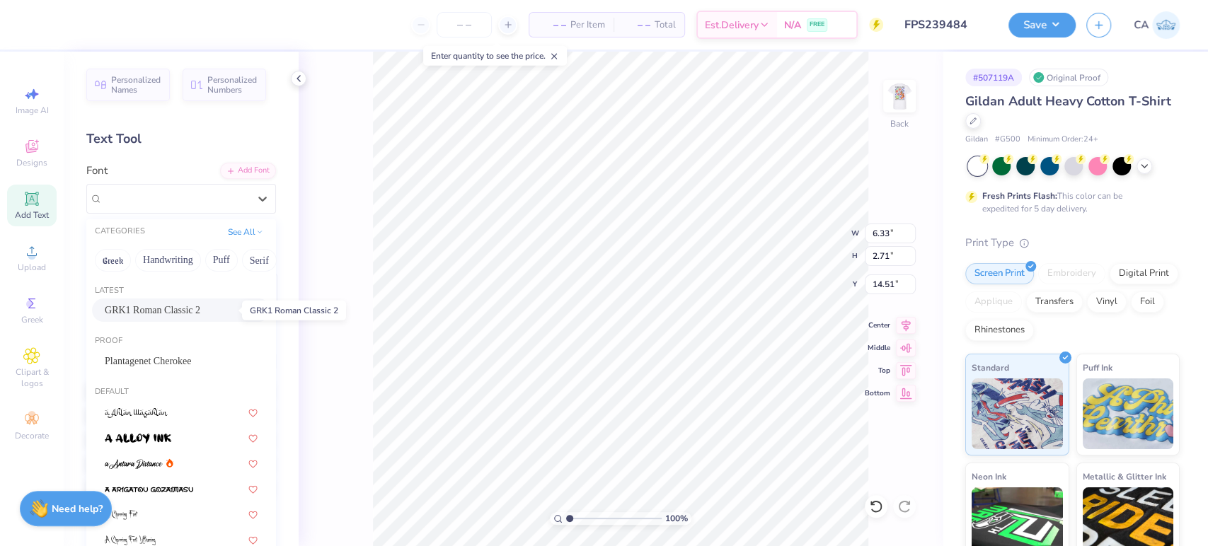
click at [144, 310] on span "GRK1 Roman Classic 2" at bounding box center [152, 310] width 95 height 15
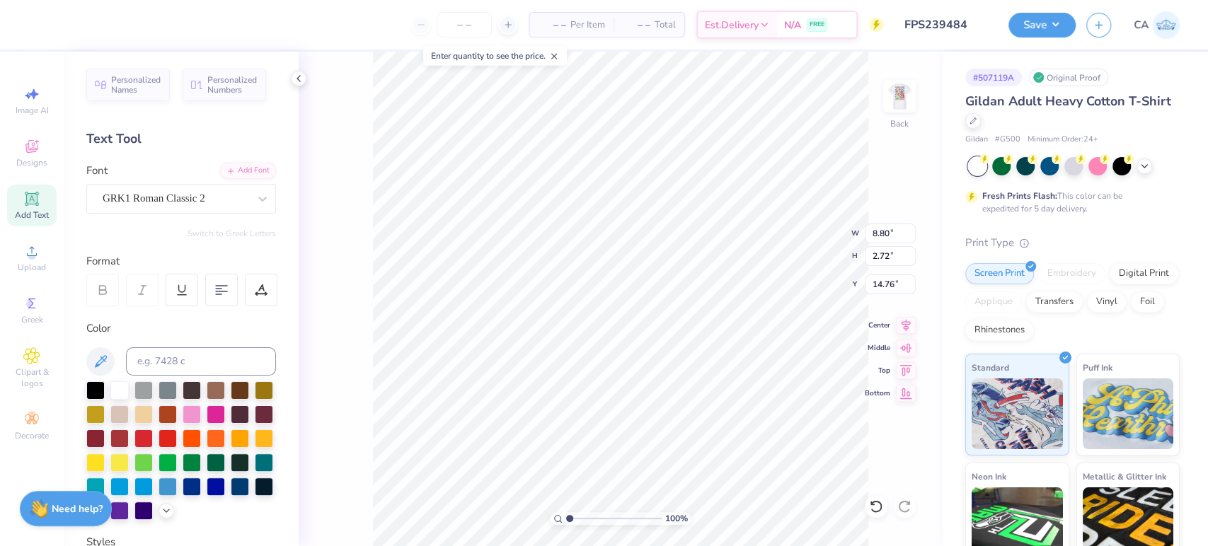
type input "8.80"
type input "2.72"
type input "14.76"
type input "8.49"
type input "0.88"
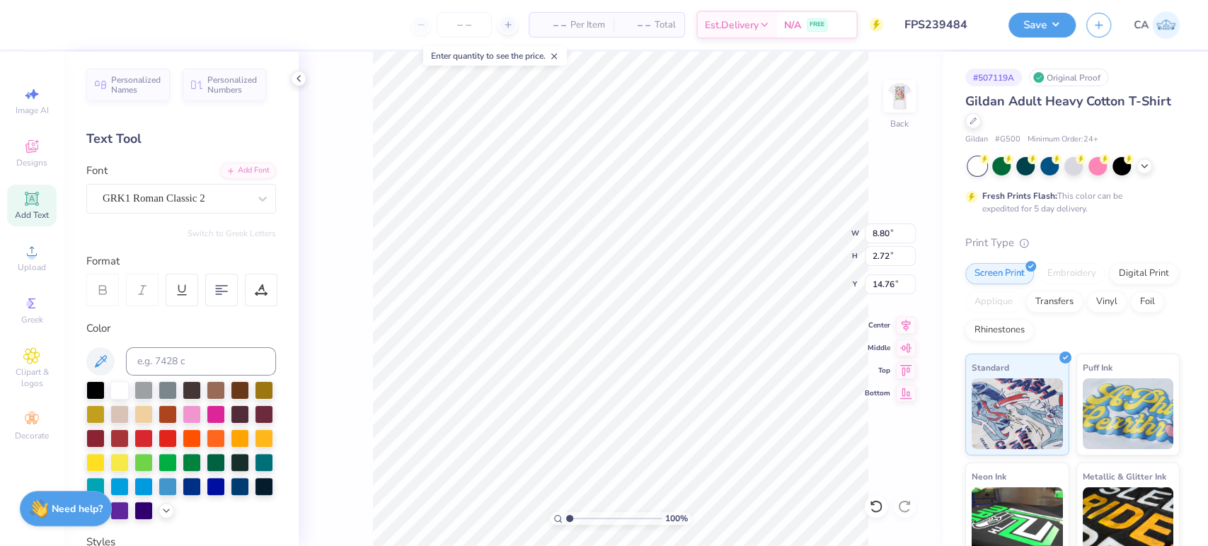
type input "17.45"
click at [170, 197] on div "Super Dream" at bounding box center [175, 198] width 149 height 22
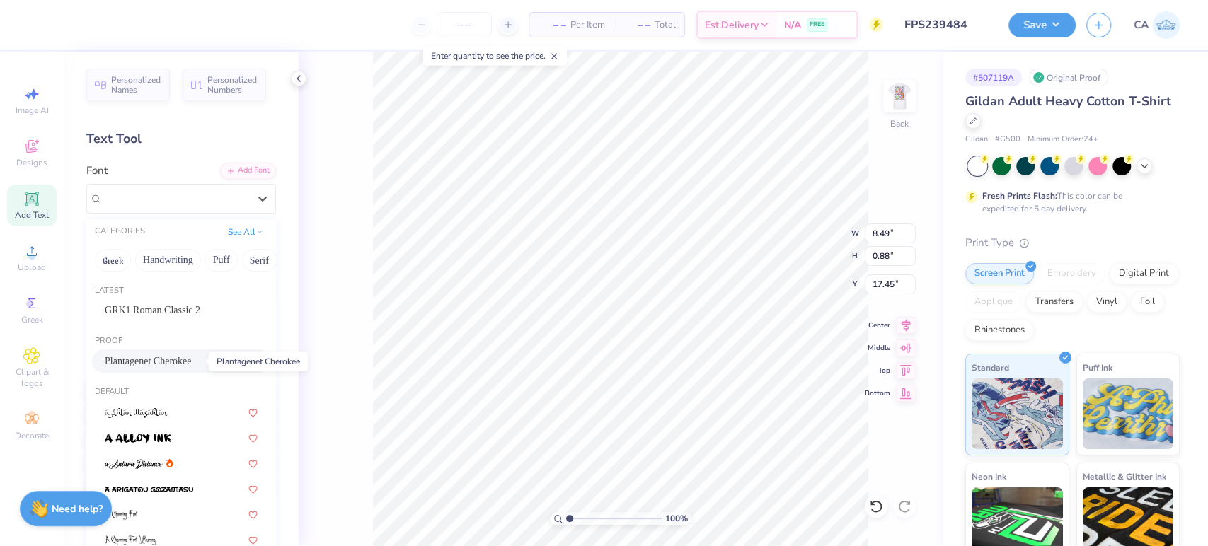
click at [155, 364] on span "Plantagenet Cherokee" at bounding box center [148, 361] width 86 height 15
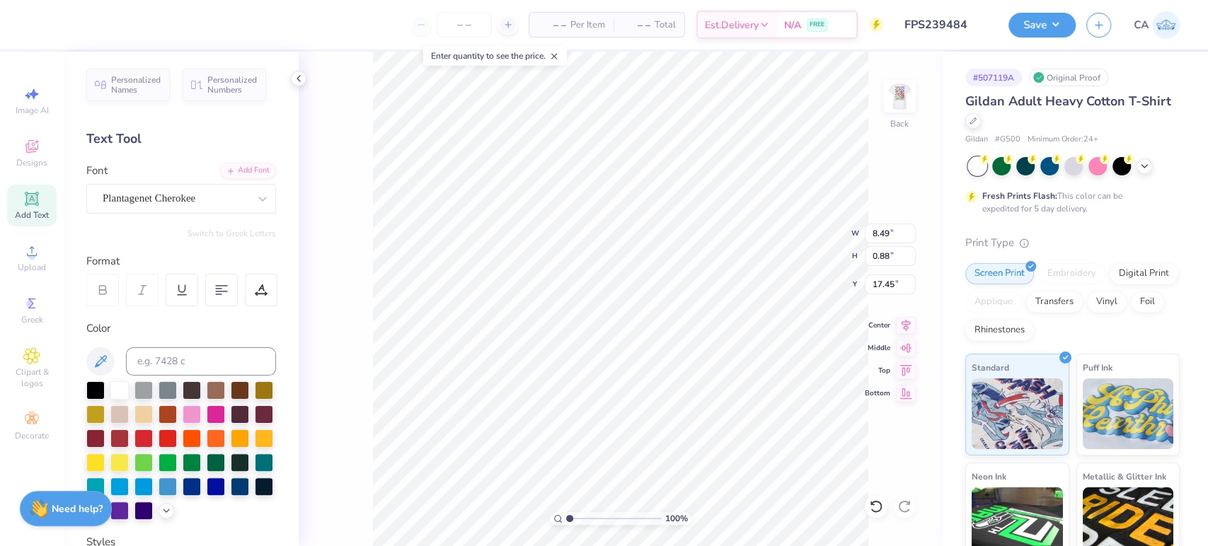
type input "8.39"
type input "0.84"
type input "17.55"
click at [903, 322] on icon at bounding box center [905, 324] width 9 height 12
type input "8.80"
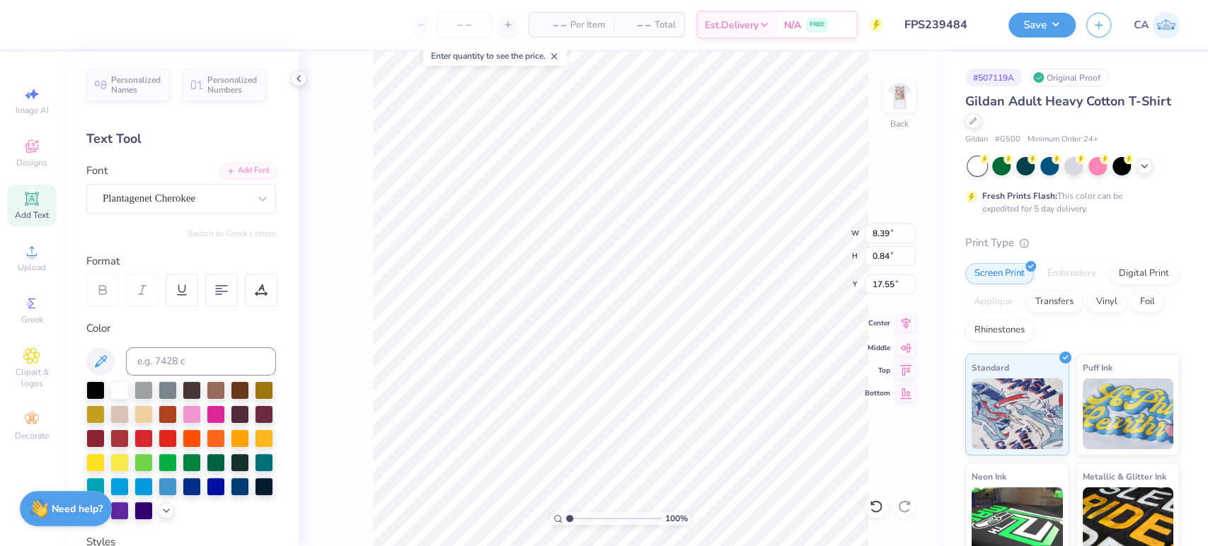
type input "2.72"
type input "14.76"
click at [905, 321] on icon at bounding box center [905, 324] width 9 height 12
type input "14.56"
type input "17.59"
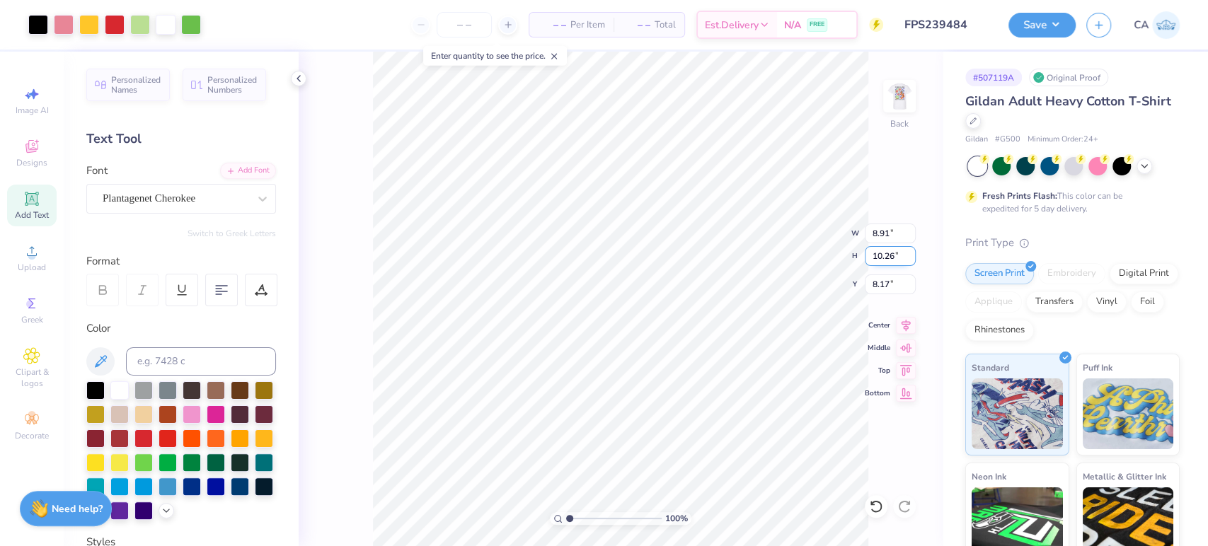
click at [884, 255] on input "10.26" at bounding box center [889, 256] width 51 height 20
type input "4"
type input "3.47"
type input "4.00"
type input "11.30"
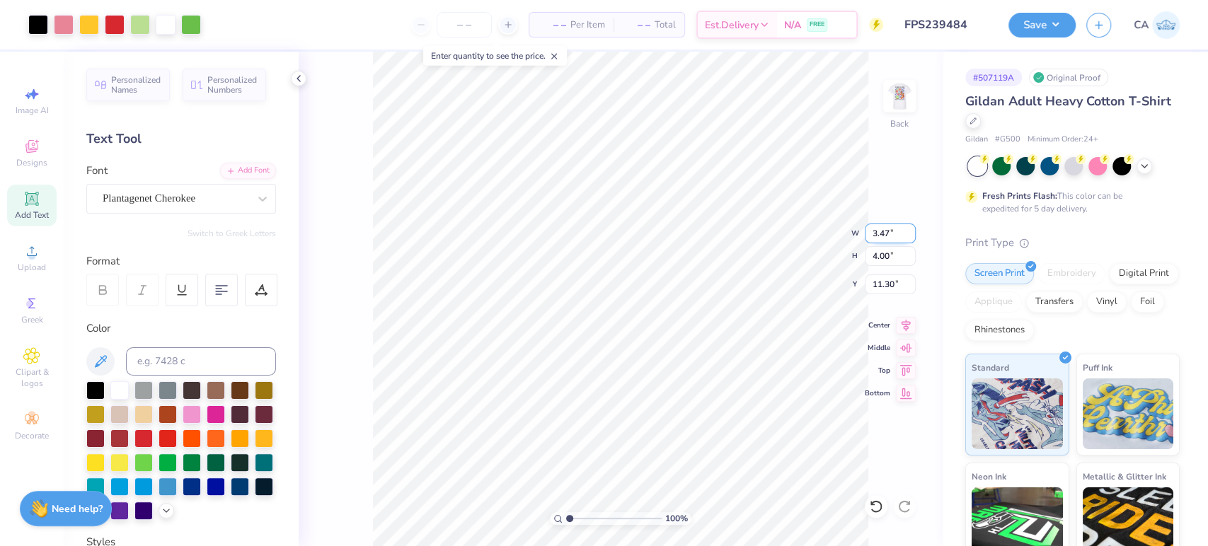
click at [894, 233] on input "3.47" at bounding box center [889, 234] width 51 height 20
type input "3.50"
type input "4.03"
click at [877, 284] on input "11.28" at bounding box center [889, 284] width 51 height 20
click at [882, 289] on input "2.00" at bounding box center [889, 284] width 51 height 20
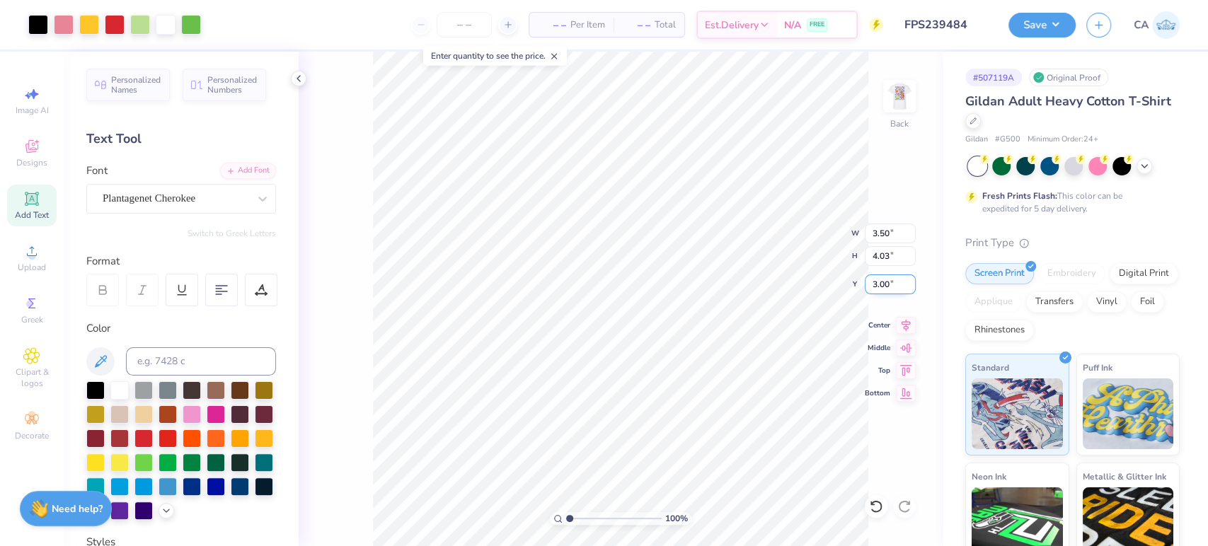
click at [882, 286] on input "3.00" at bounding box center [889, 284] width 51 height 20
type input "3"
click at [889, 104] on img at bounding box center [899, 96] width 57 height 57
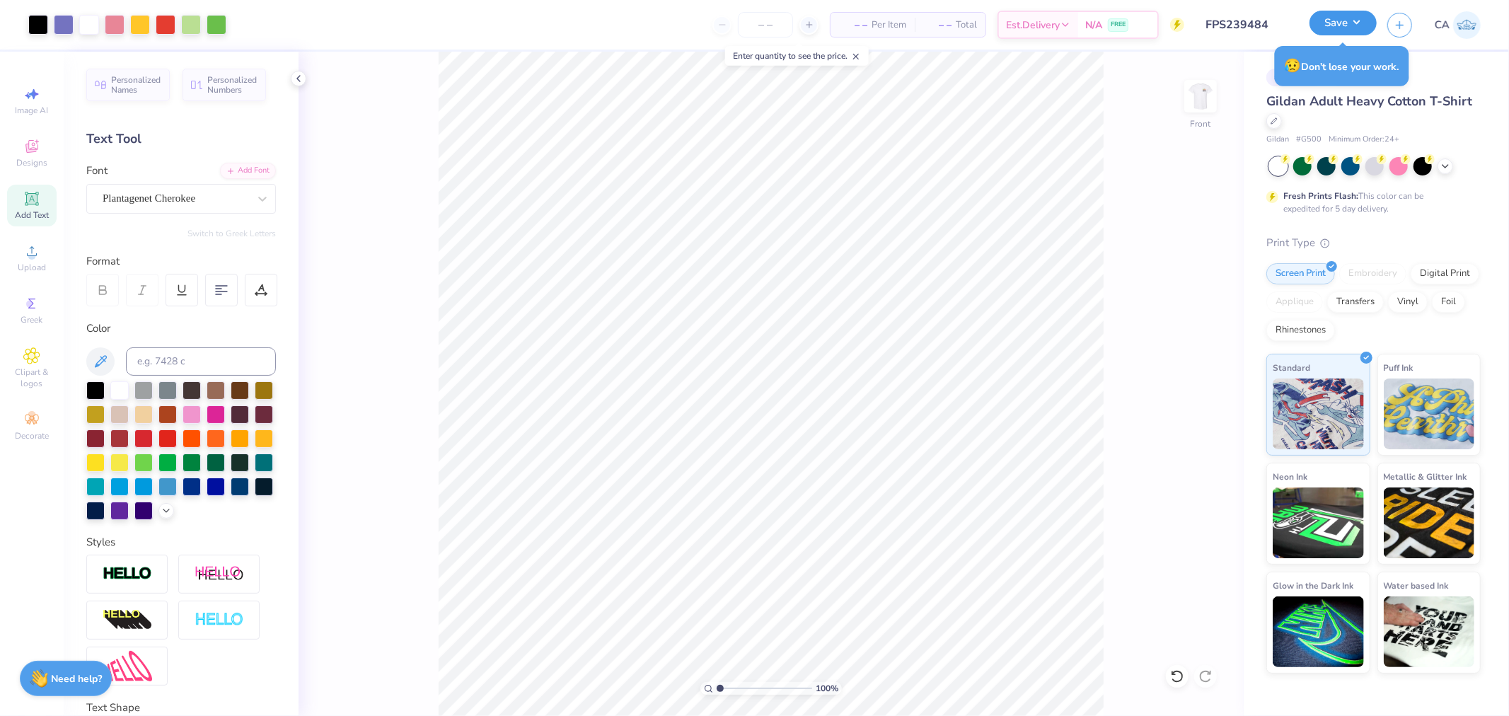
click at [1207, 16] on button "Save" at bounding box center [1342, 23] width 67 height 25
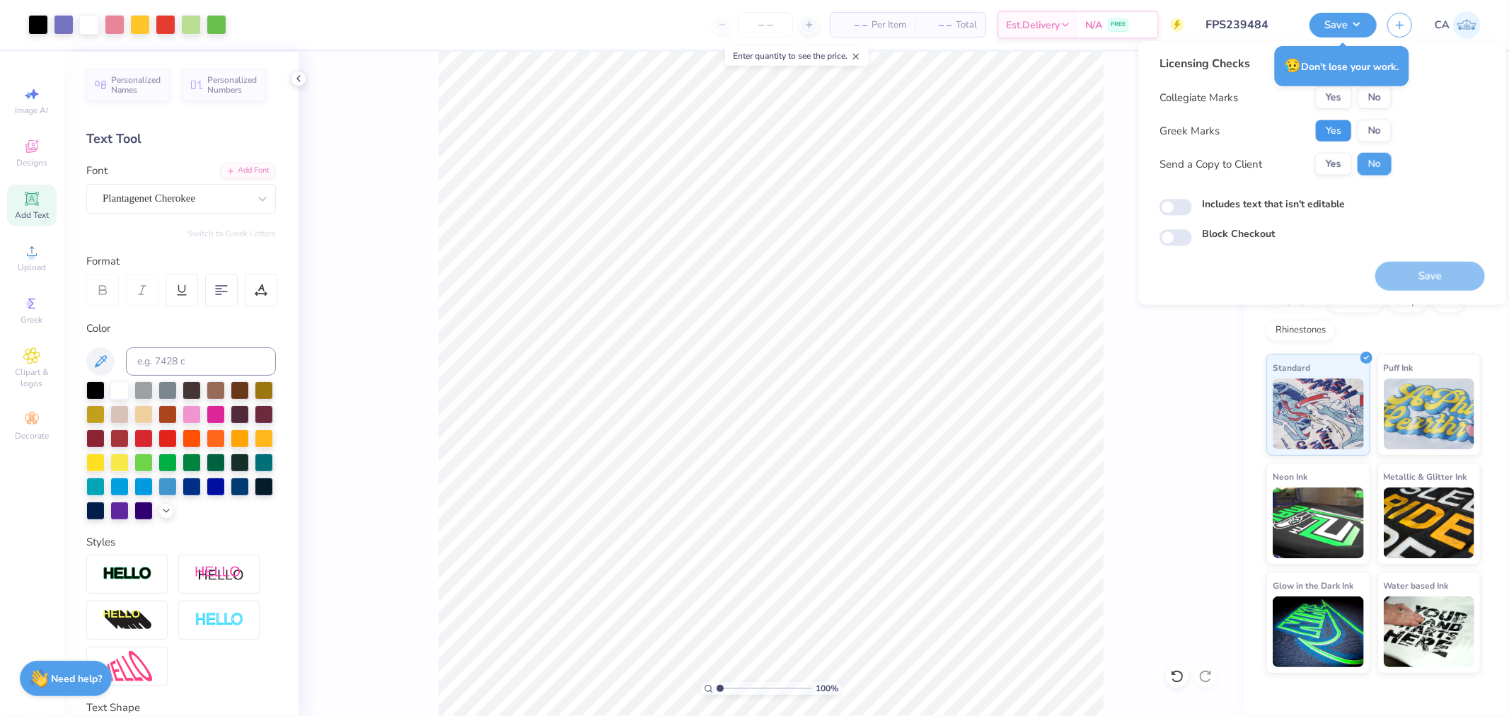
click at [1207, 131] on button "Yes" at bounding box center [1333, 131] width 37 height 23
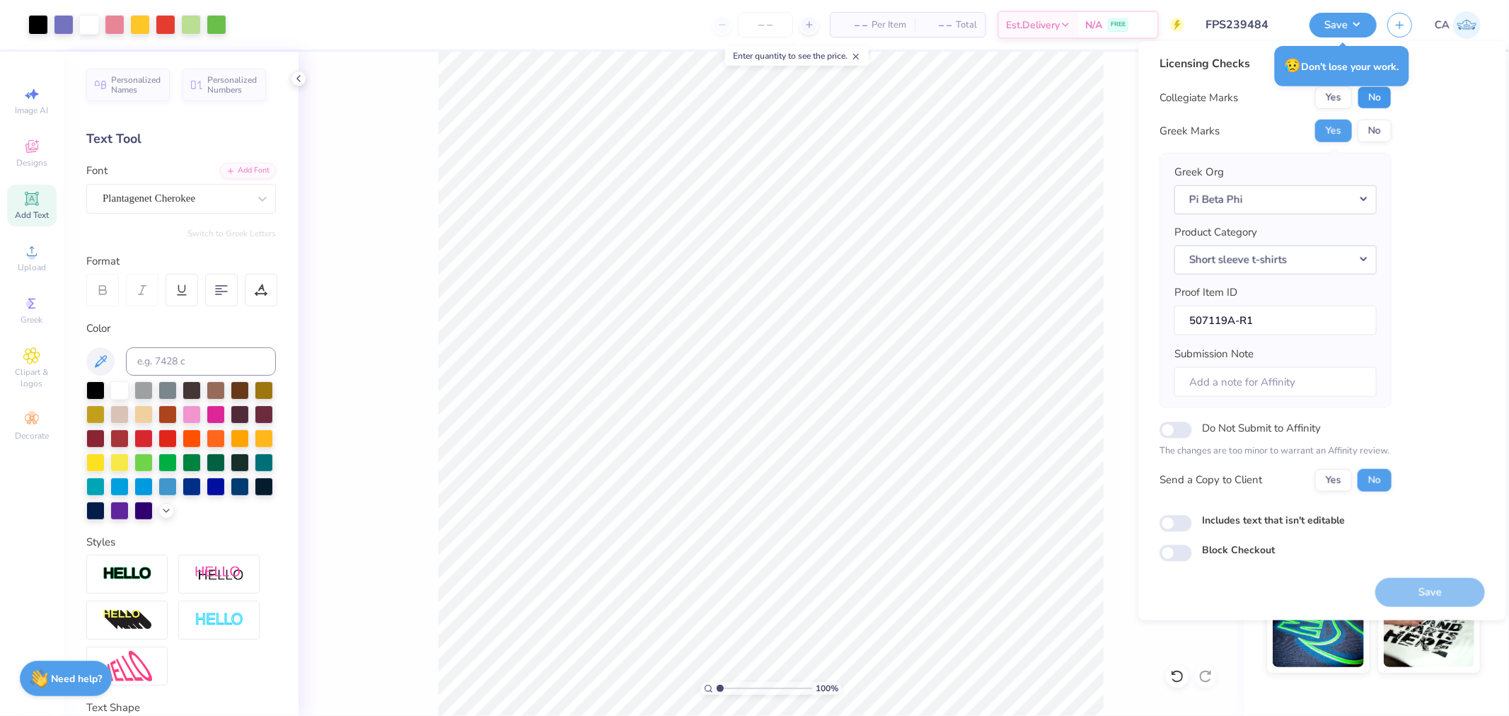
click at [1207, 100] on button "No" at bounding box center [1374, 97] width 34 height 23
click at [1207, 545] on button "Save" at bounding box center [1430, 591] width 110 height 29
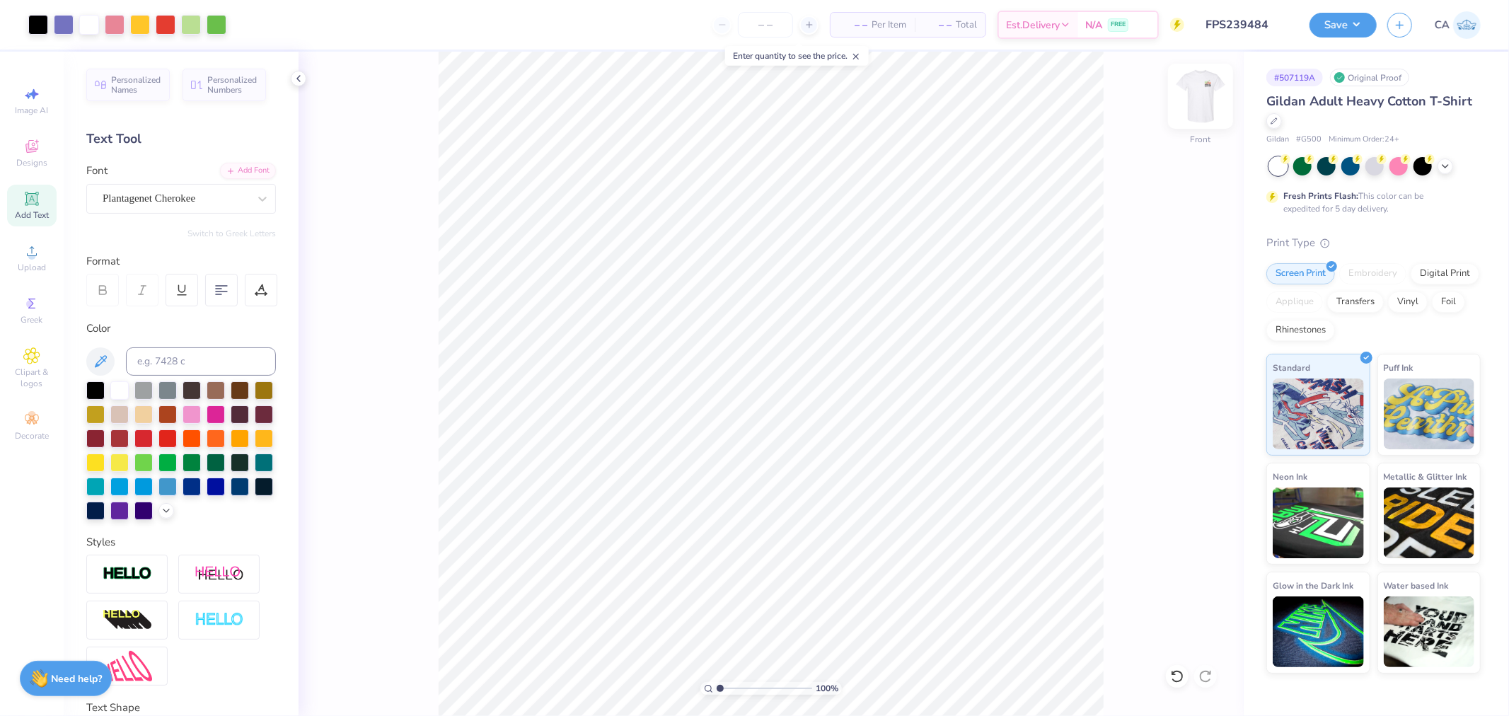
click at [1200, 103] on img at bounding box center [1200, 96] width 57 height 57
click at [1207, 23] on input "FPS239484" at bounding box center [1229, 25] width 139 height 28
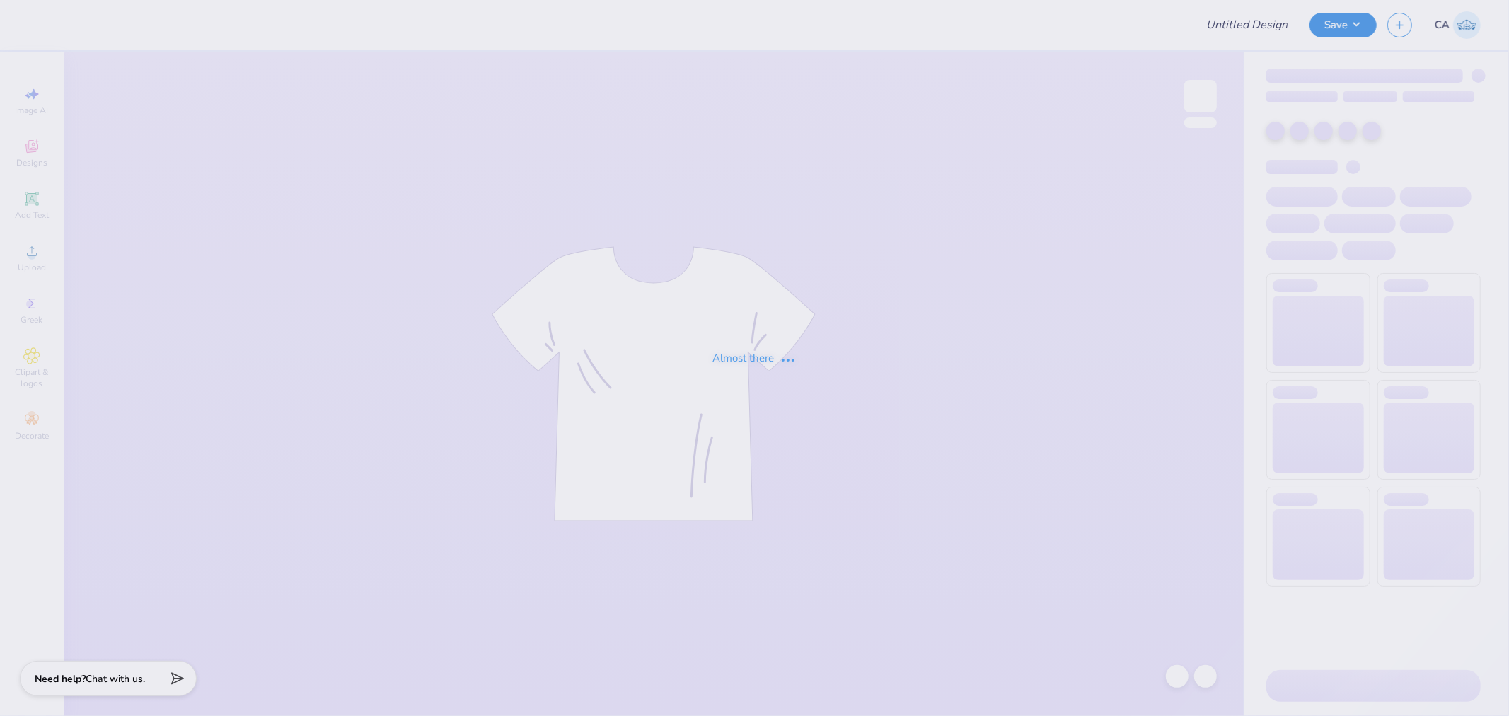
type input "FPS239513"
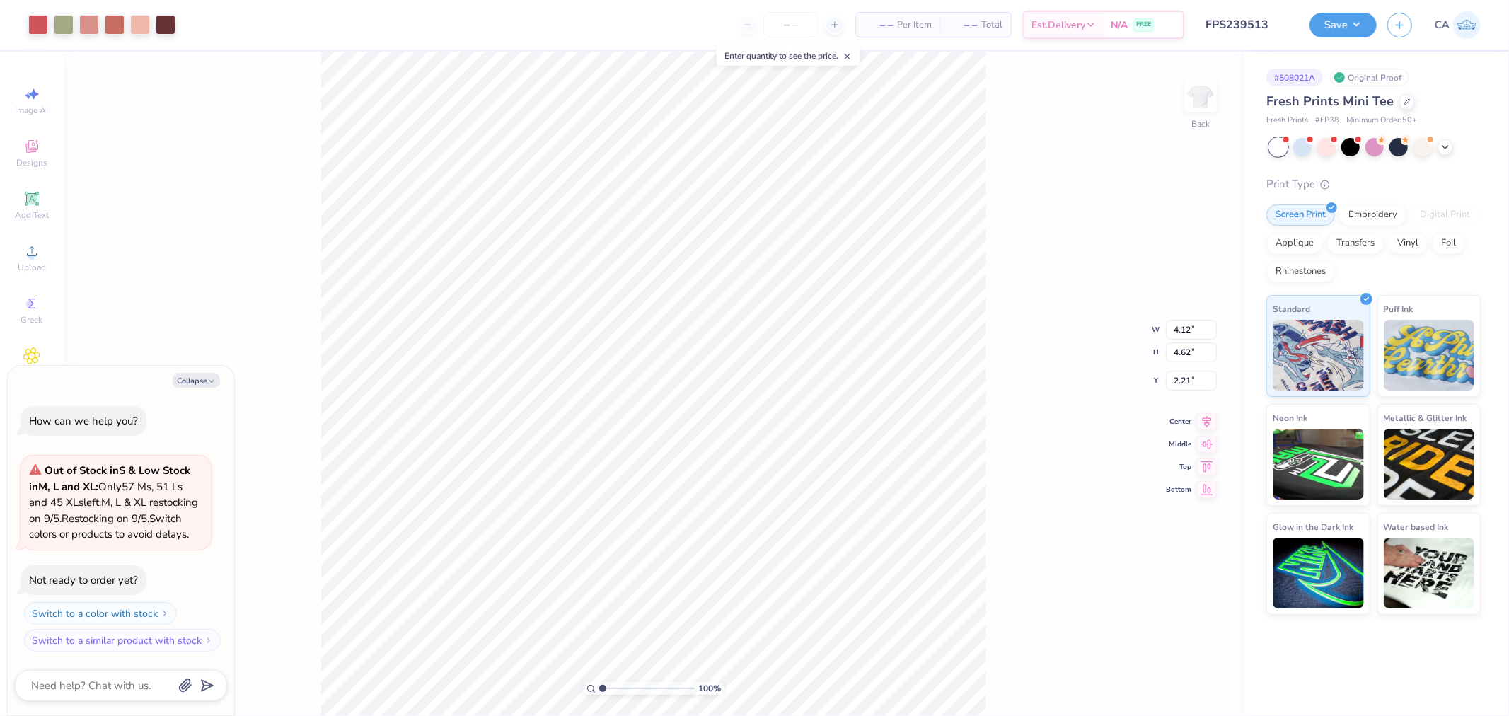
type textarea "x"
